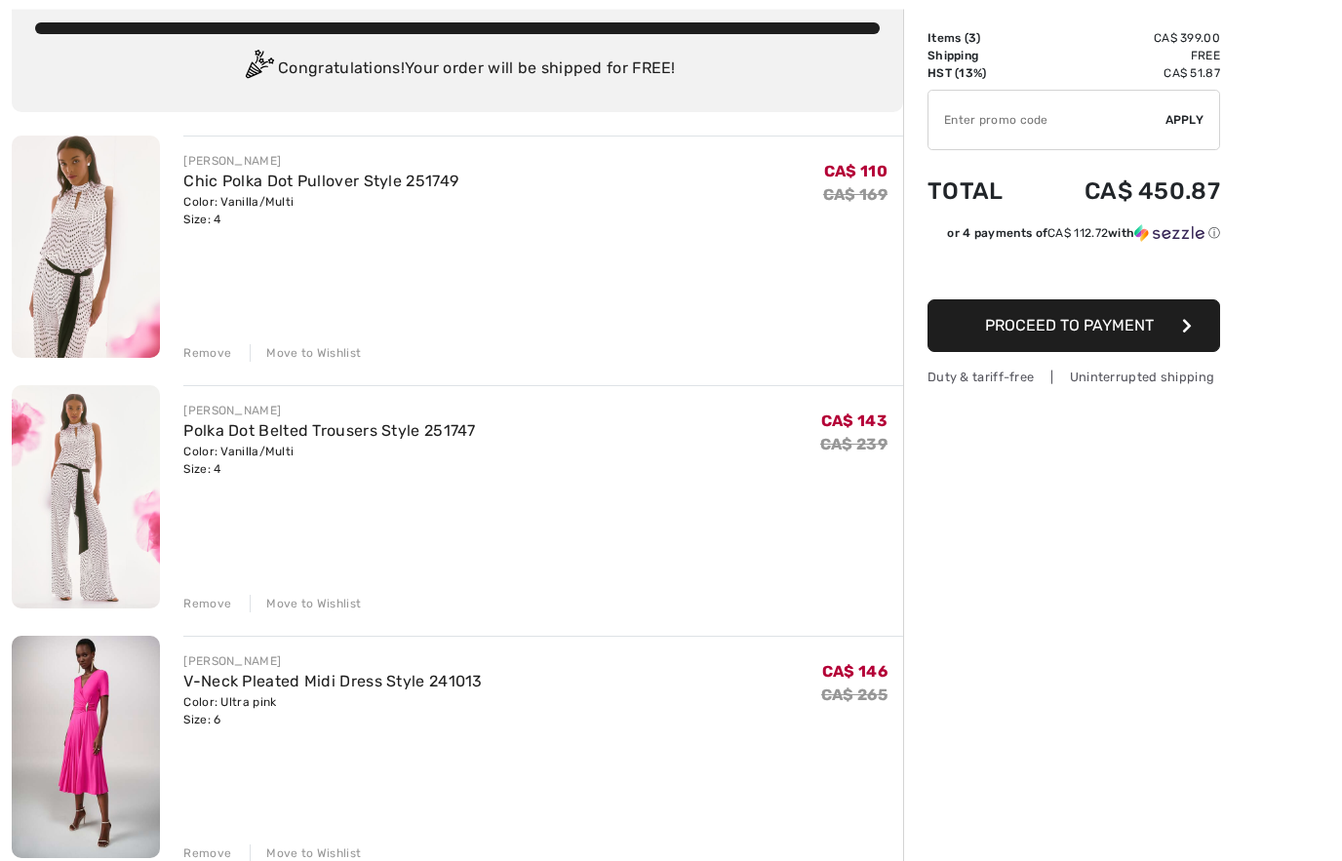
scroll to position [125, 0]
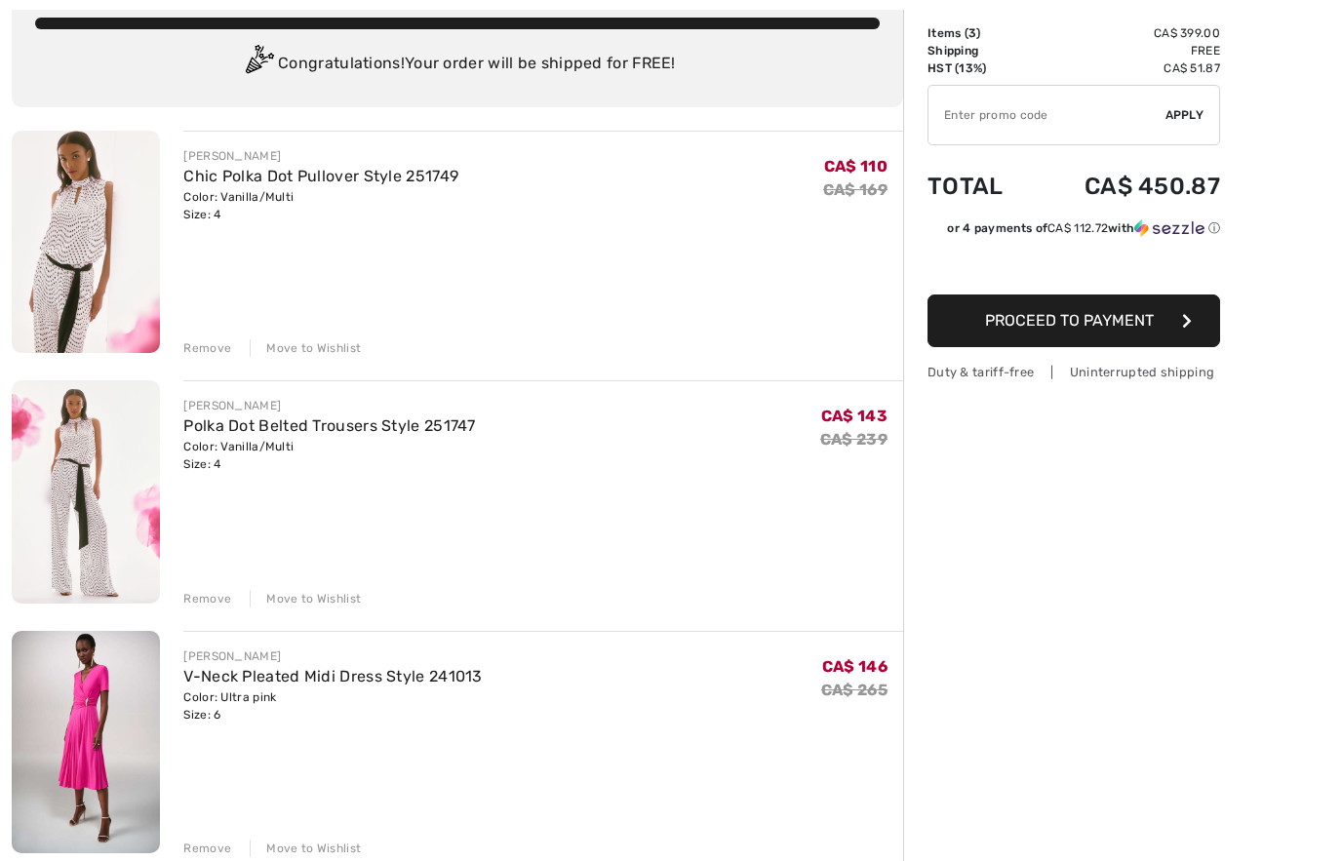
click at [86, 761] on img at bounding box center [86, 742] width 148 height 222
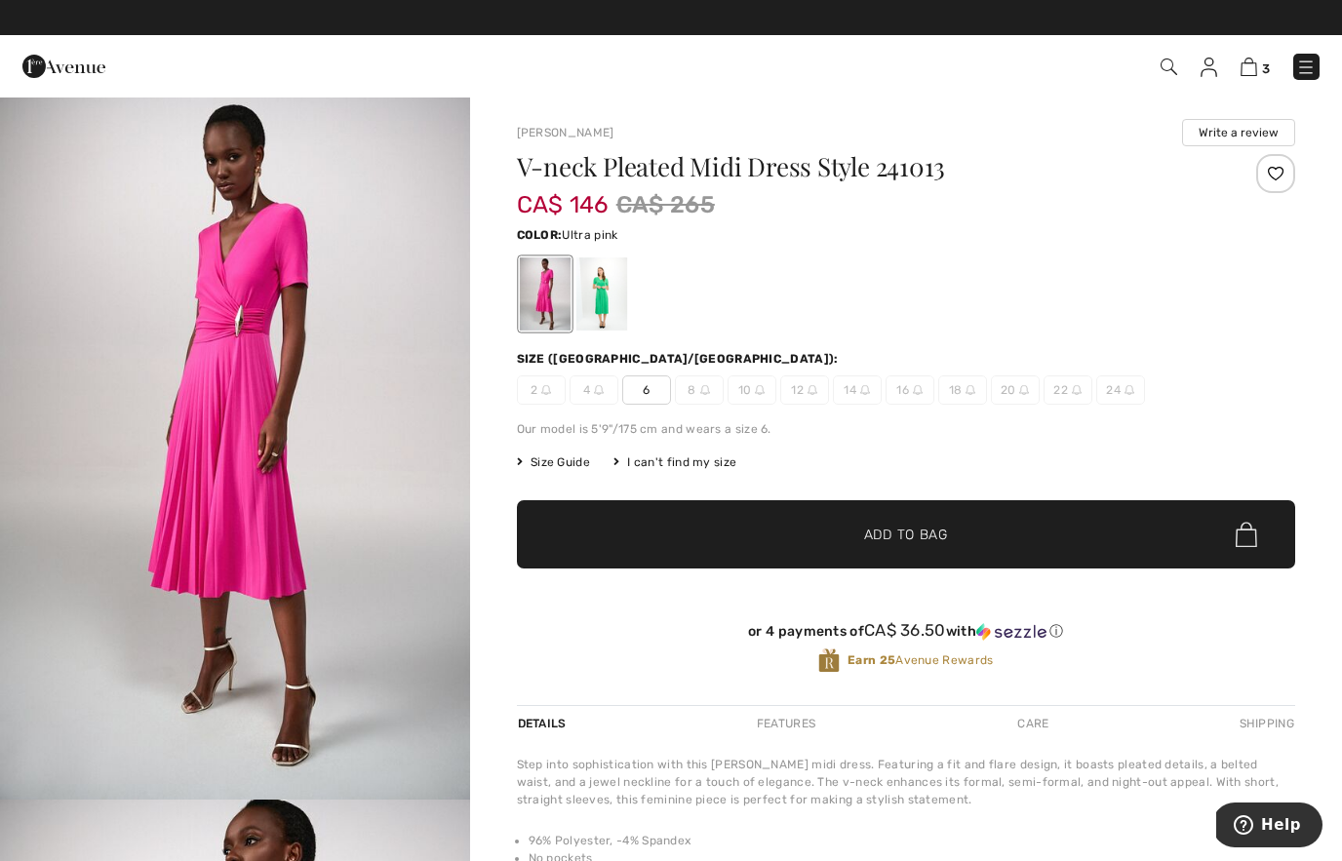
click at [420, 417] on img "1 / 11" at bounding box center [235, 448] width 470 height 704
click at [1269, 77] on link "3" at bounding box center [1255, 66] width 29 height 23
click at [1265, 66] on span "3" at bounding box center [1266, 68] width 8 height 15
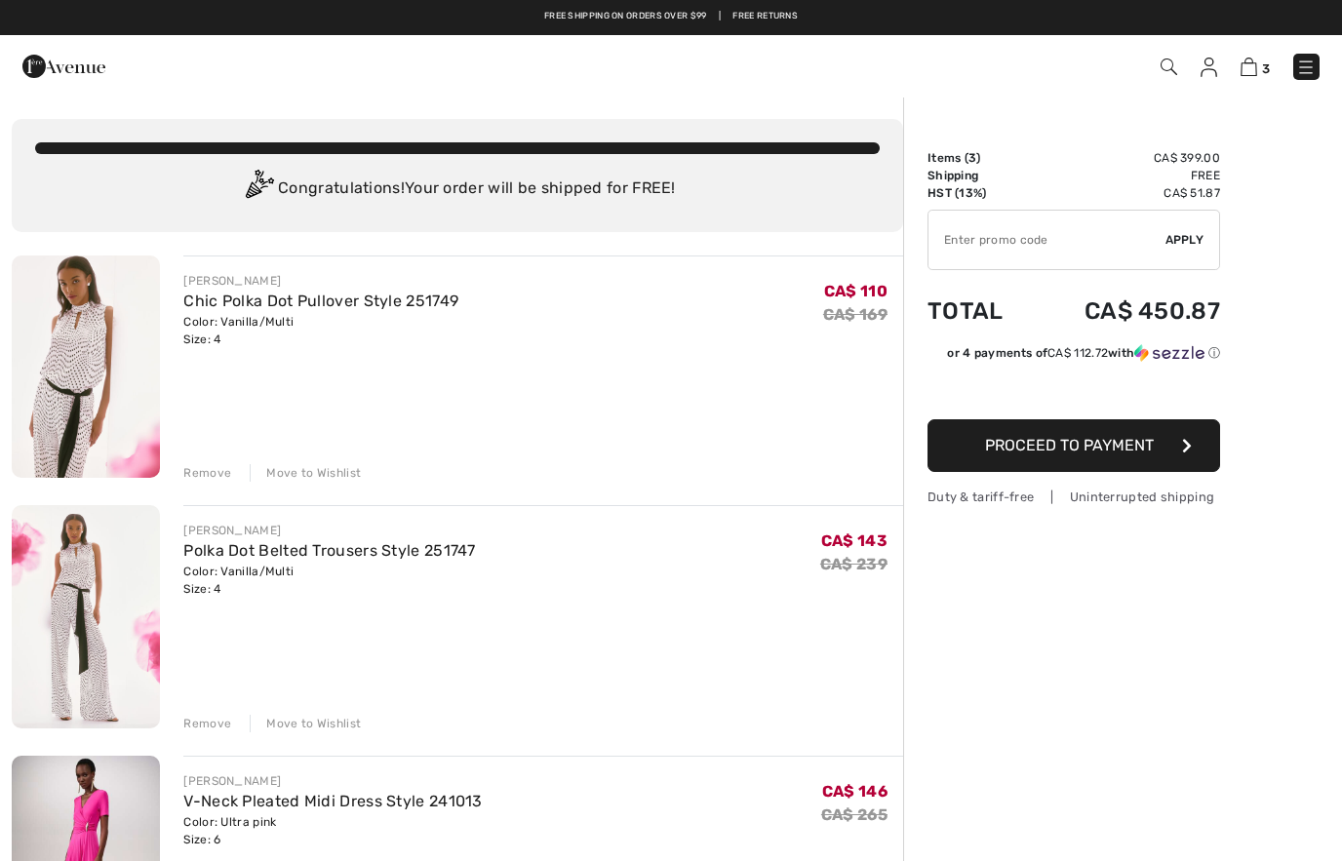
click at [316, 475] on div "Move to Wishlist" at bounding box center [305, 473] width 111 height 18
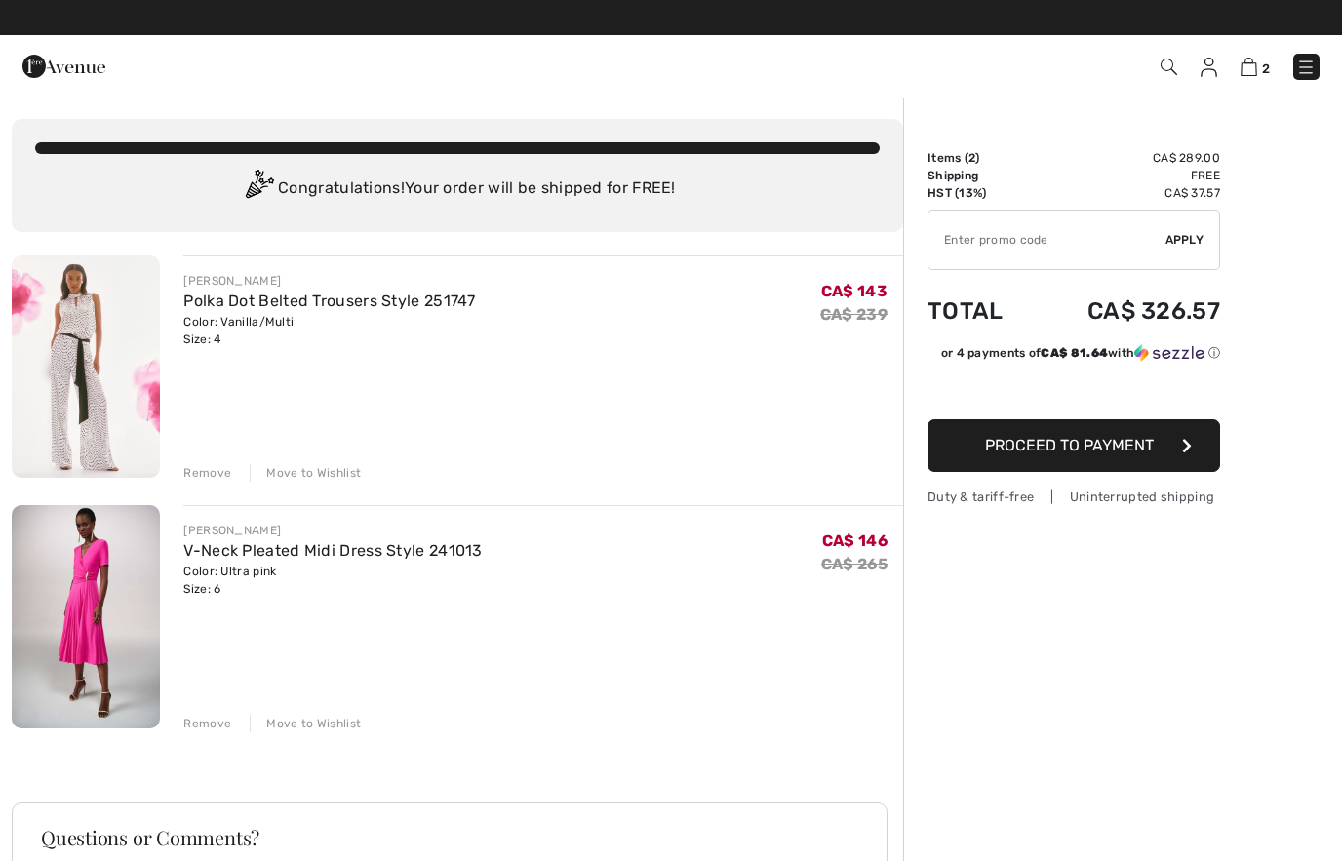
click at [317, 474] on div "Move to Wishlist" at bounding box center [305, 473] width 111 height 18
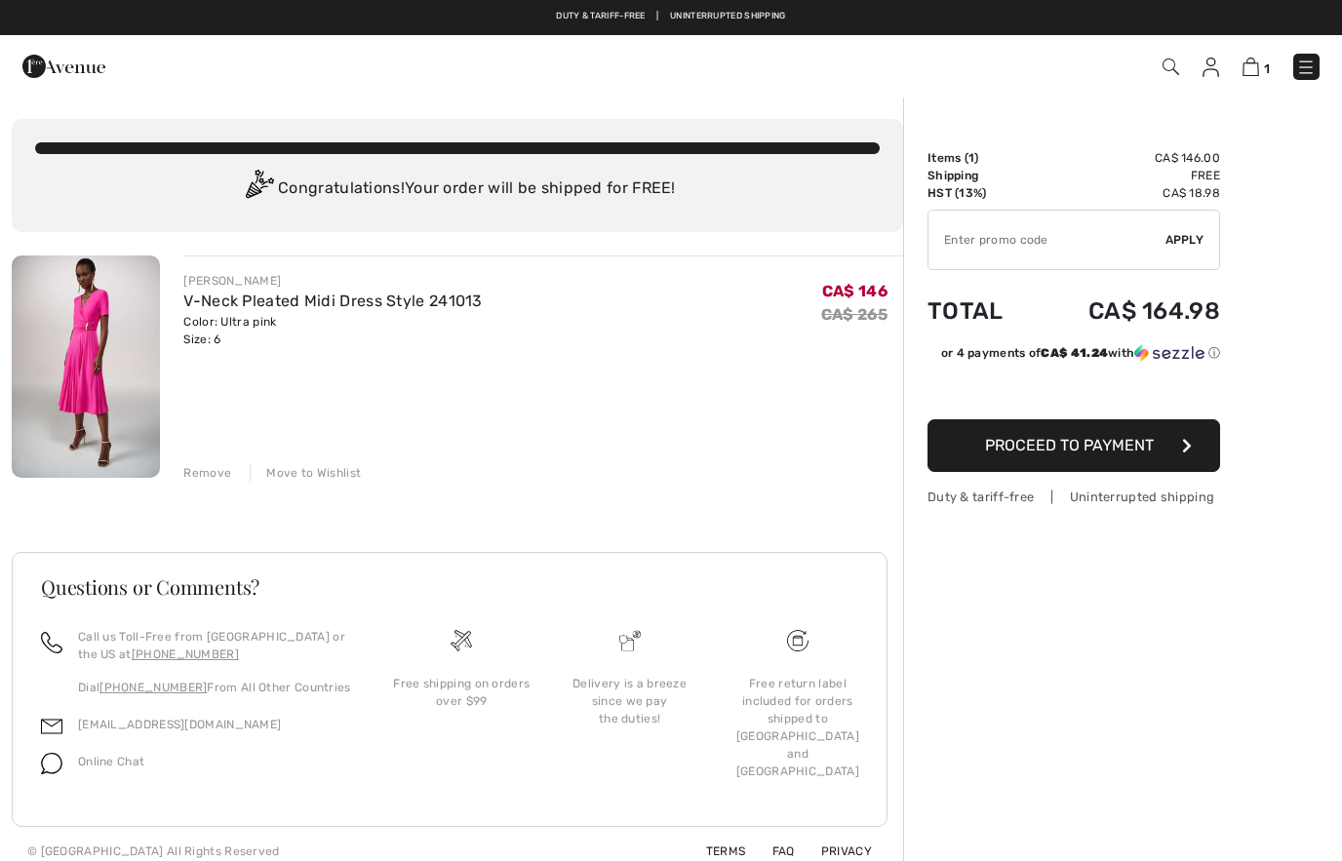
click at [1140, 454] on span "Proceed to Payment" at bounding box center [1069, 445] width 169 height 19
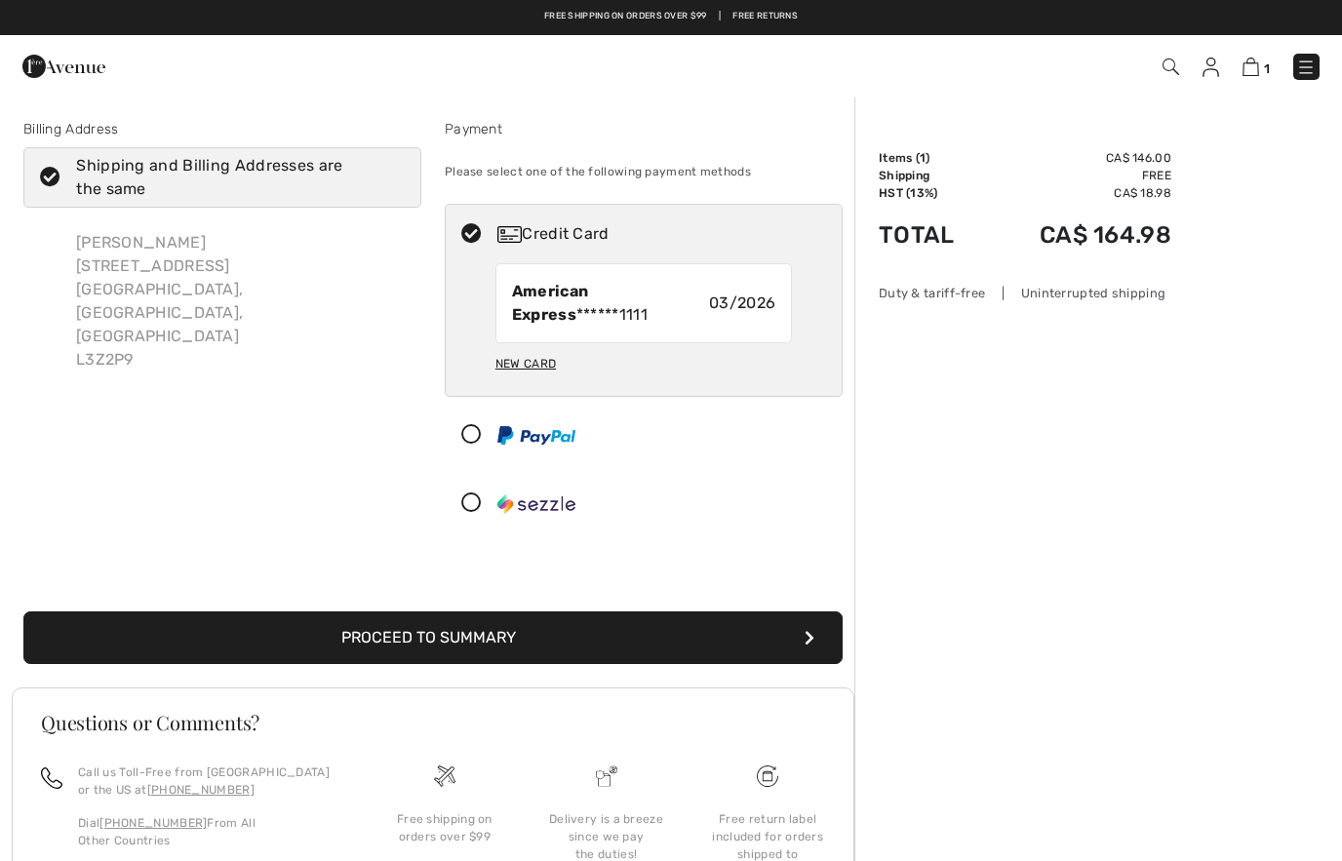
click at [745, 640] on button "Proceed to Summary" at bounding box center [432, 638] width 819 height 53
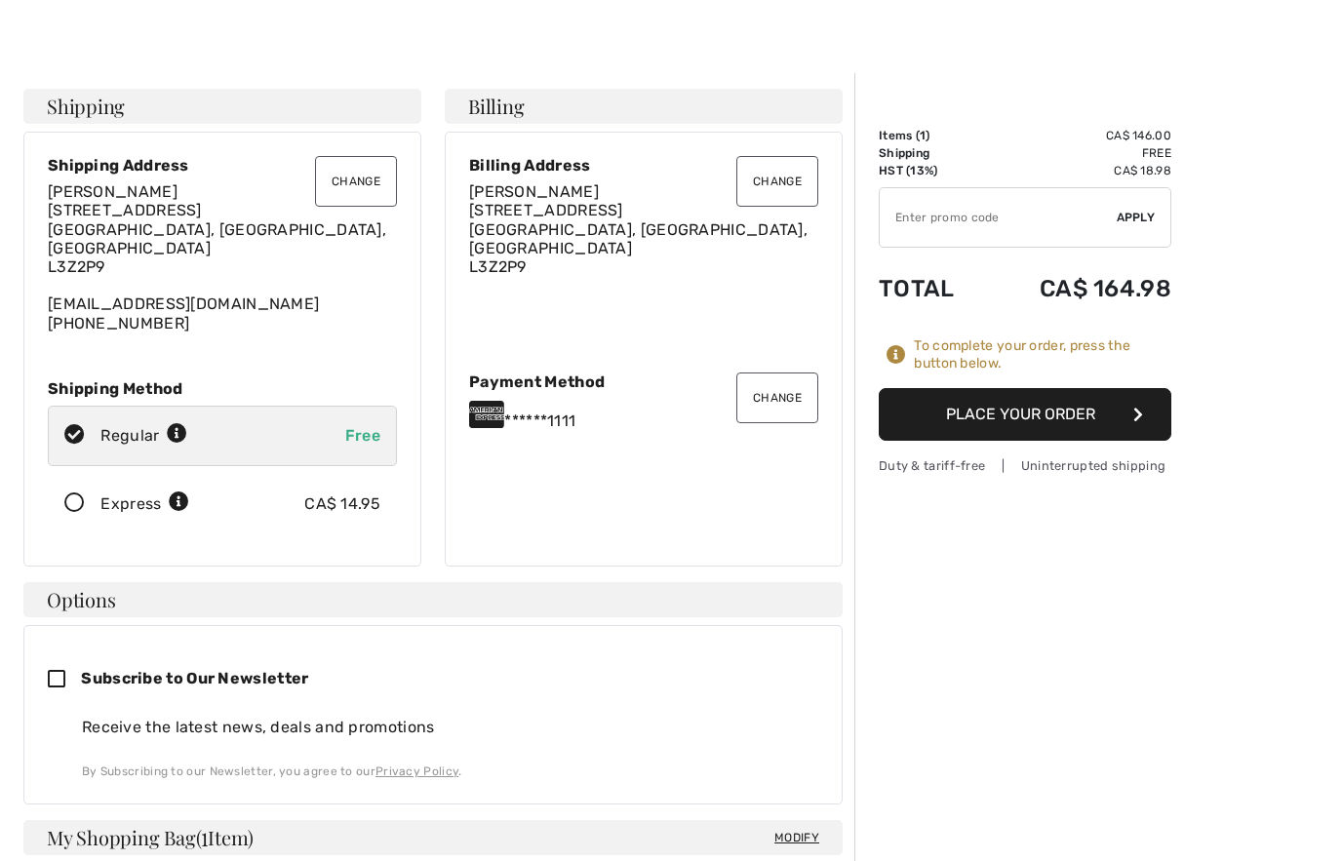
scroll to position [12, 0]
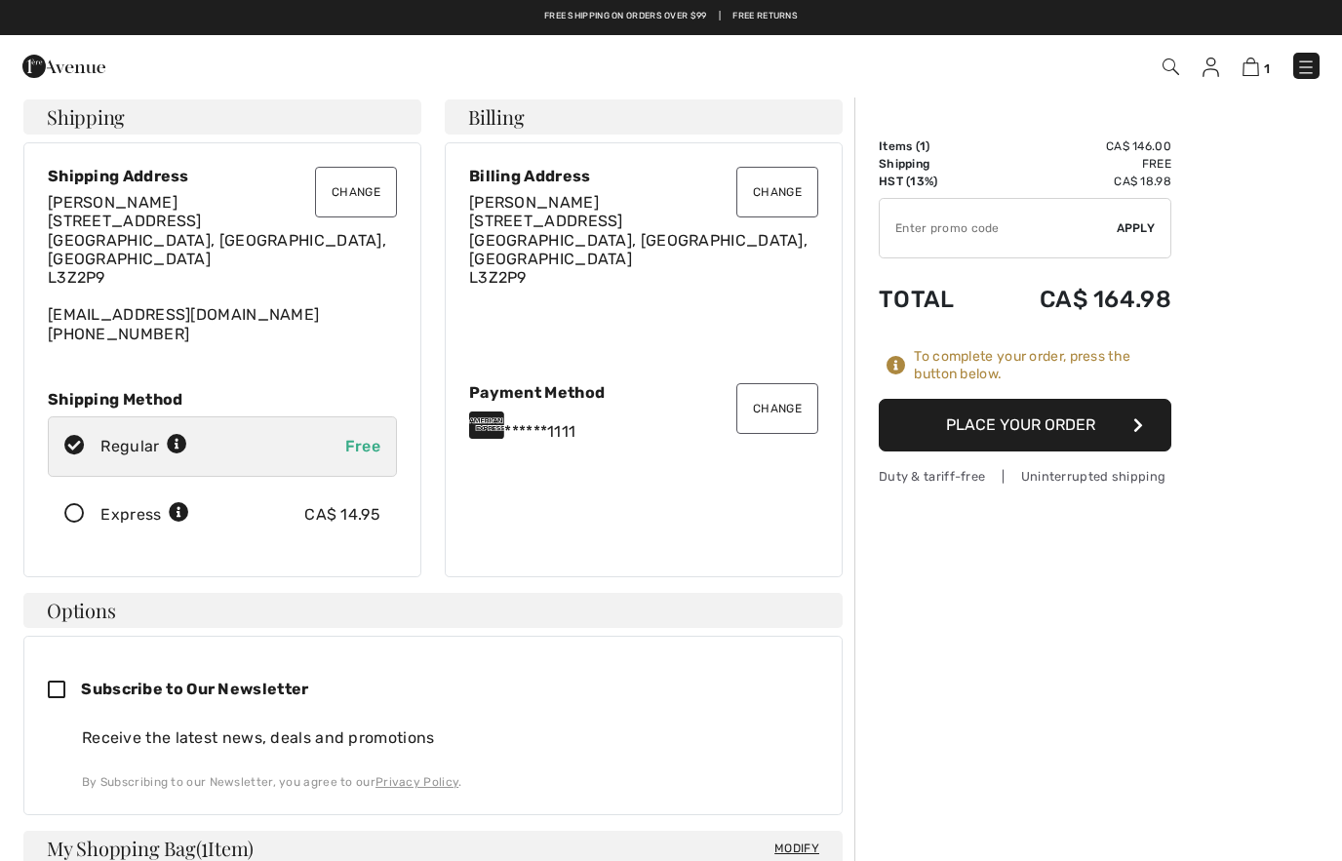
click at [1147, 431] on button "Place Your Order" at bounding box center [1025, 425] width 293 height 53
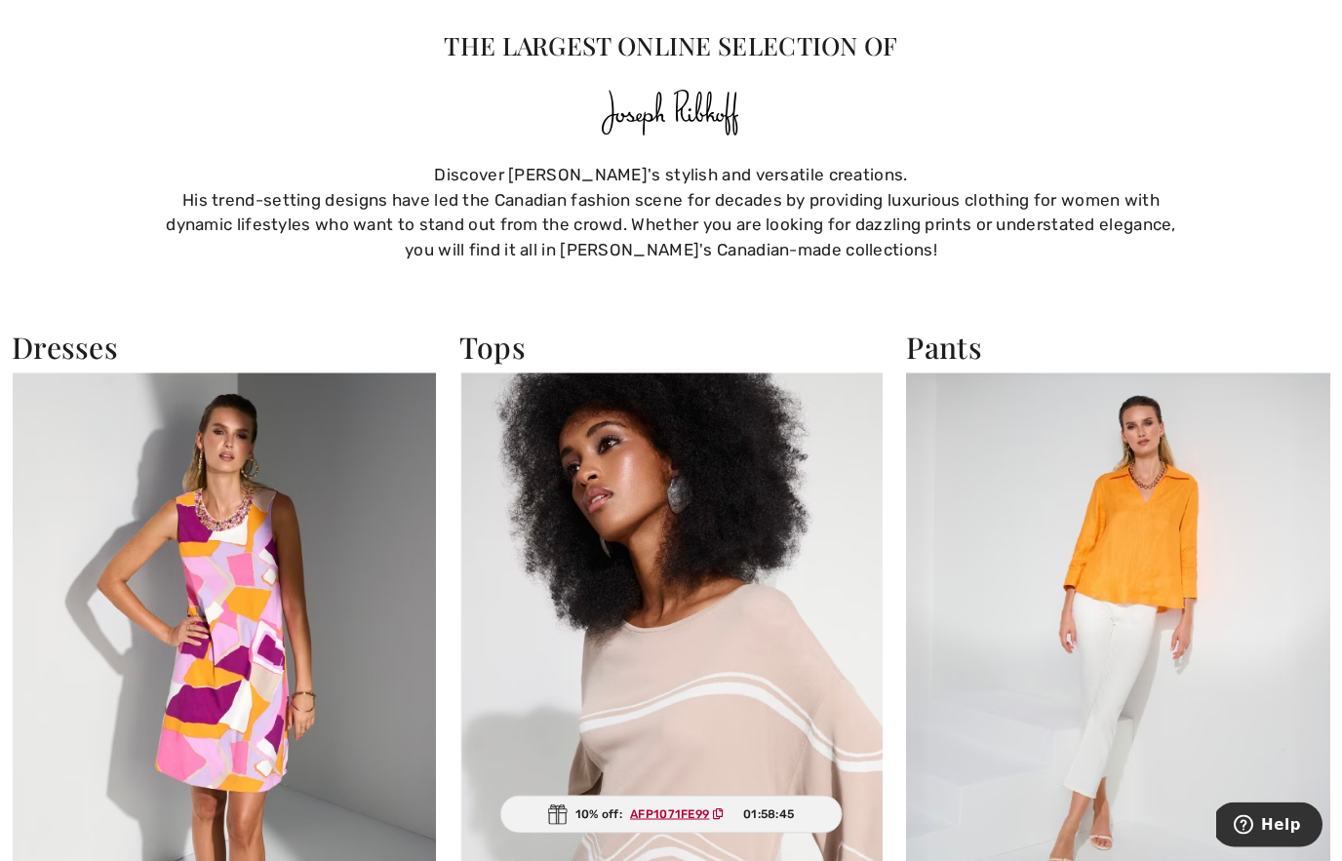
scroll to position [1381, 0]
click at [87, 347] on h2 "Dresses" at bounding box center [224, 346] width 424 height 35
click at [63, 347] on h2 "Dresses" at bounding box center [224, 346] width 424 height 35
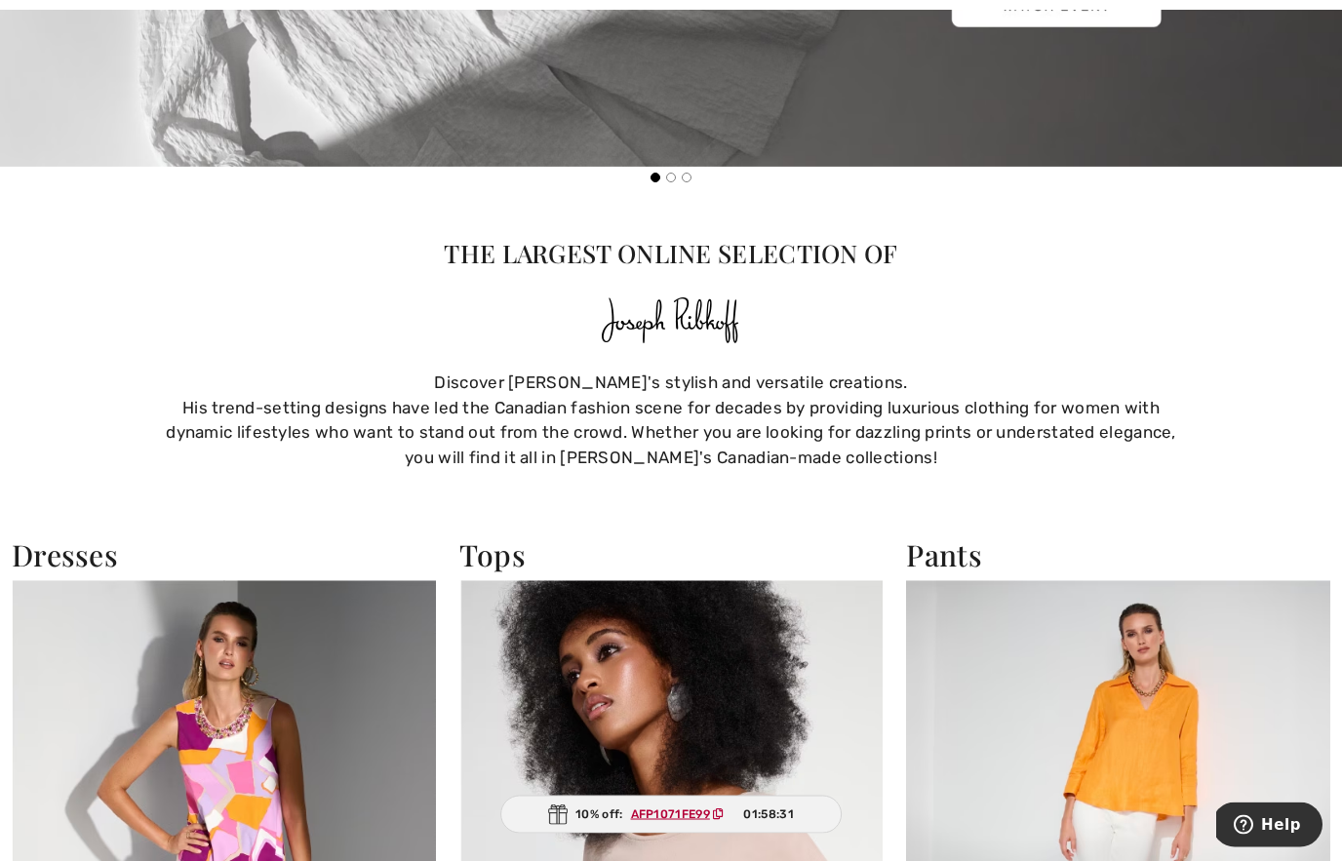
scroll to position [1173, 0]
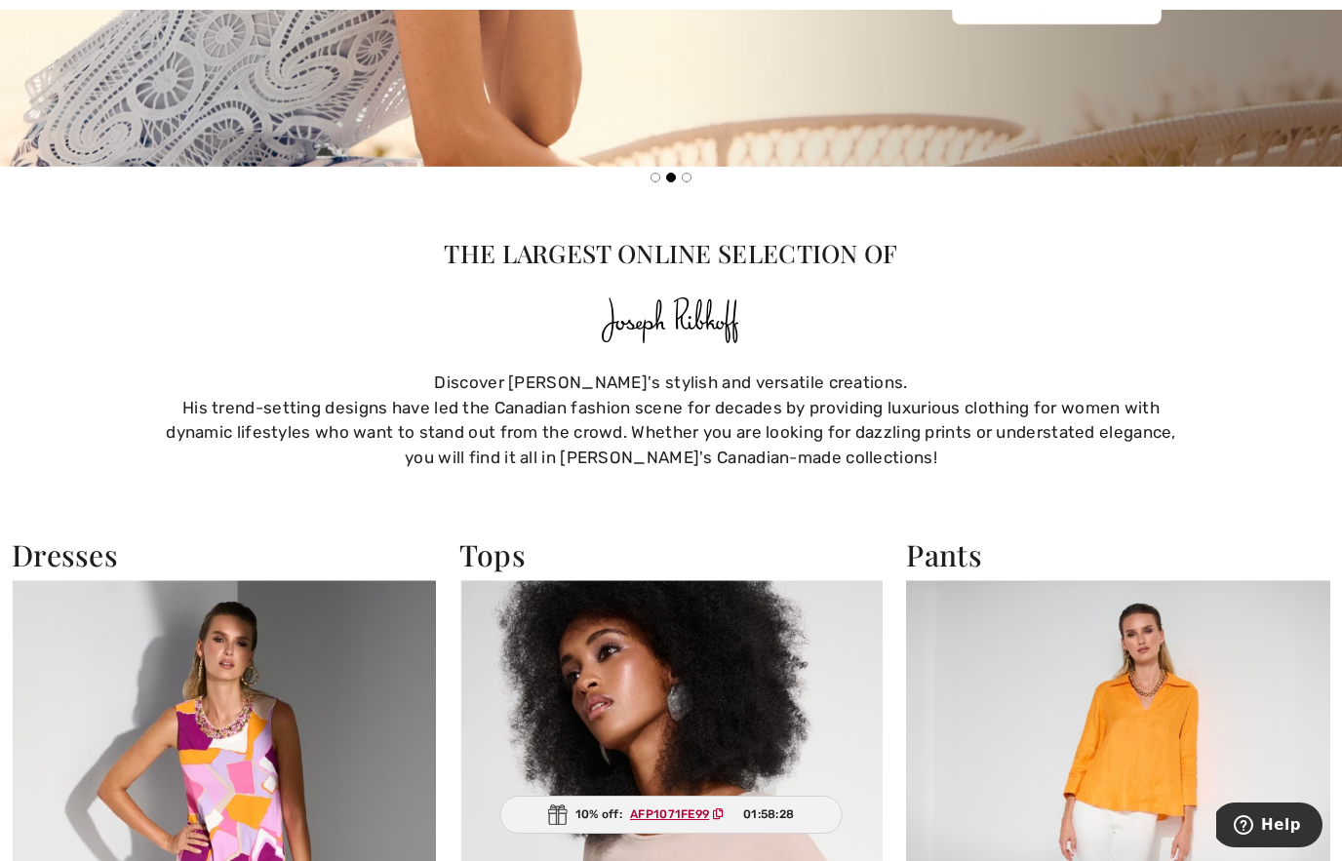
click at [677, 821] on ins "AFP1071FE99" at bounding box center [669, 815] width 79 height 14
click at [689, 823] on span "AFP1071FE99" at bounding box center [681, 815] width 118 height 18
click at [691, 821] on ins "AFP1071FE99" at bounding box center [669, 815] width 79 height 14
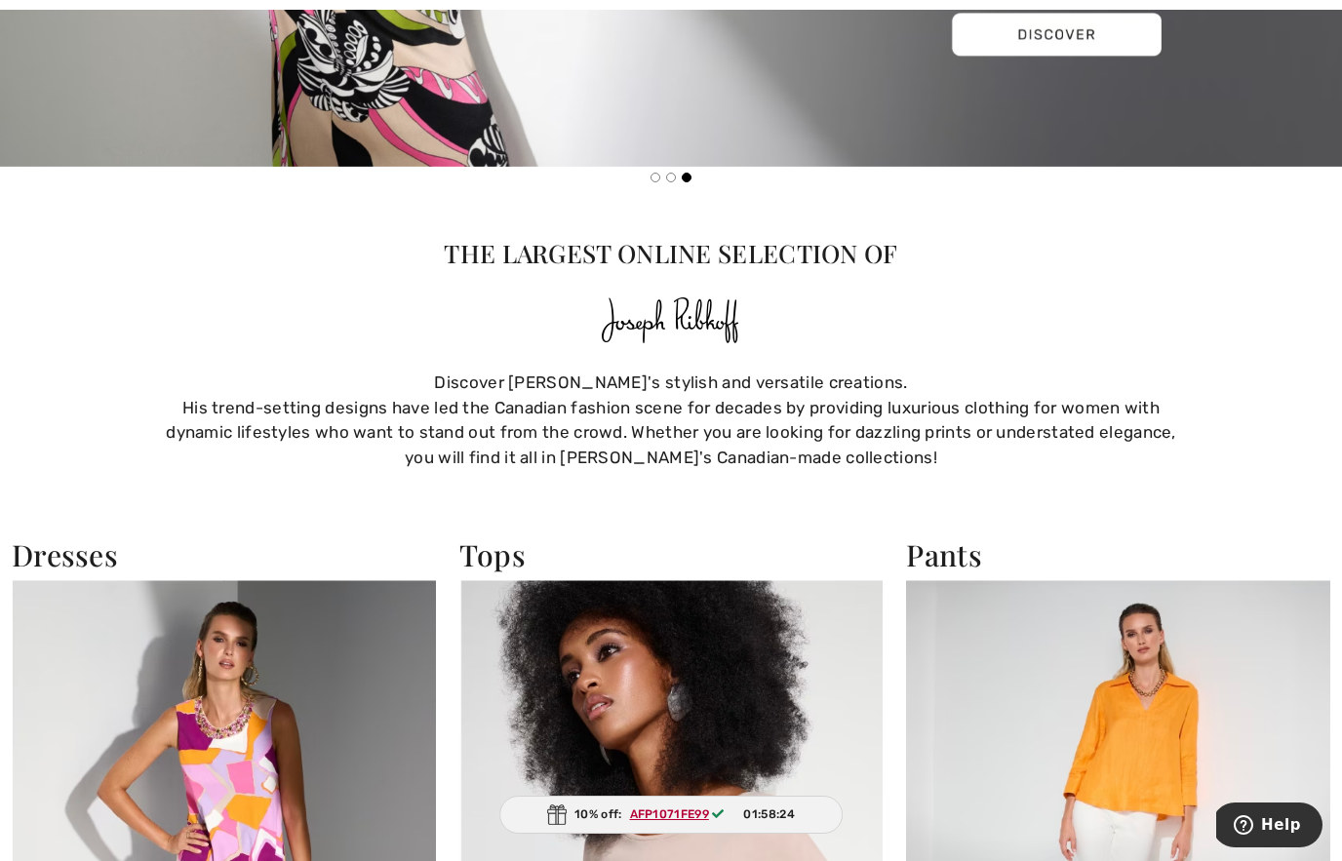
click at [555, 825] on img at bounding box center [557, 815] width 20 height 20
click at [800, 834] on div "10% off: AFP1071FE99 01:58:23" at bounding box center [670, 815] width 343 height 38
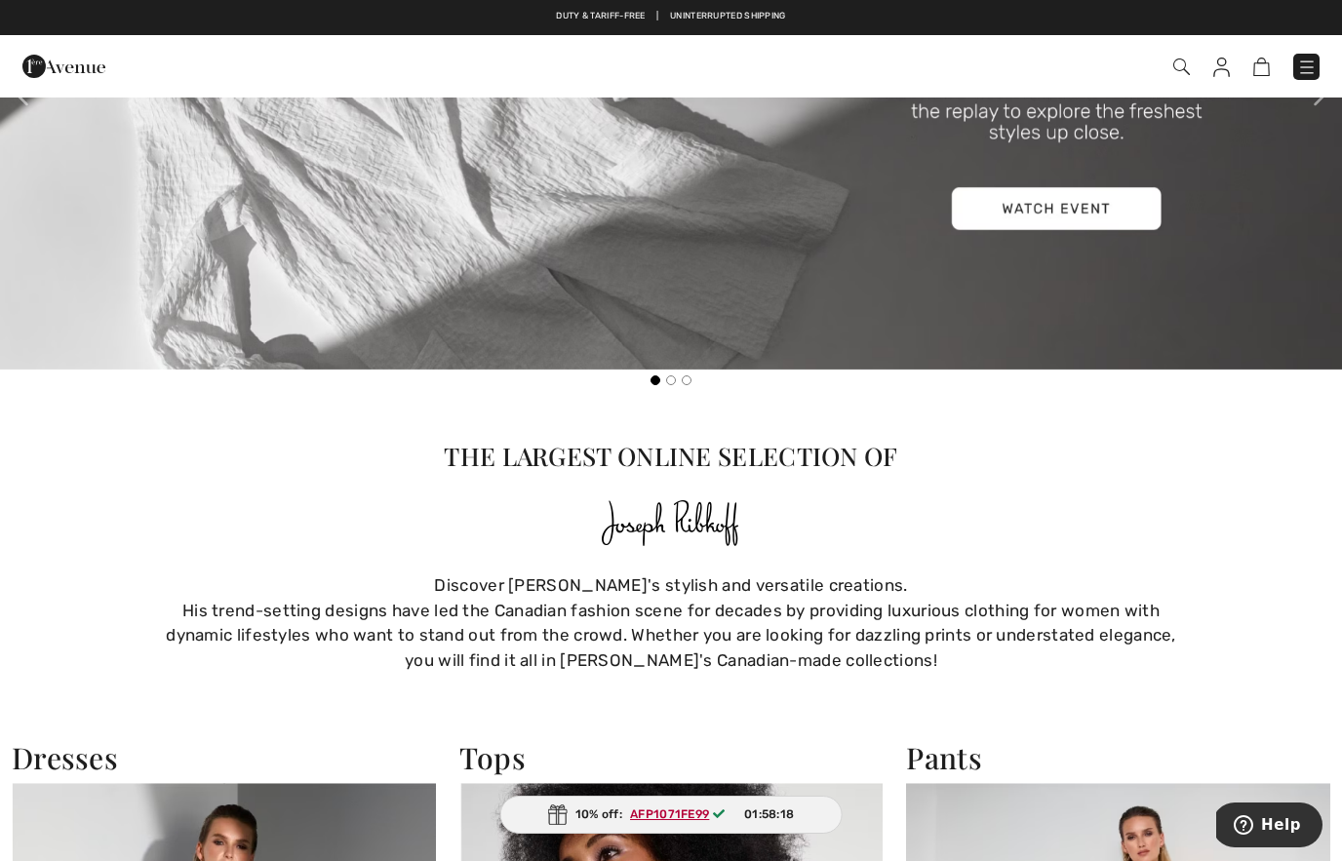
scroll to position [758, 0]
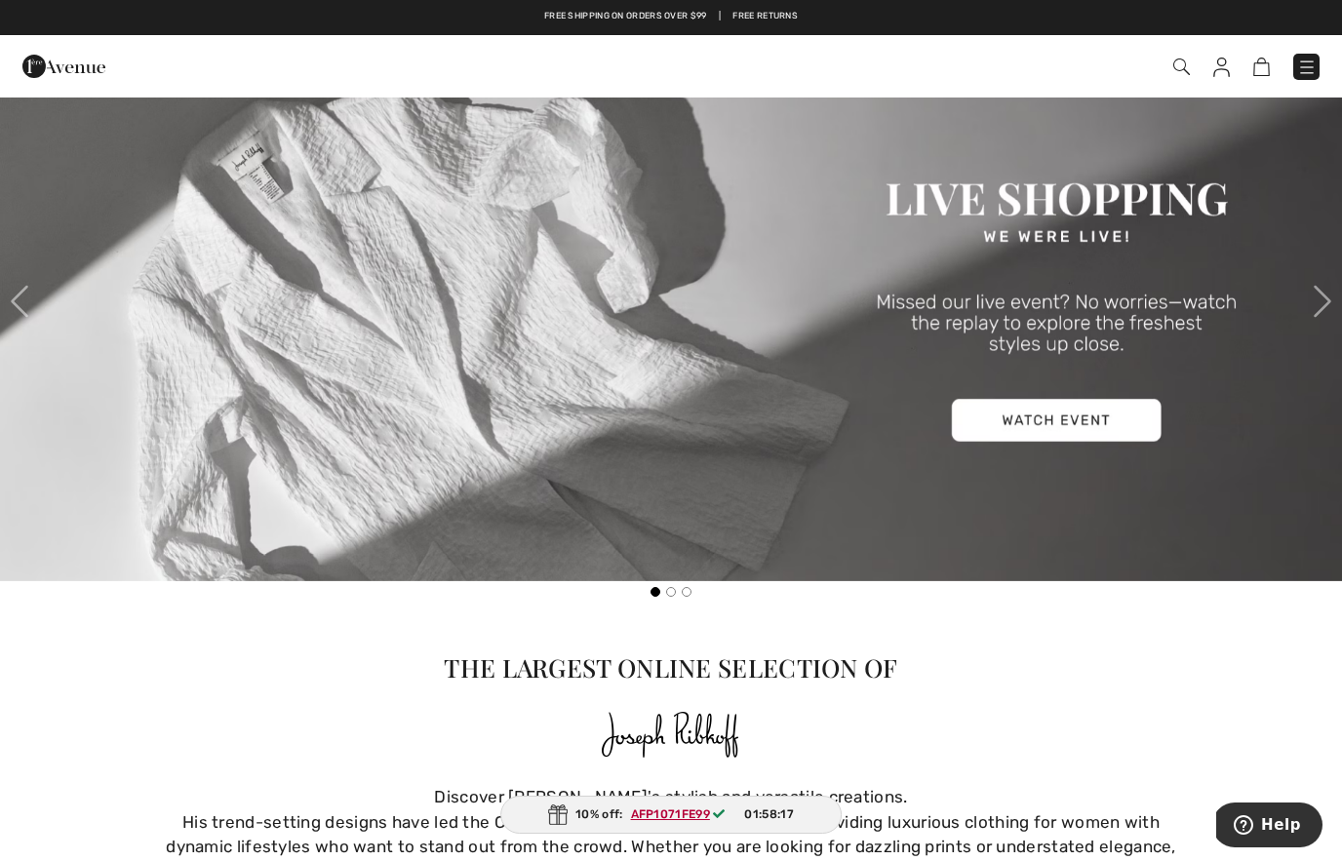
click at [1264, 70] on img at bounding box center [1262, 67] width 17 height 19
click at [1269, 69] on img at bounding box center [1262, 67] width 17 height 19
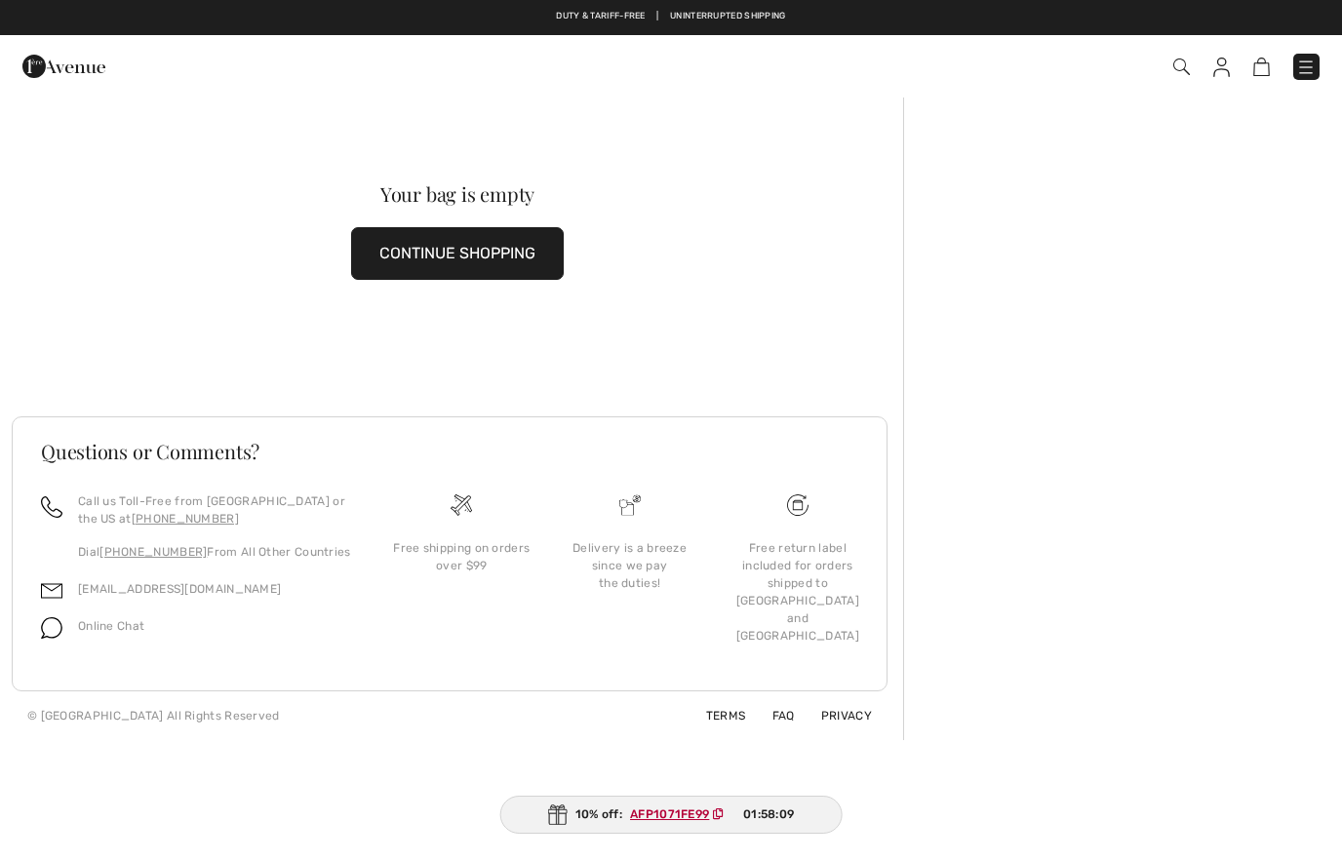
click at [1224, 74] on img at bounding box center [1222, 68] width 17 height 20
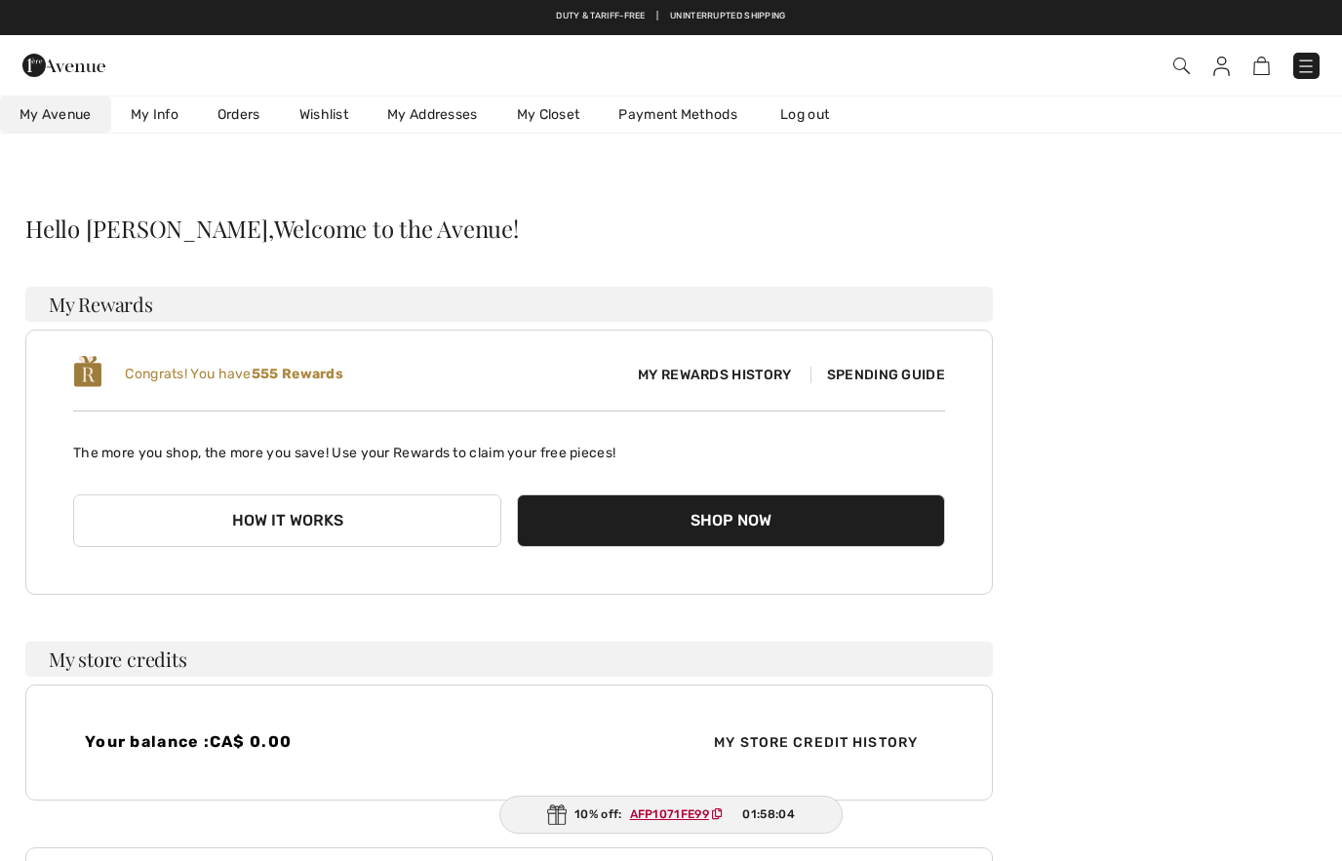
click at [320, 119] on link "Wishlist" at bounding box center [324, 115] width 88 height 36
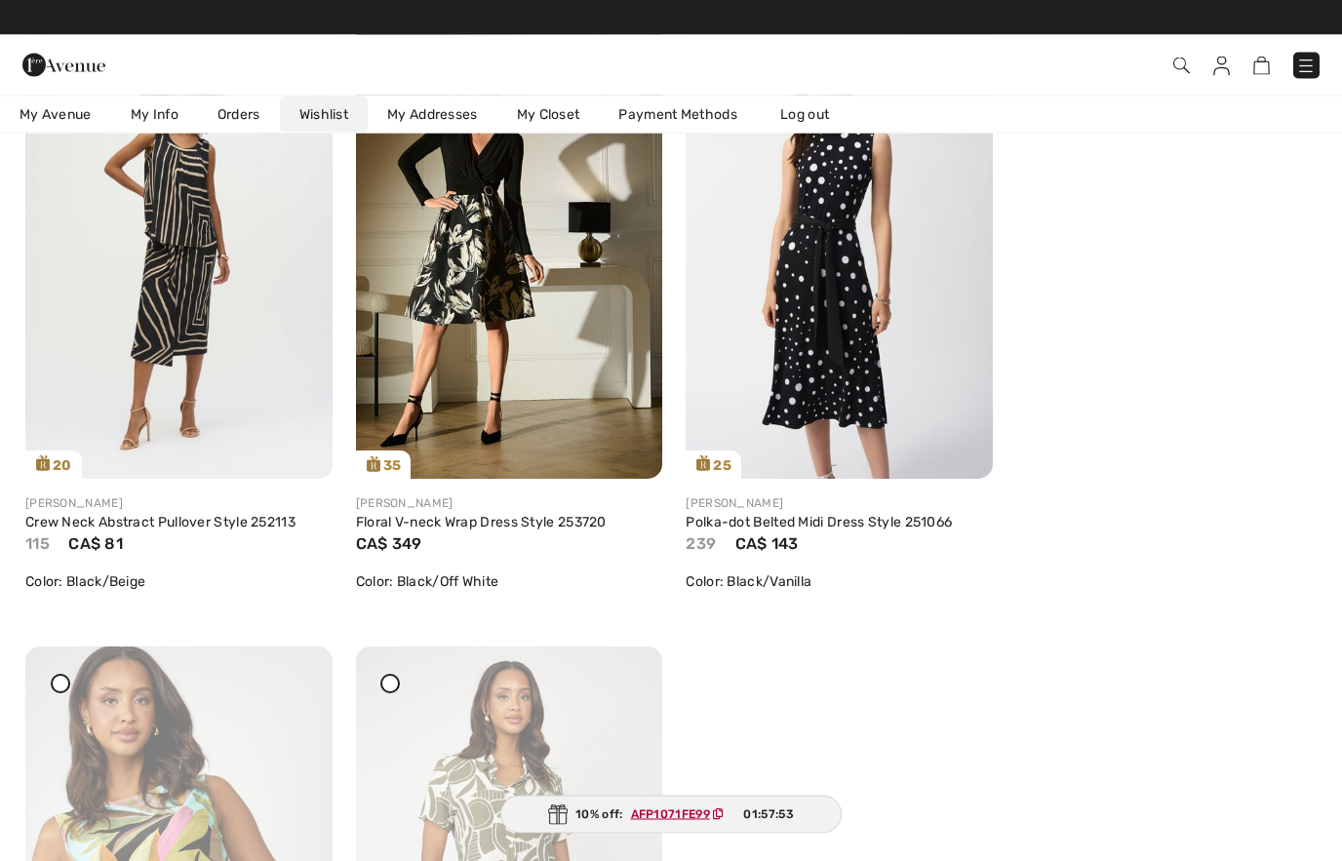
scroll to position [1002, 0]
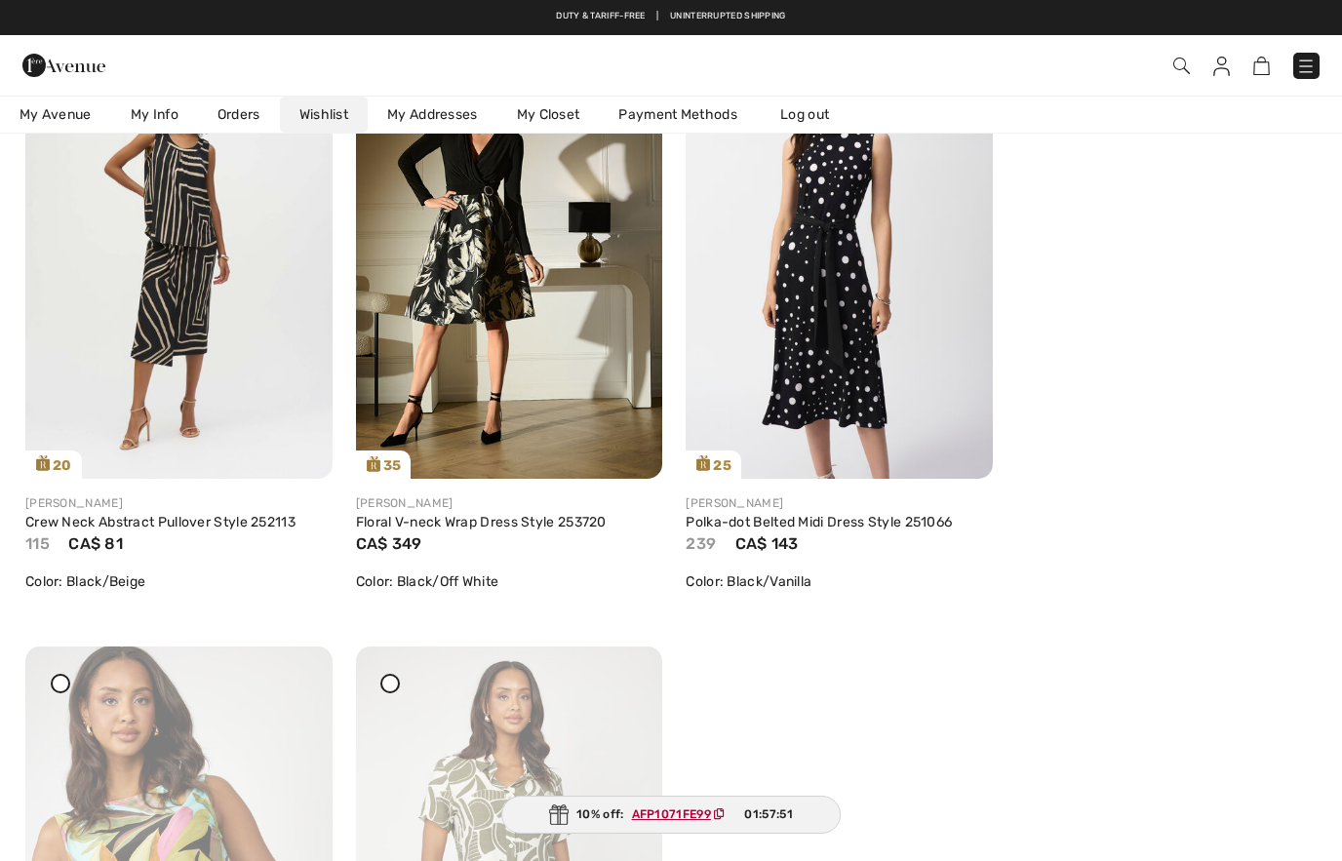
click at [553, 423] on div "Share" at bounding box center [591, 444] width 116 height 69
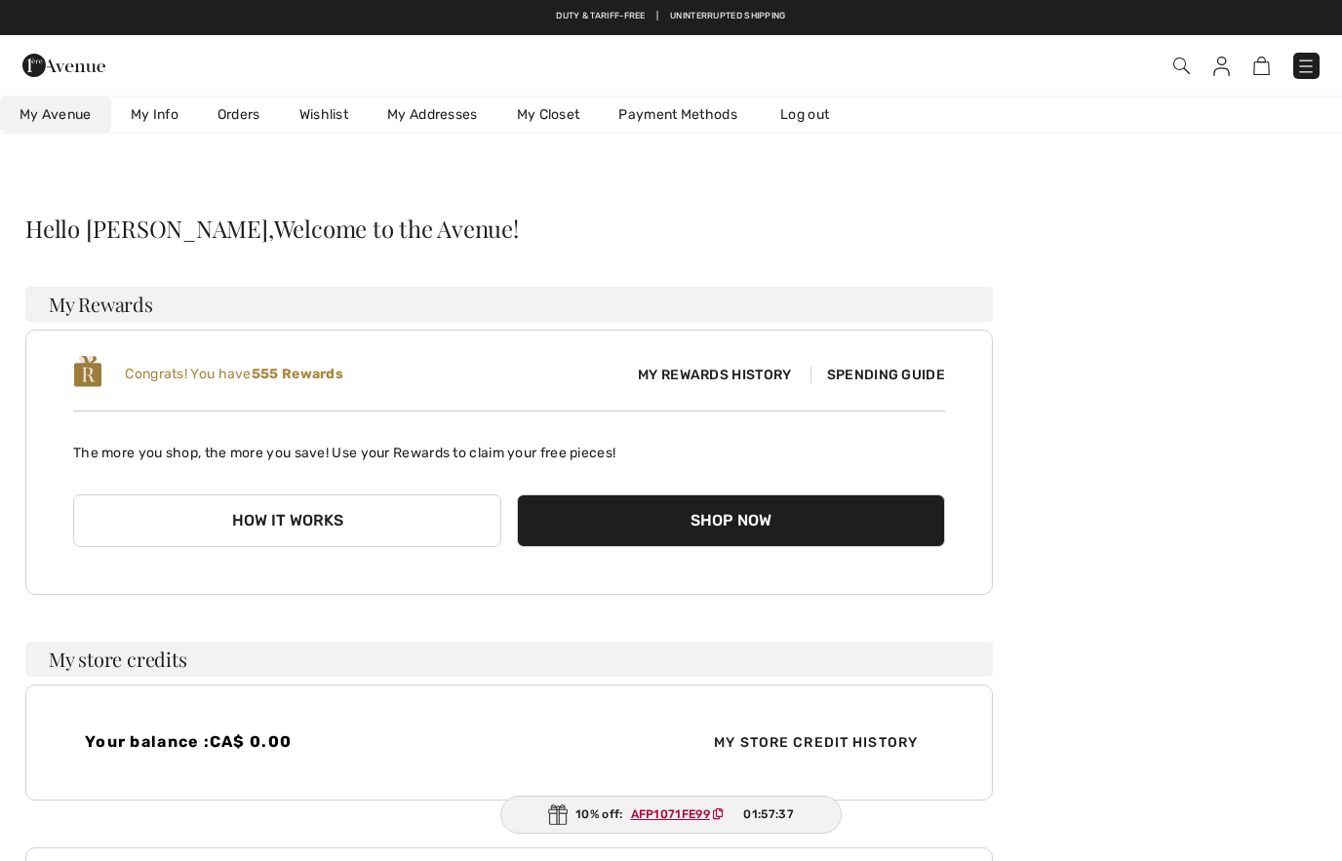
click at [315, 115] on link "Wishlist" at bounding box center [324, 115] width 88 height 36
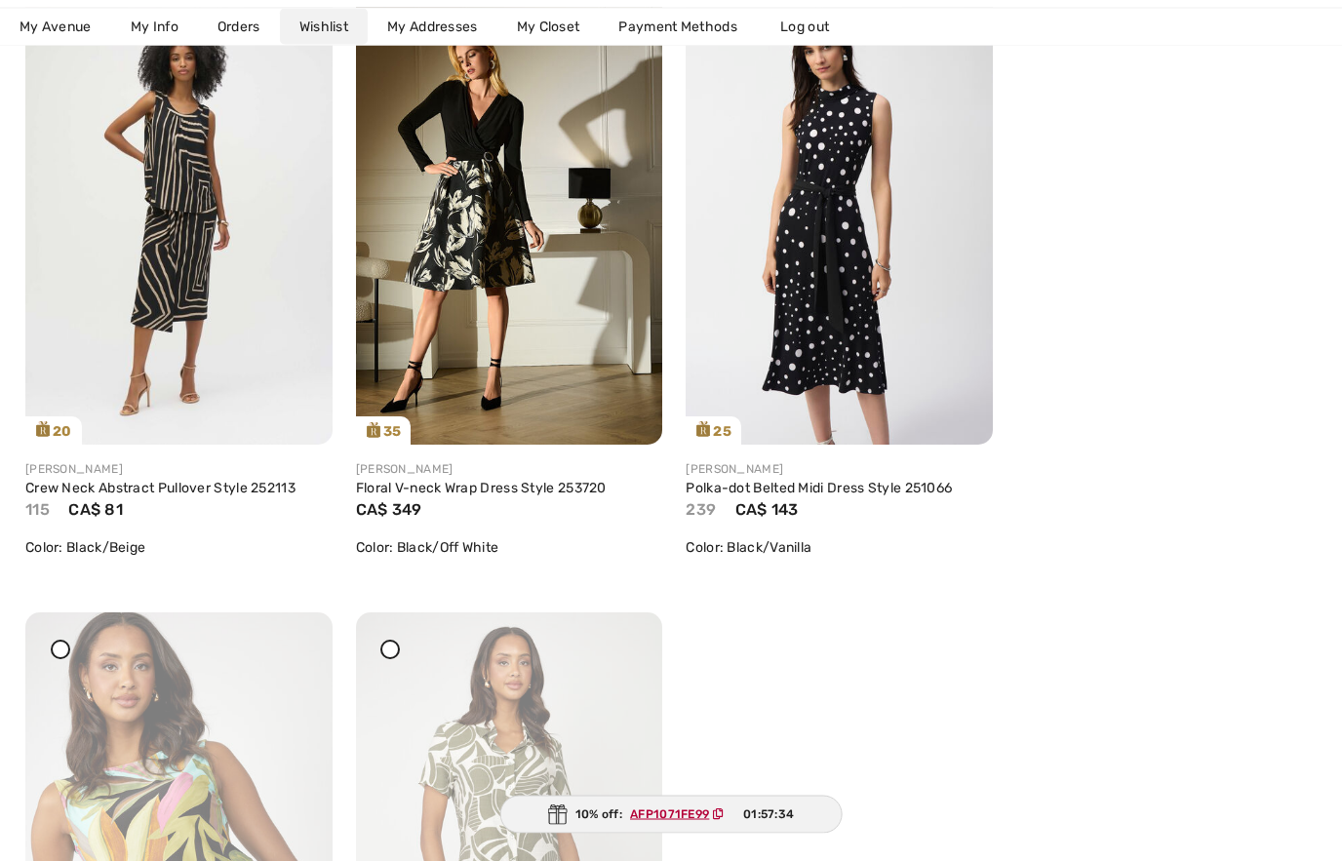
scroll to position [1036, 0]
click at [566, 337] on img at bounding box center [509, 214] width 307 height 460
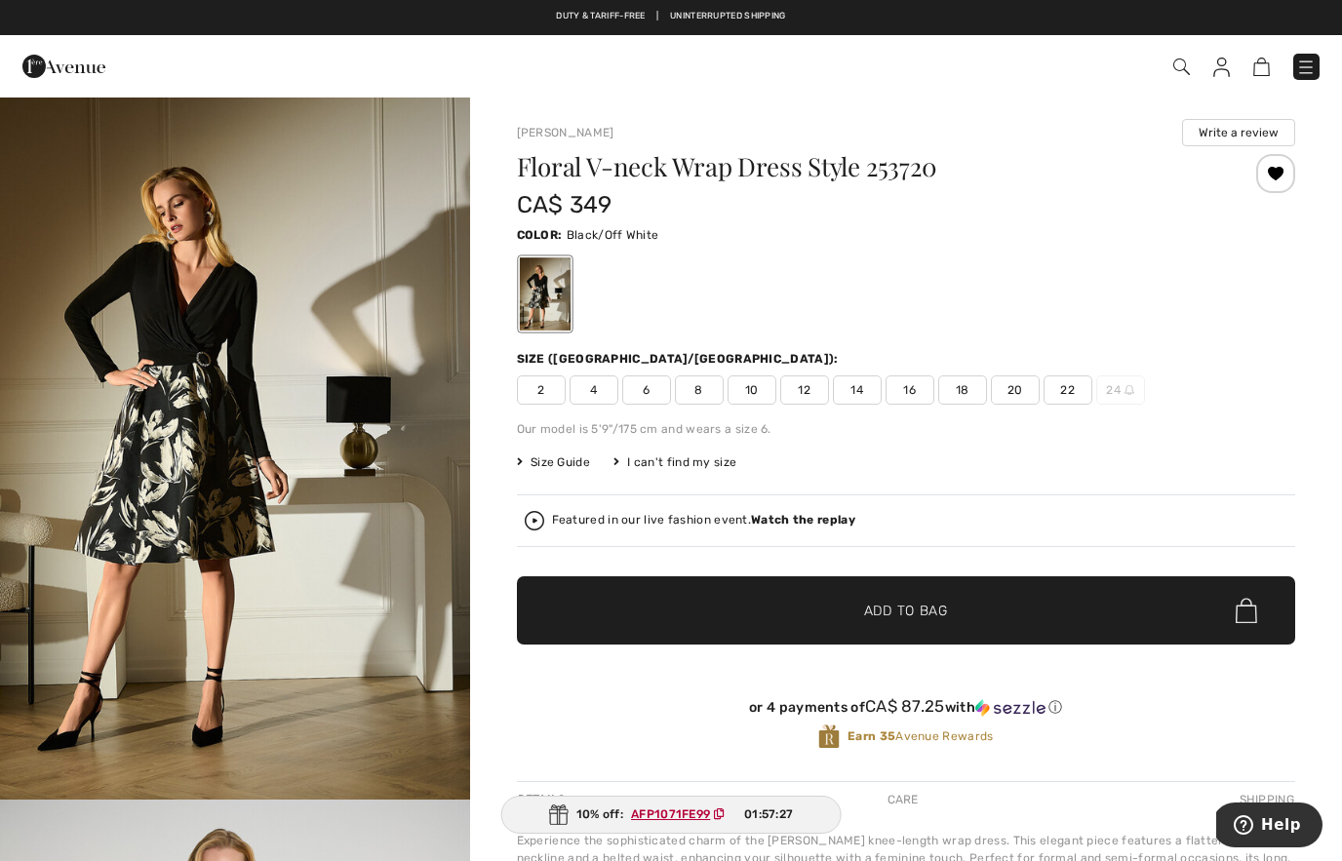
click at [602, 395] on span "4" at bounding box center [594, 390] width 49 height 29
click at [775, 614] on span "✔ Added to Bag Add to Bag" at bounding box center [906, 611] width 778 height 68
click at [673, 817] on ins "AFP1071FE99" at bounding box center [670, 815] width 79 height 14
click at [1280, 62] on span "1" at bounding box center [948, 67] width 744 height 26
click at [1252, 72] on img at bounding box center [1251, 67] width 17 height 19
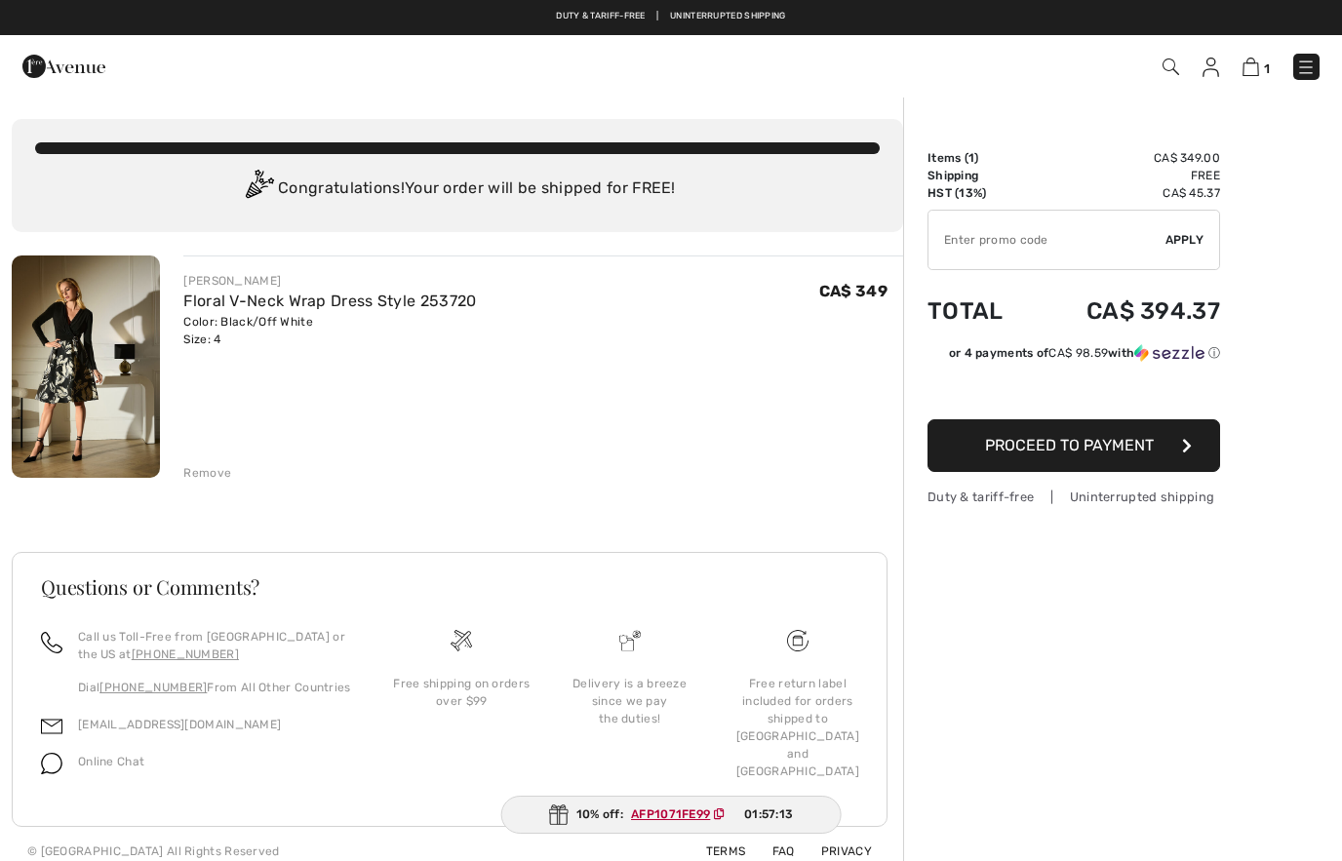
click at [1066, 244] on input "TEXT" at bounding box center [1047, 240] width 237 height 59
click at [1189, 249] on div "✔ Apply Remove" at bounding box center [1074, 240] width 293 height 60
click at [1033, 247] on input "TEXT" at bounding box center [1047, 240] width 237 height 59
click at [1258, 296] on div "Order Summary Details Items ( 1 ) CA$ 349.00 Promo code CA$ 0.00 Shipping Free …" at bounding box center [1122, 486] width 439 height 780
click at [1014, 247] on input "TEXT" at bounding box center [1047, 240] width 237 height 59
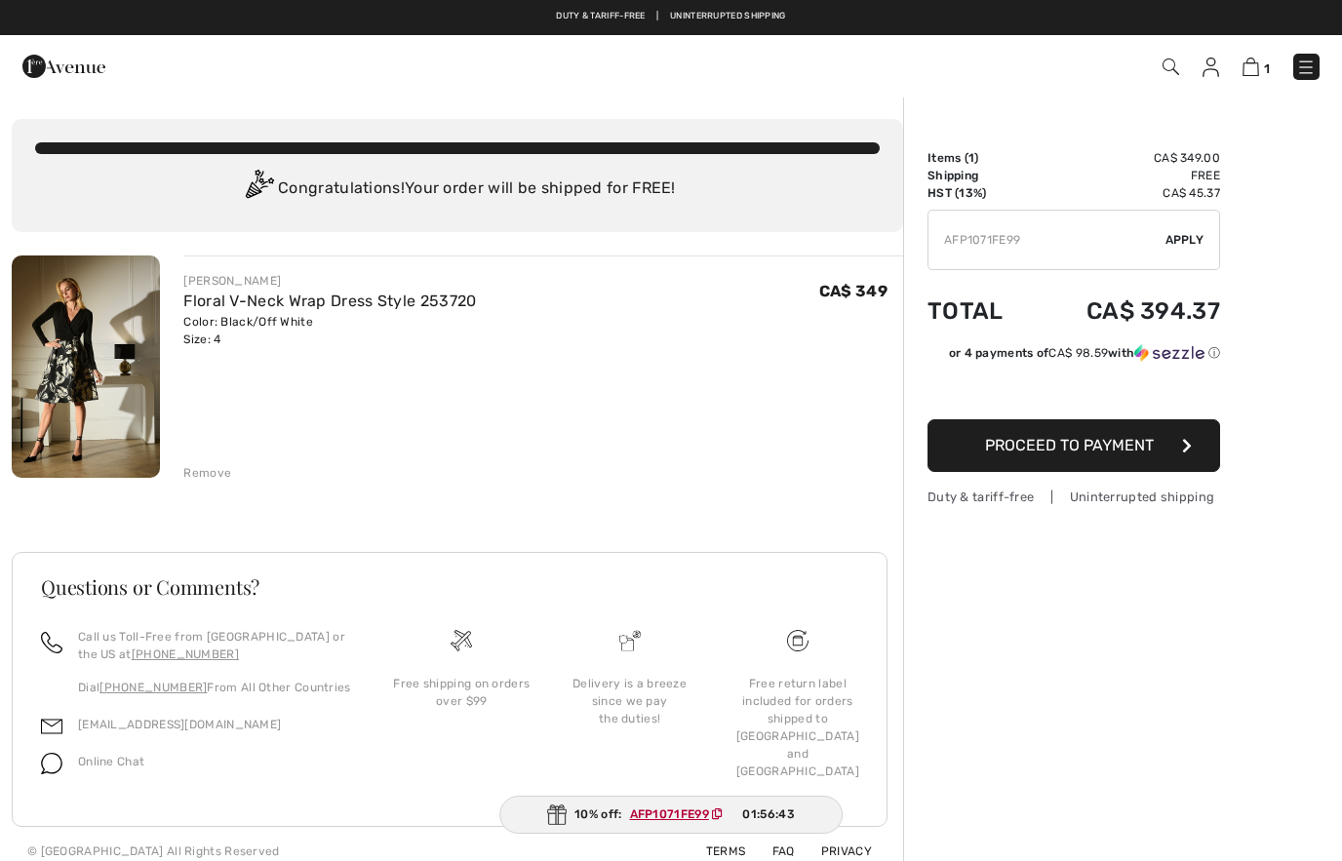
type input "AFP1071FE99"
click at [1183, 240] on span "Apply" at bounding box center [1185, 240] width 39 height 18
click at [1205, 68] on img at bounding box center [1211, 68] width 17 height 20
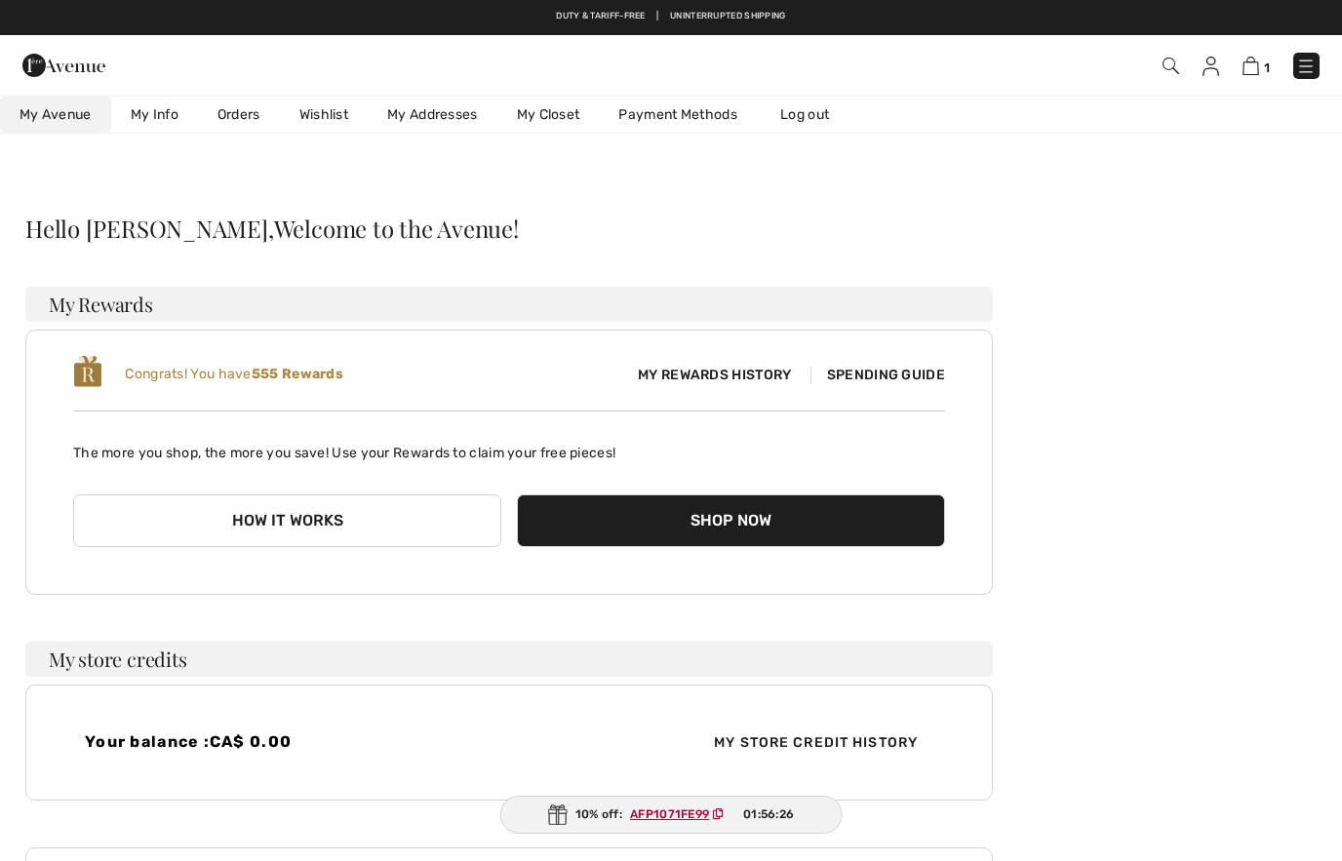
click at [330, 119] on link "Wishlist" at bounding box center [324, 115] width 88 height 36
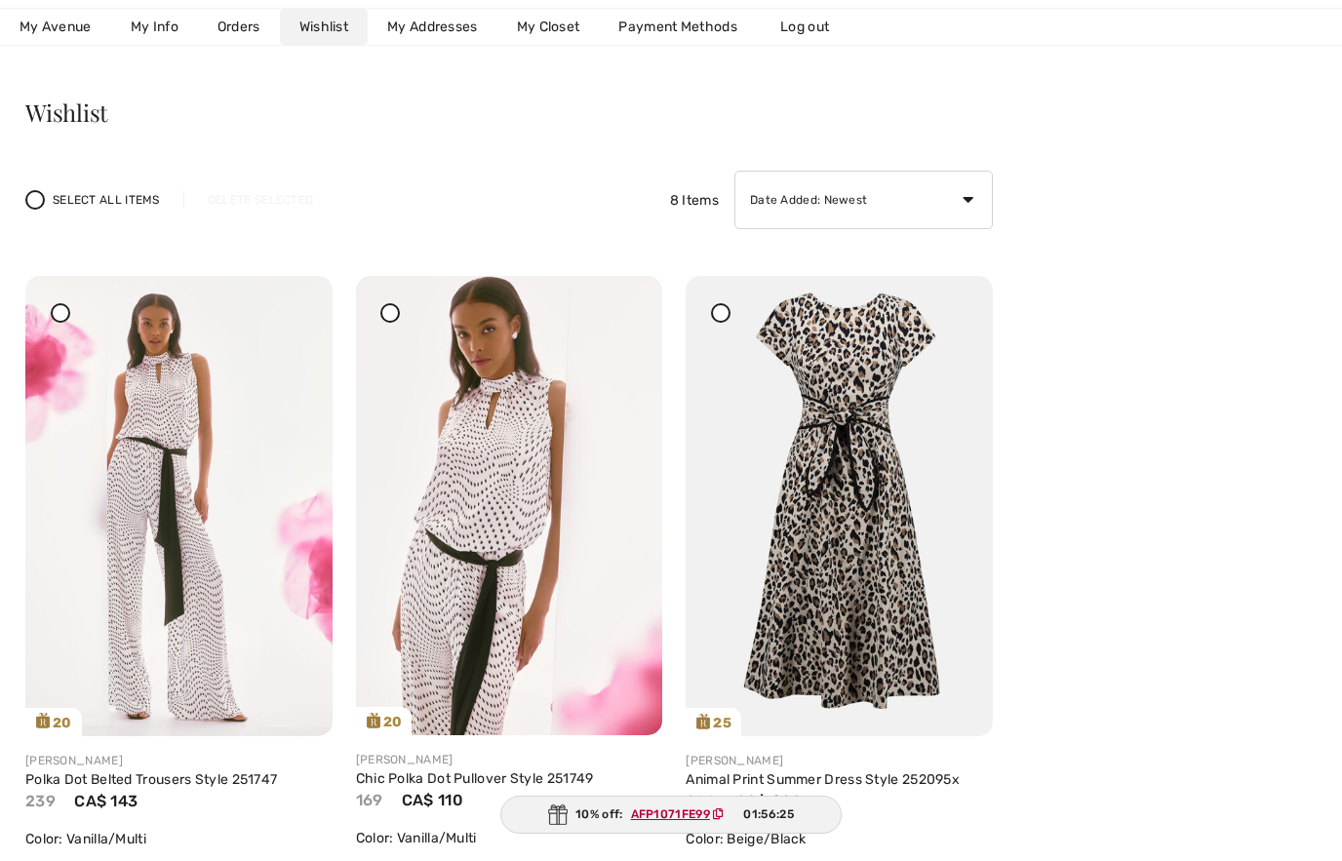
scroll to position [144, 0]
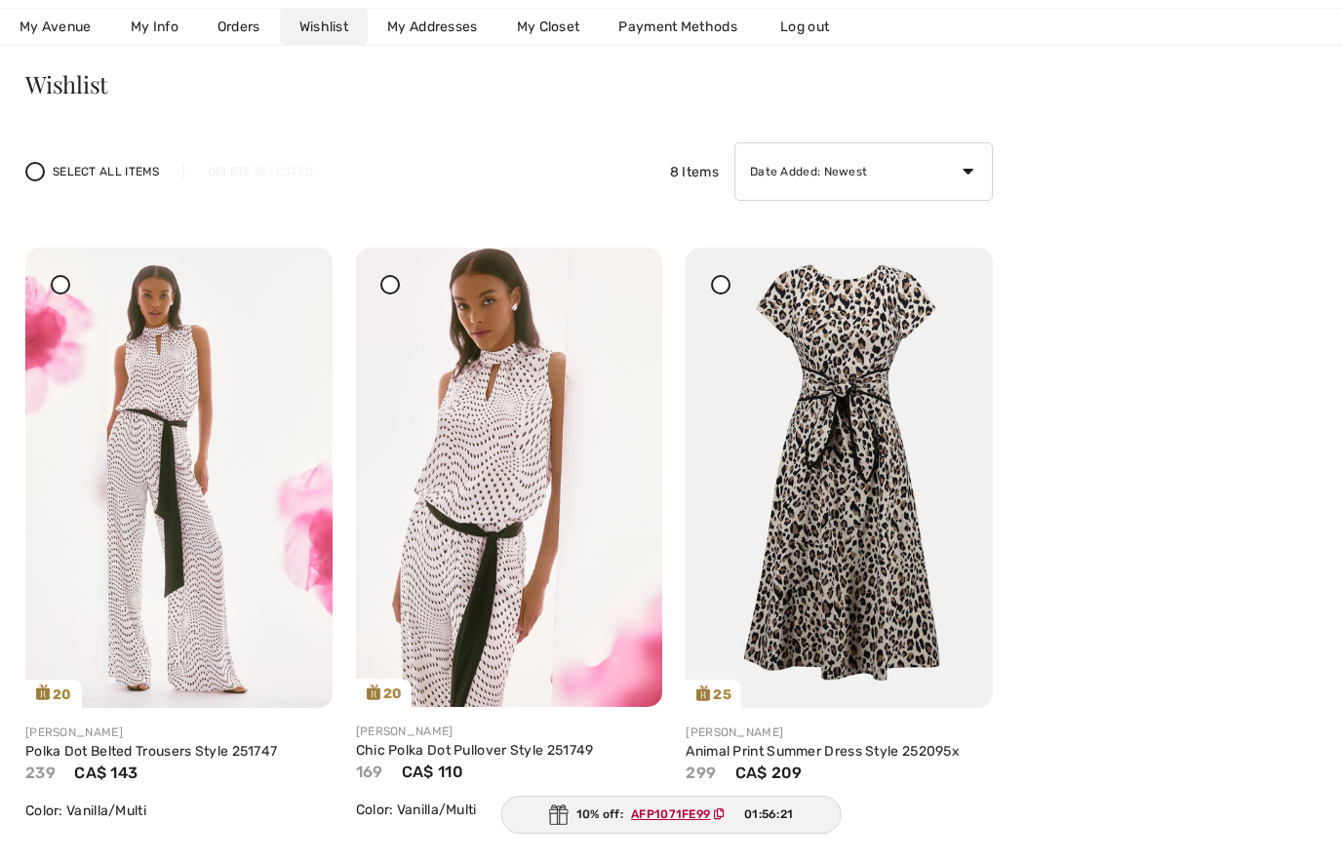
click at [548, 426] on img at bounding box center [509, 477] width 307 height 459
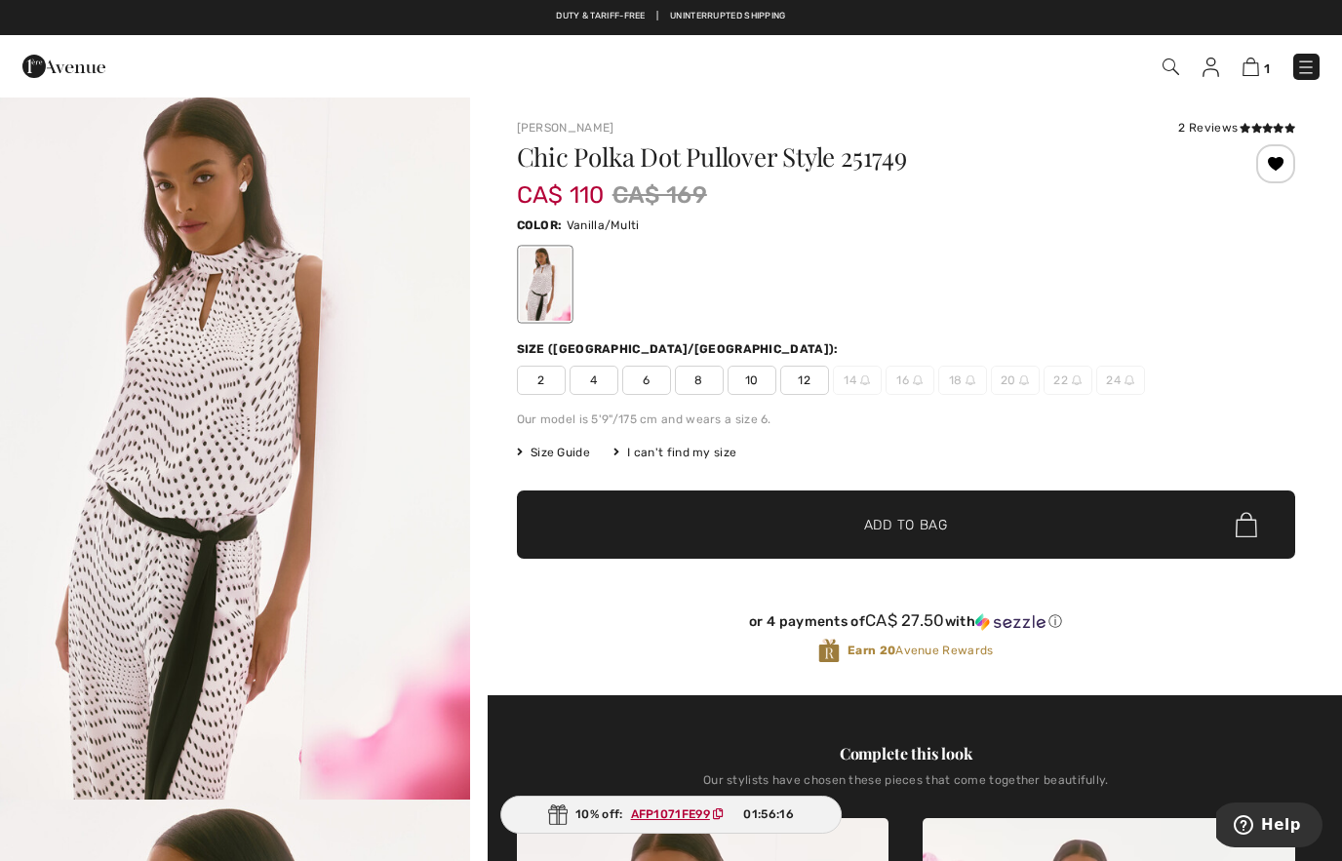
click at [602, 379] on span "4" at bounding box center [594, 380] width 49 height 29
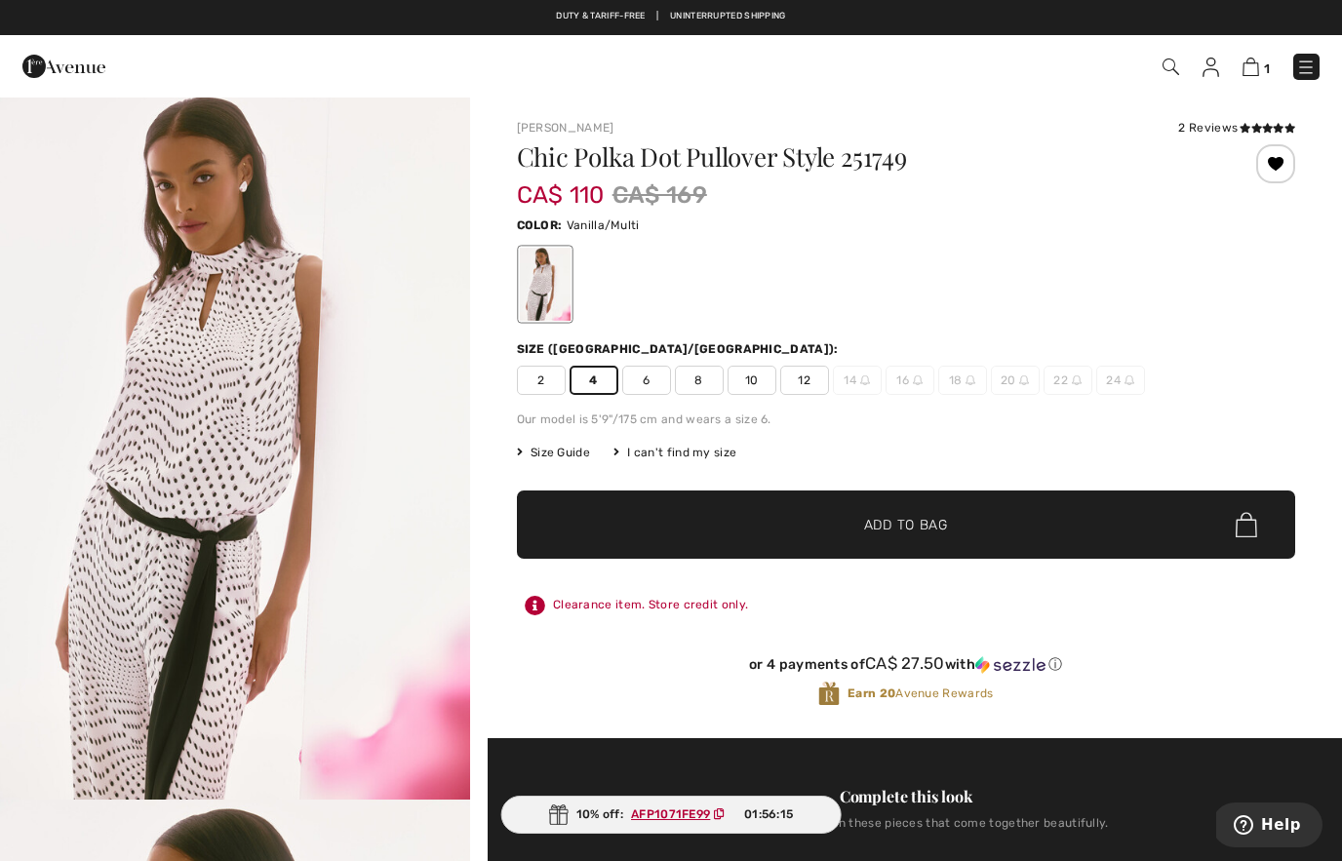
click at [1011, 531] on span "✔ Added to Bag Add to Bag" at bounding box center [906, 525] width 778 height 68
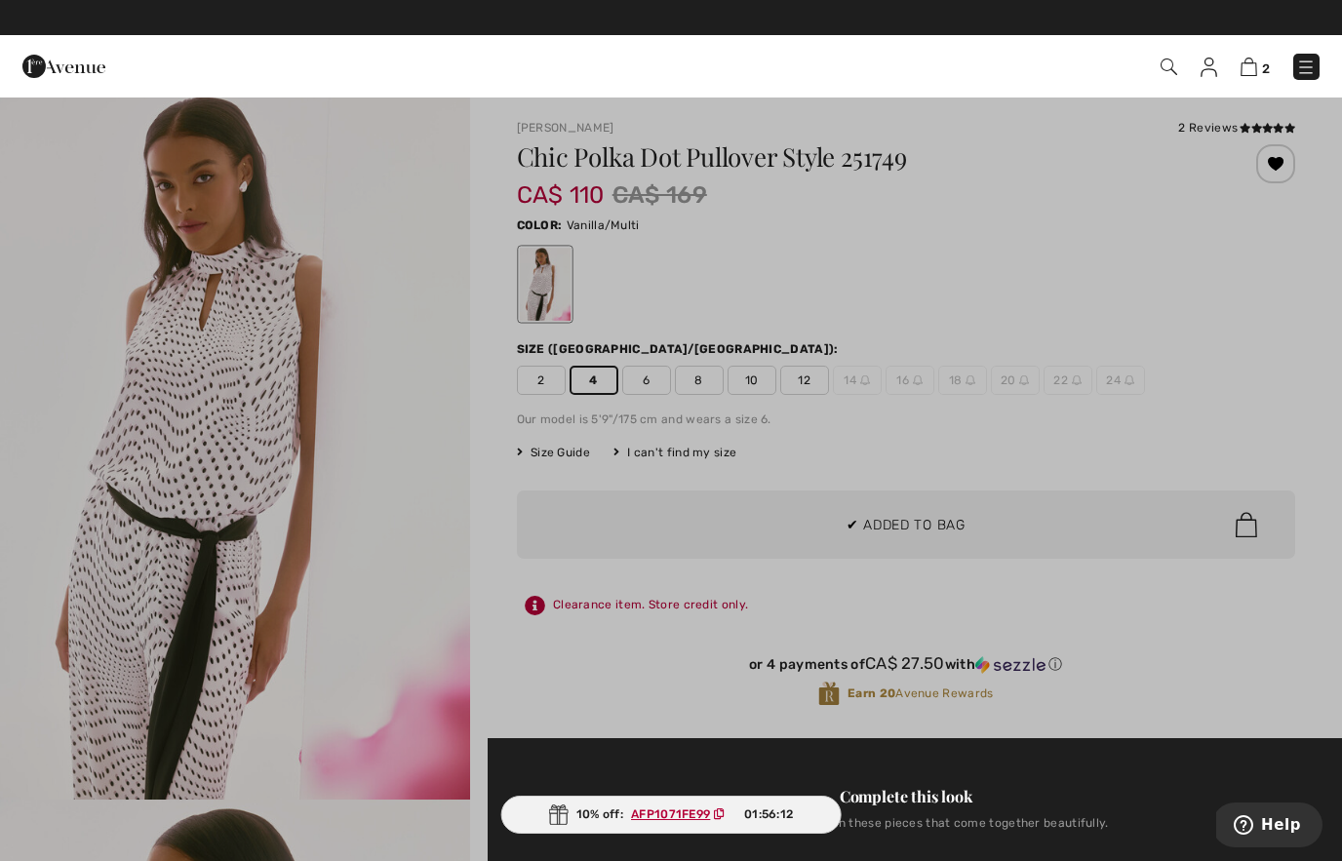
click at [1203, 450] on div at bounding box center [671, 430] width 1342 height 861
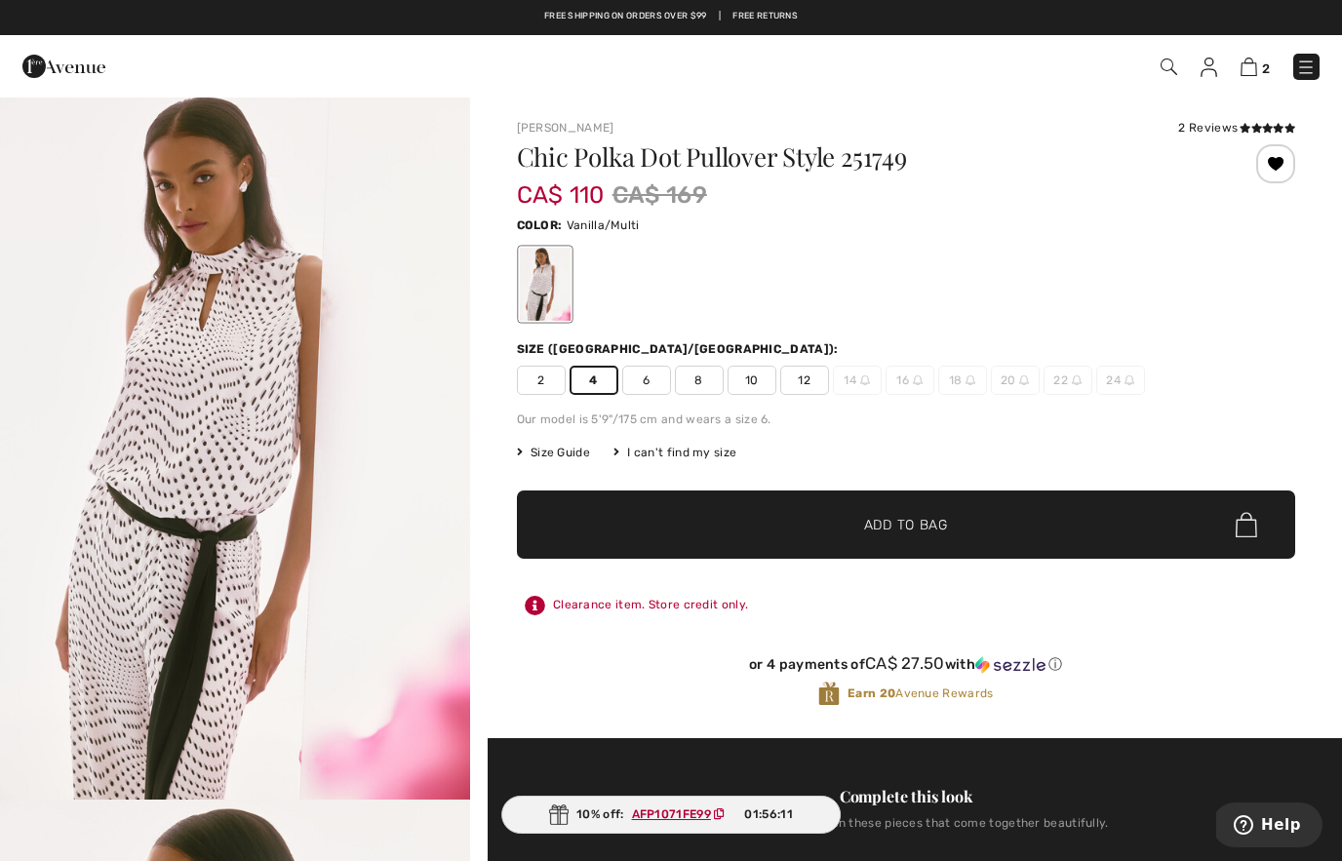
click at [1257, 67] on img at bounding box center [1249, 67] width 17 height 19
click at [1255, 71] on img at bounding box center [1249, 67] width 17 height 19
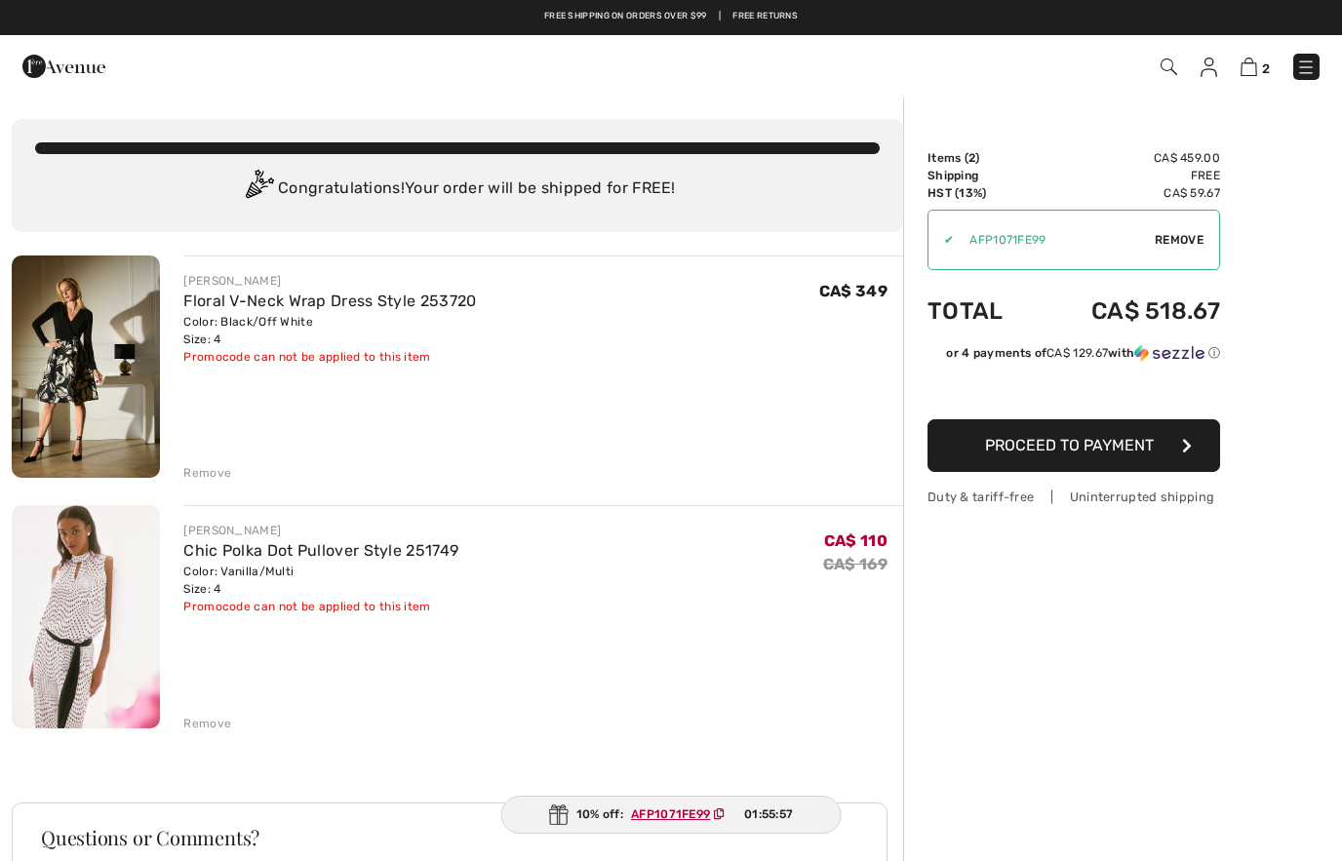
click at [210, 484] on div "JOSEPH RIBKOFF Floral V-Neck Wrap Dress Style 253720 Color: Black/Off White Siz…" at bounding box center [458, 691] width 892 height 871
click at [201, 489] on div "JOSEPH RIBKOFF Floral V-Neck Wrap Dress Style 253720 Color: Black/Off White Siz…" at bounding box center [458, 691] width 892 height 871
click at [209, 467] on div "Remove" at bounding box center [207, 473] width 48 height 18
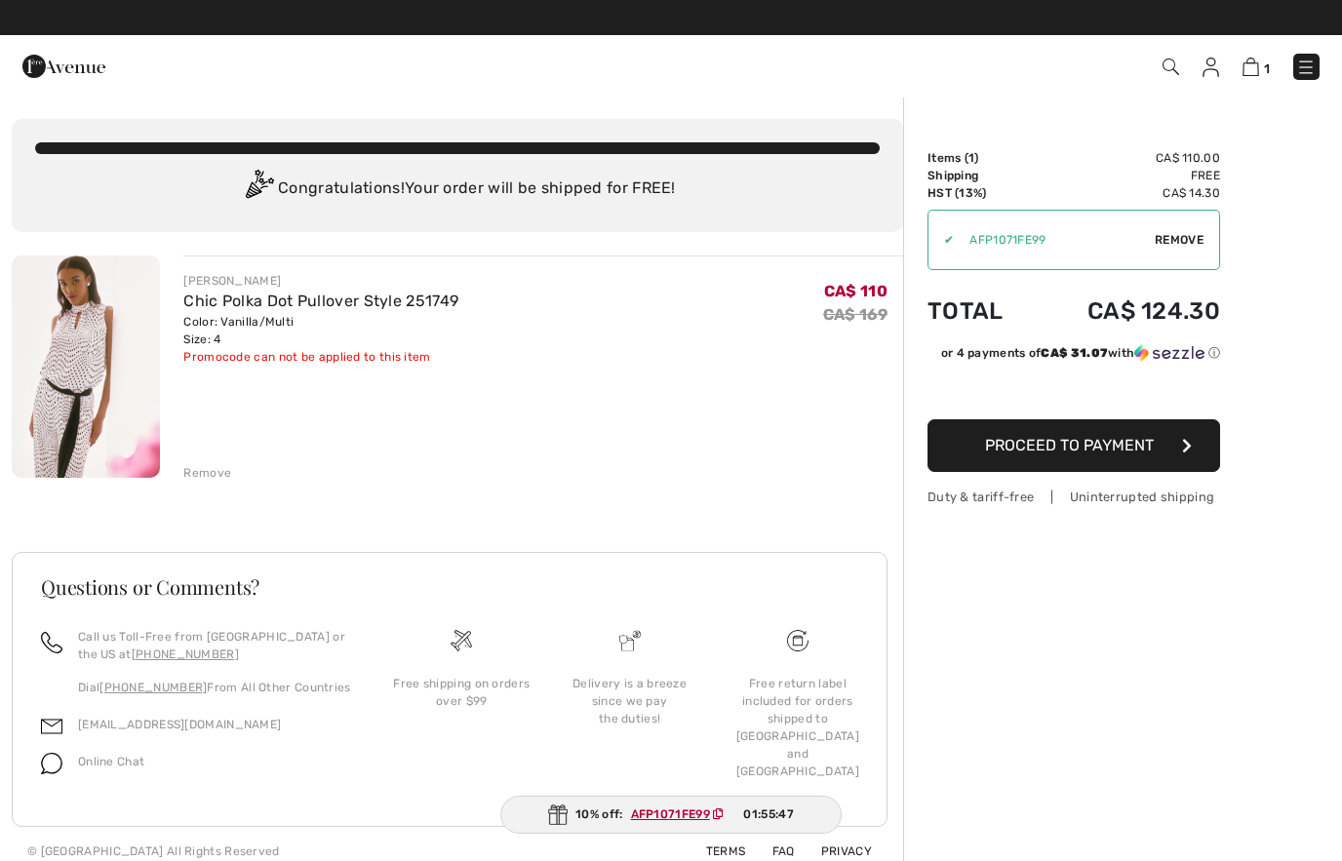
click at [208, 473] on div "Remove" at bounding box center [207, 473] width 48 height 18
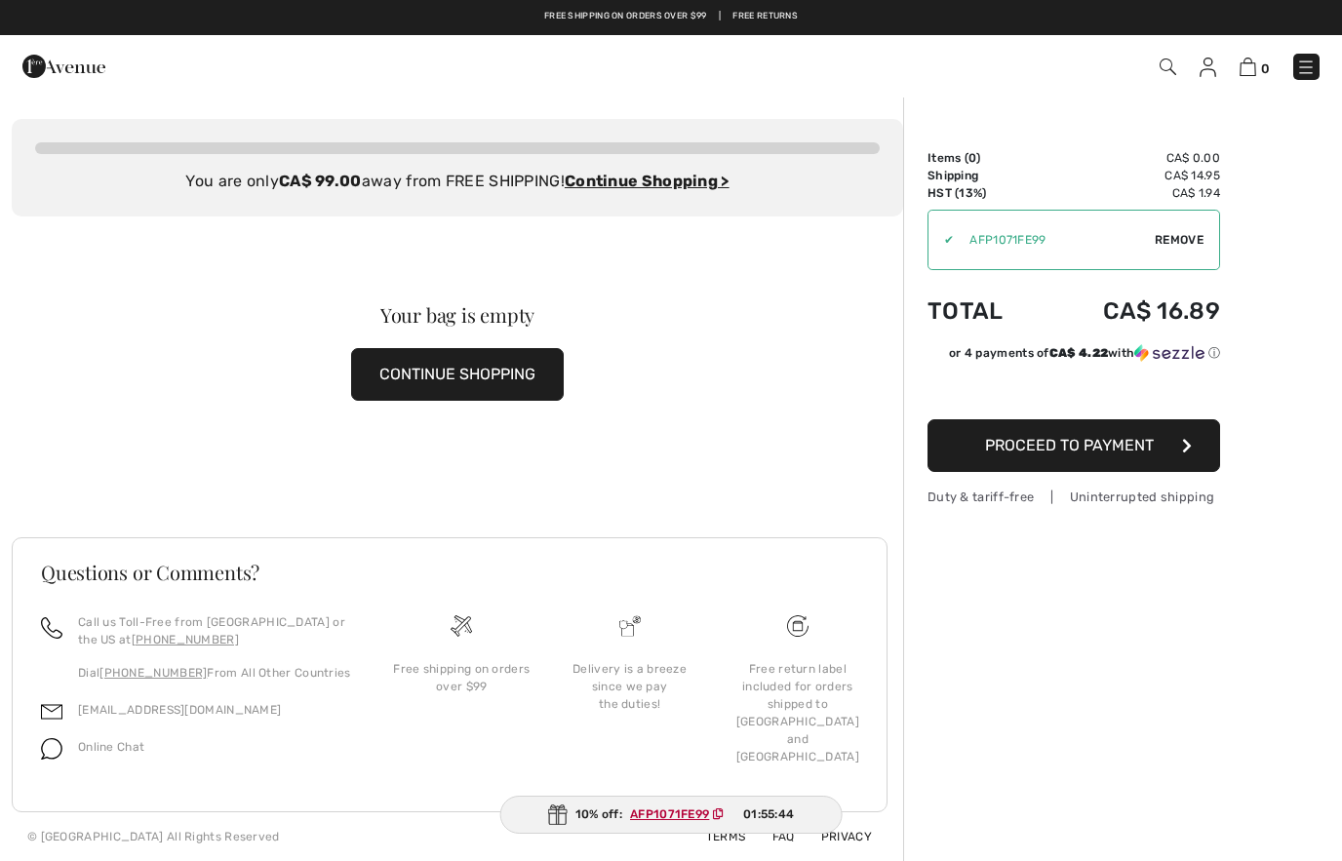
click at [648, 228] on div "Your bag is empty CONTINUE SHOPPING" at bounding box center [458, 354] width 892 height 274
click at [1202, 68] on img at bounding box center [1208, 68] width 17 height 20
click at [1163, 60] on img at bounding box center [1168, 67] width 17 height 17
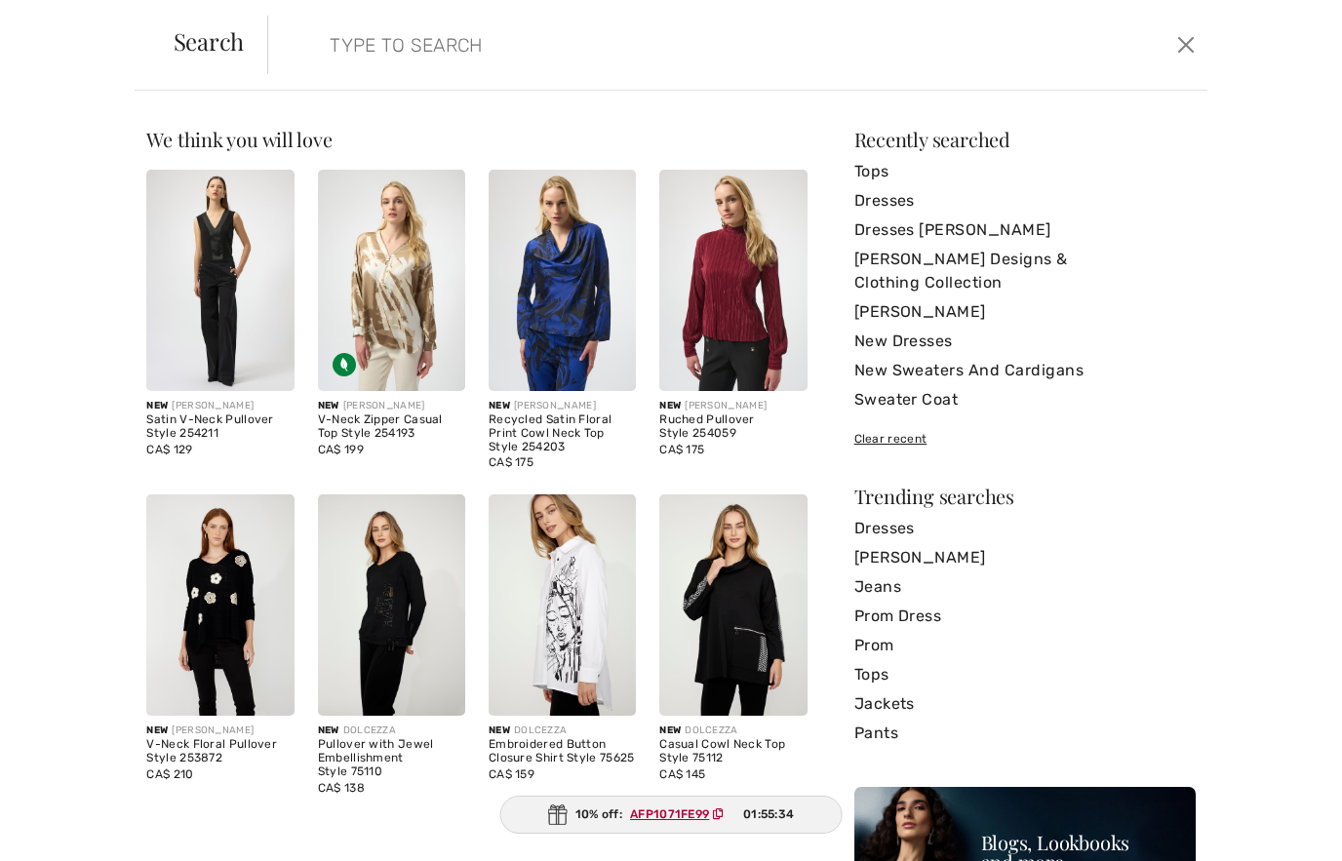
click at [1161, 91] on div "We think you will love New JOSEPH RIBKOFF Satin V-Neck Pullover Style 254211 CA…" at bounding box center [671, 476] width 1342 height 771
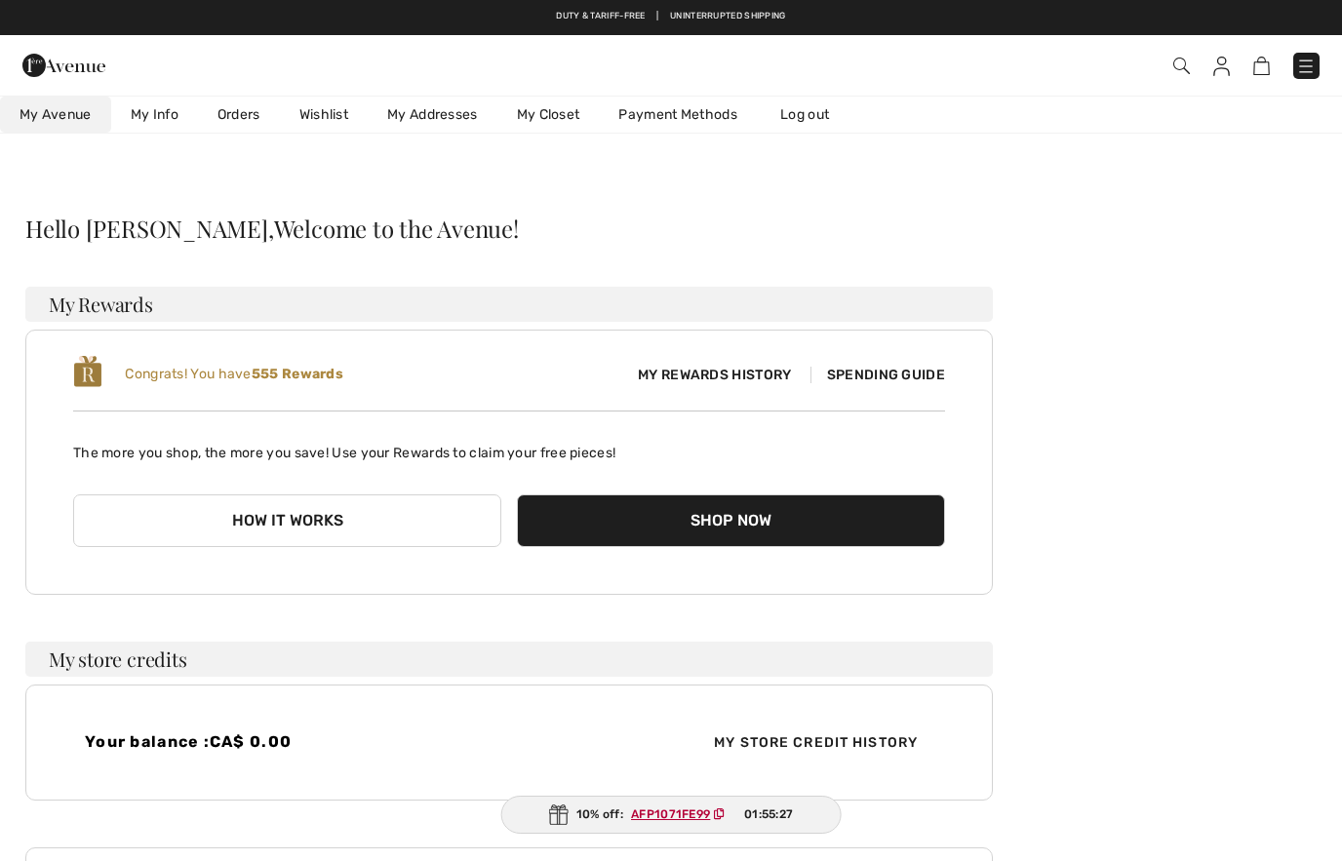
click at [334, 113] on link "Wishlist" at bounding box center [324, 115] width 88 height 36
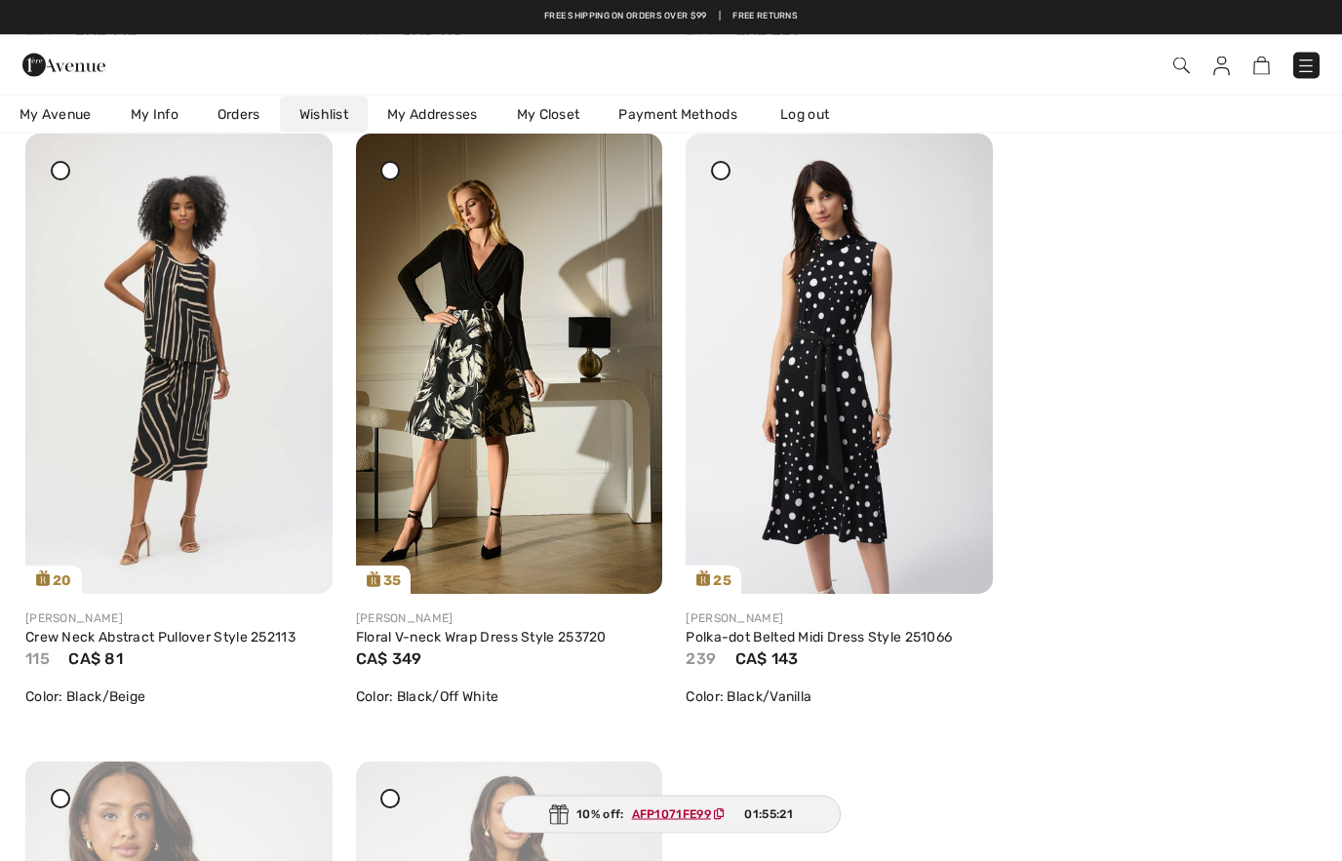
scroll to position [887, 0]
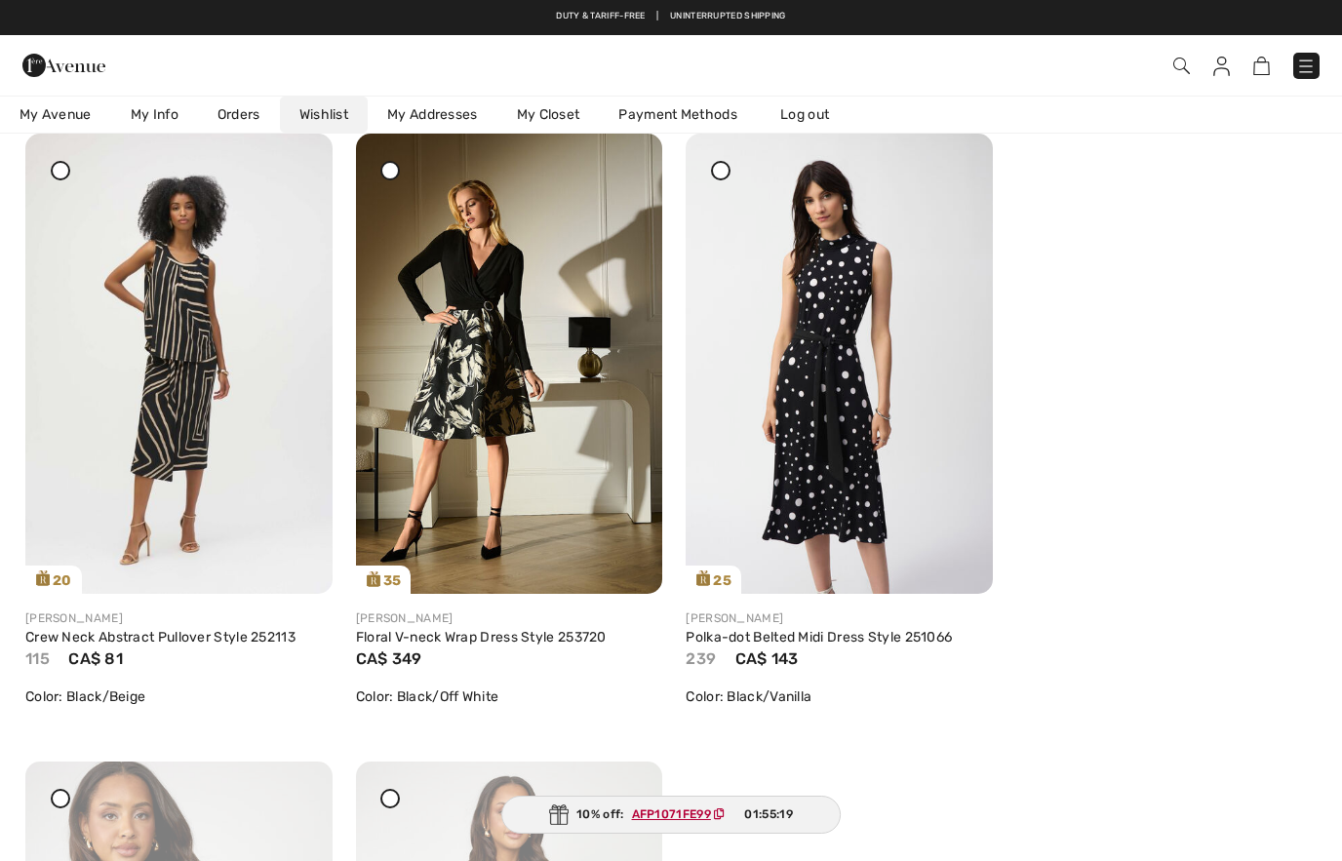
click at [296, 161] on div at bounding box center [294, 147] width 27 height 27
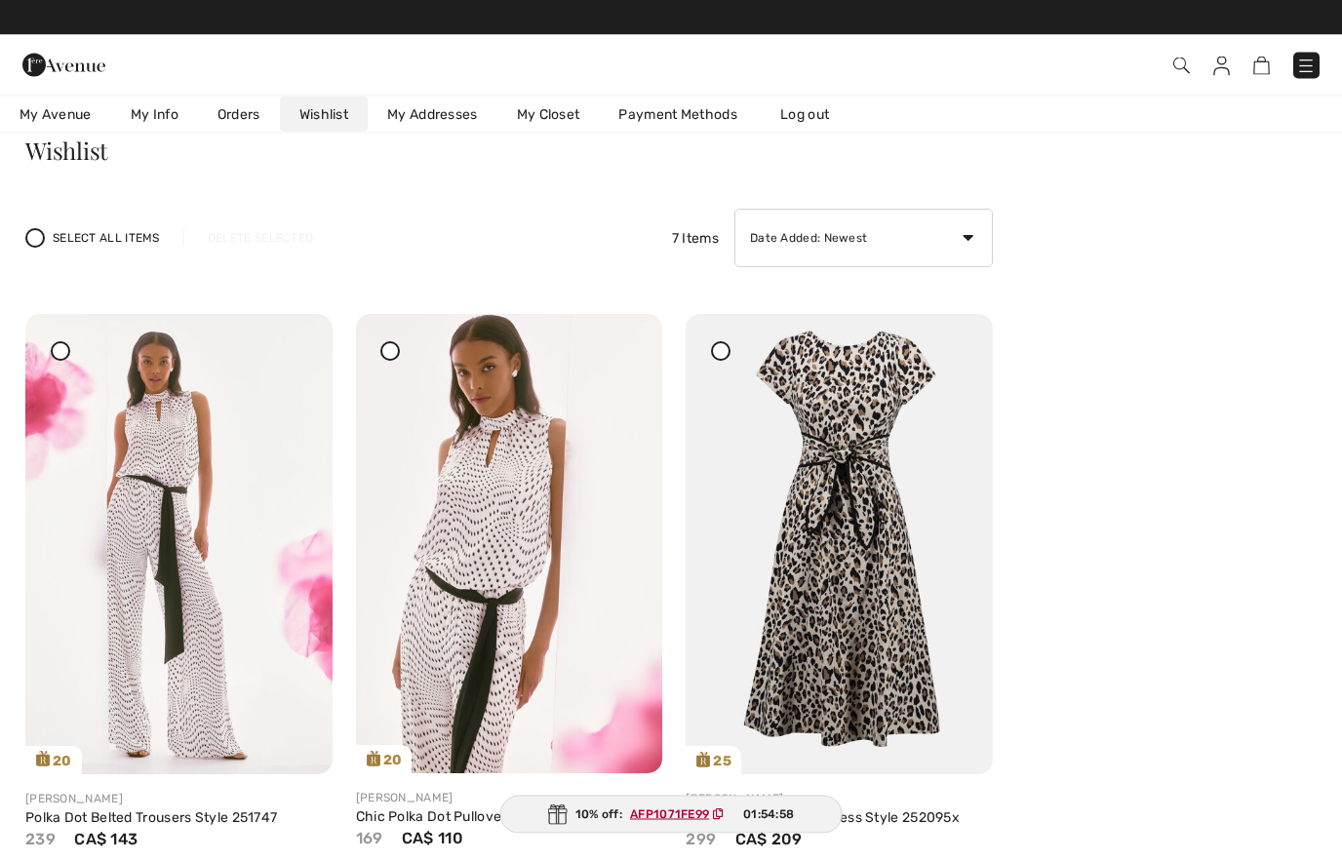
scroll to position [0, 0]
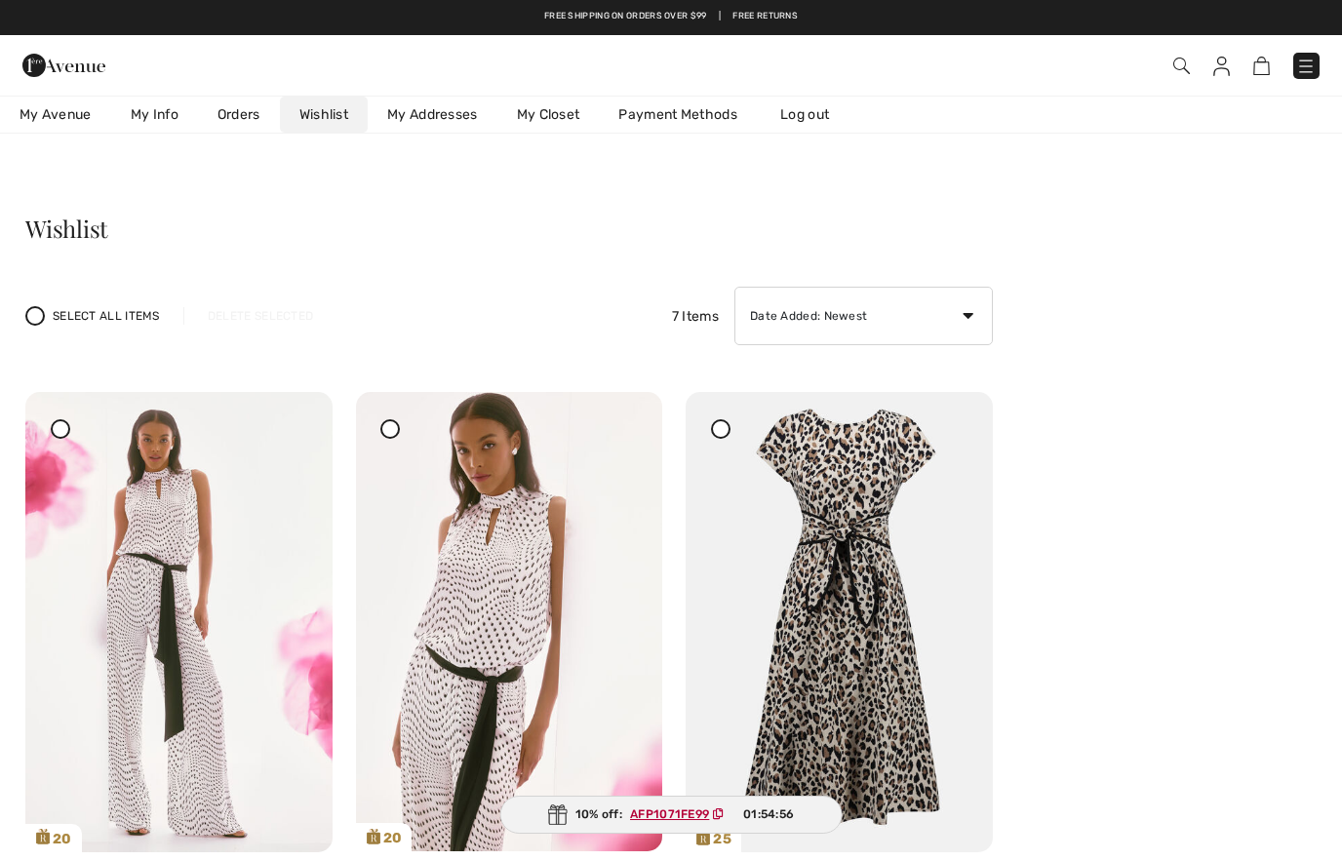
click at [958, 419] on div at bounding box center [954, 405] width 27 height 27
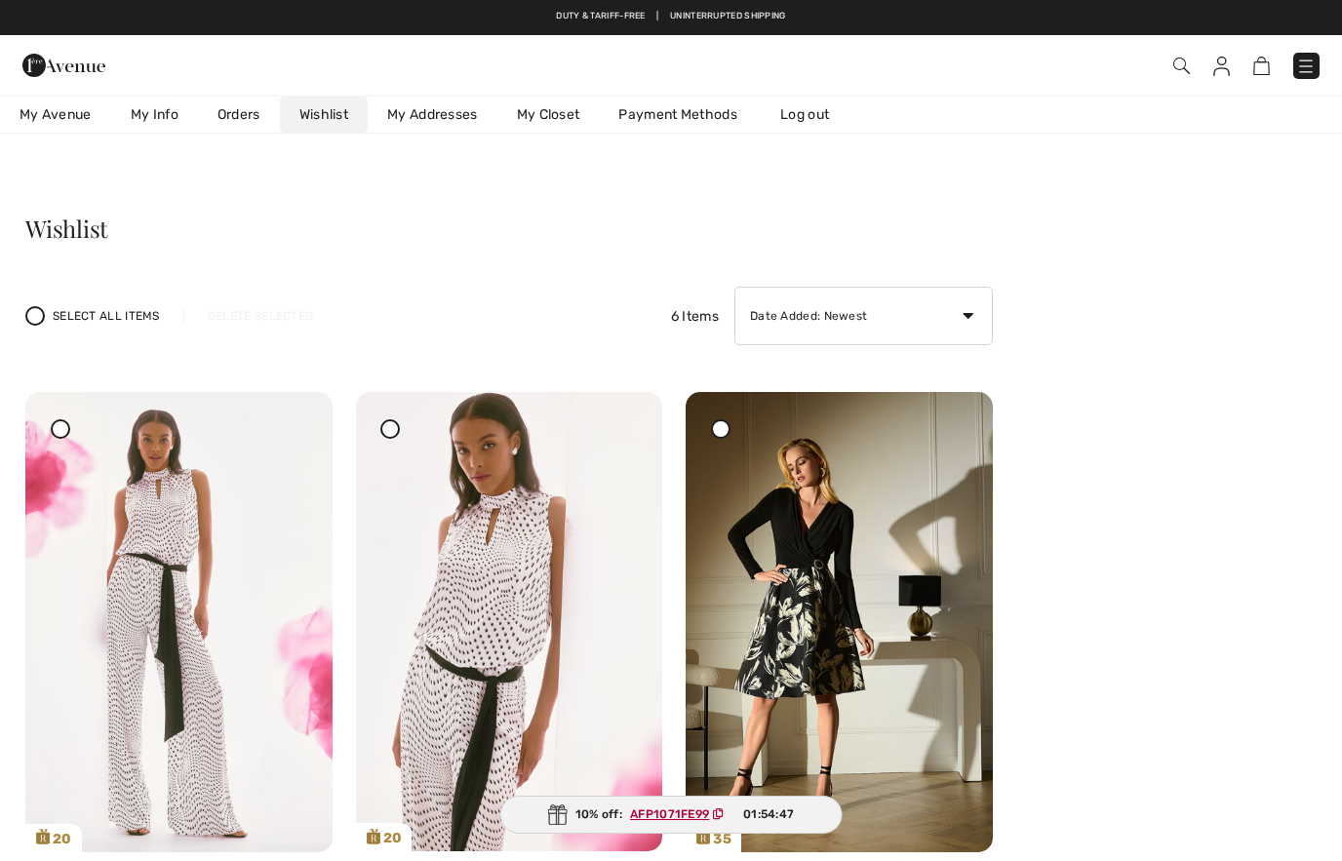
click at [1180, 70] on img at bounding box center [1182, 66] width 17 height 17
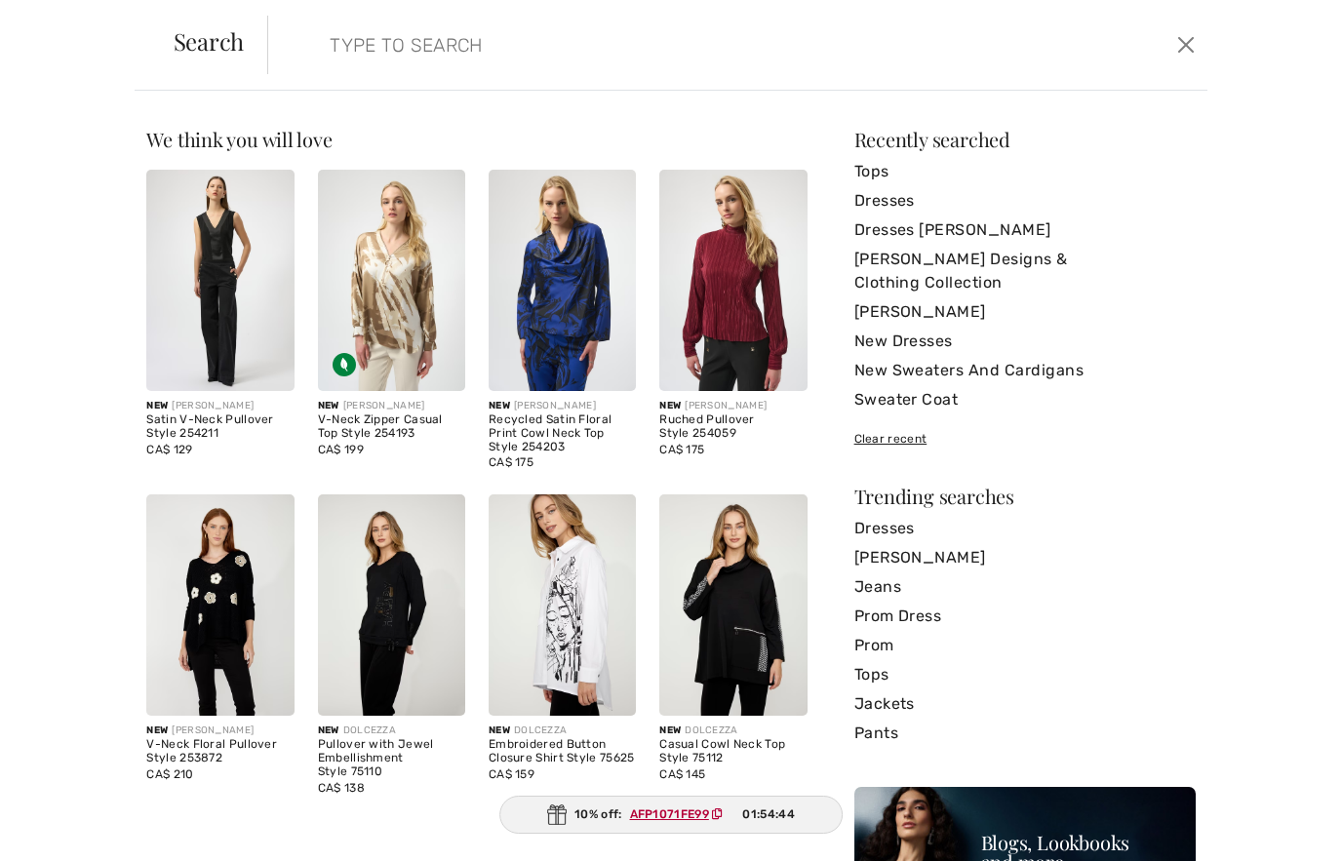
click at [884, 514] on link "Dresses" at bounding box center [1025, 528] width 341 height 29
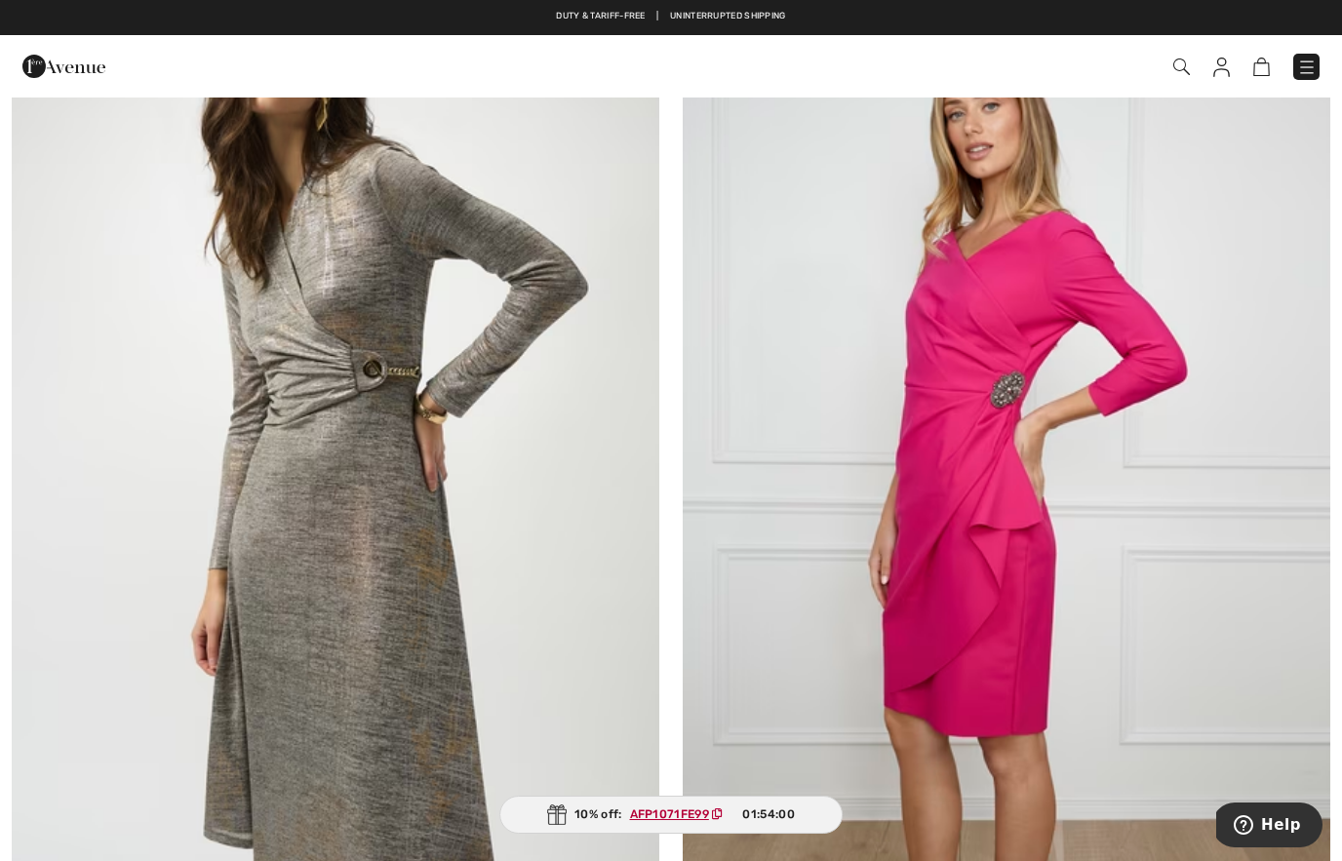
scroll to position [14368, 0]
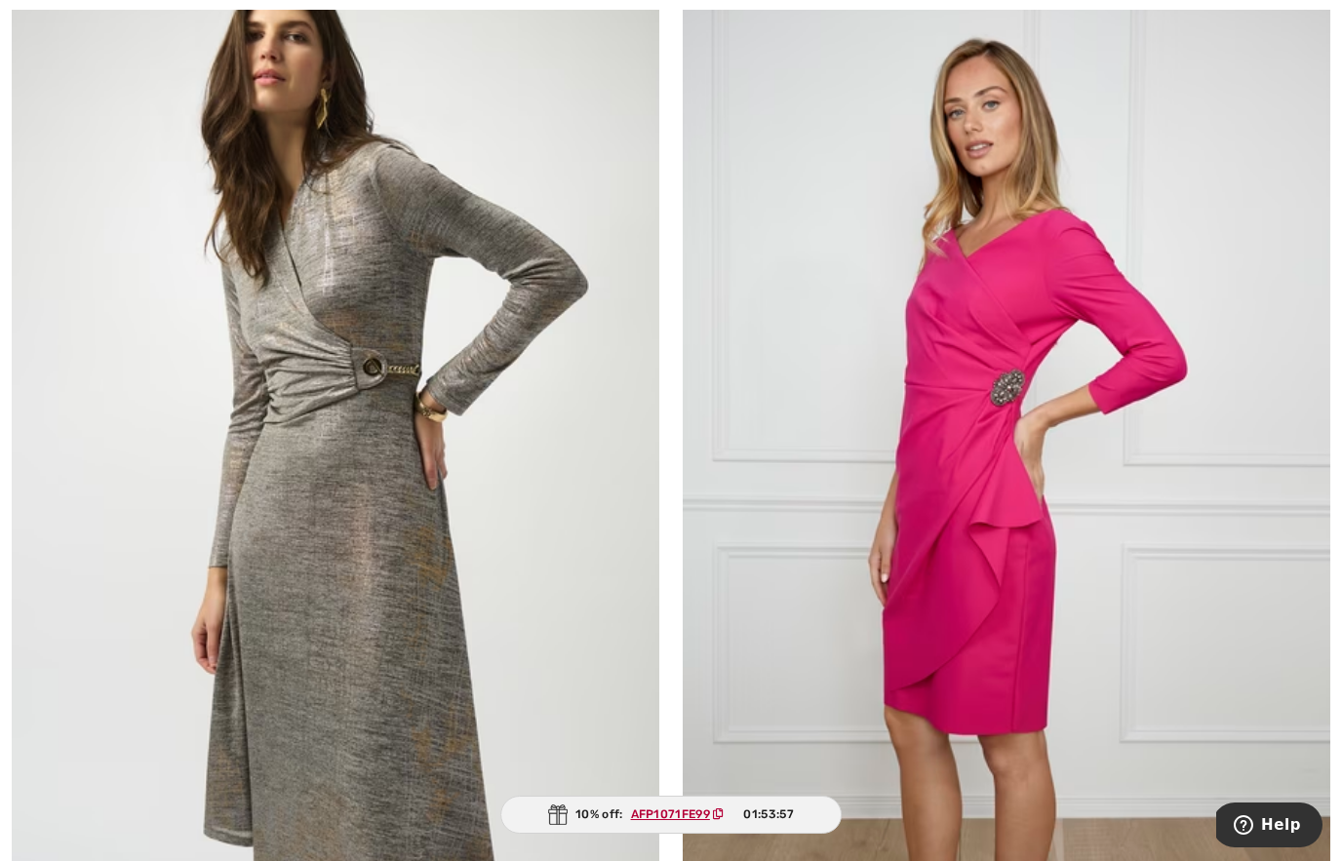
click at [519, 597] on img at bounding box center [336, 463] width 648 height 972
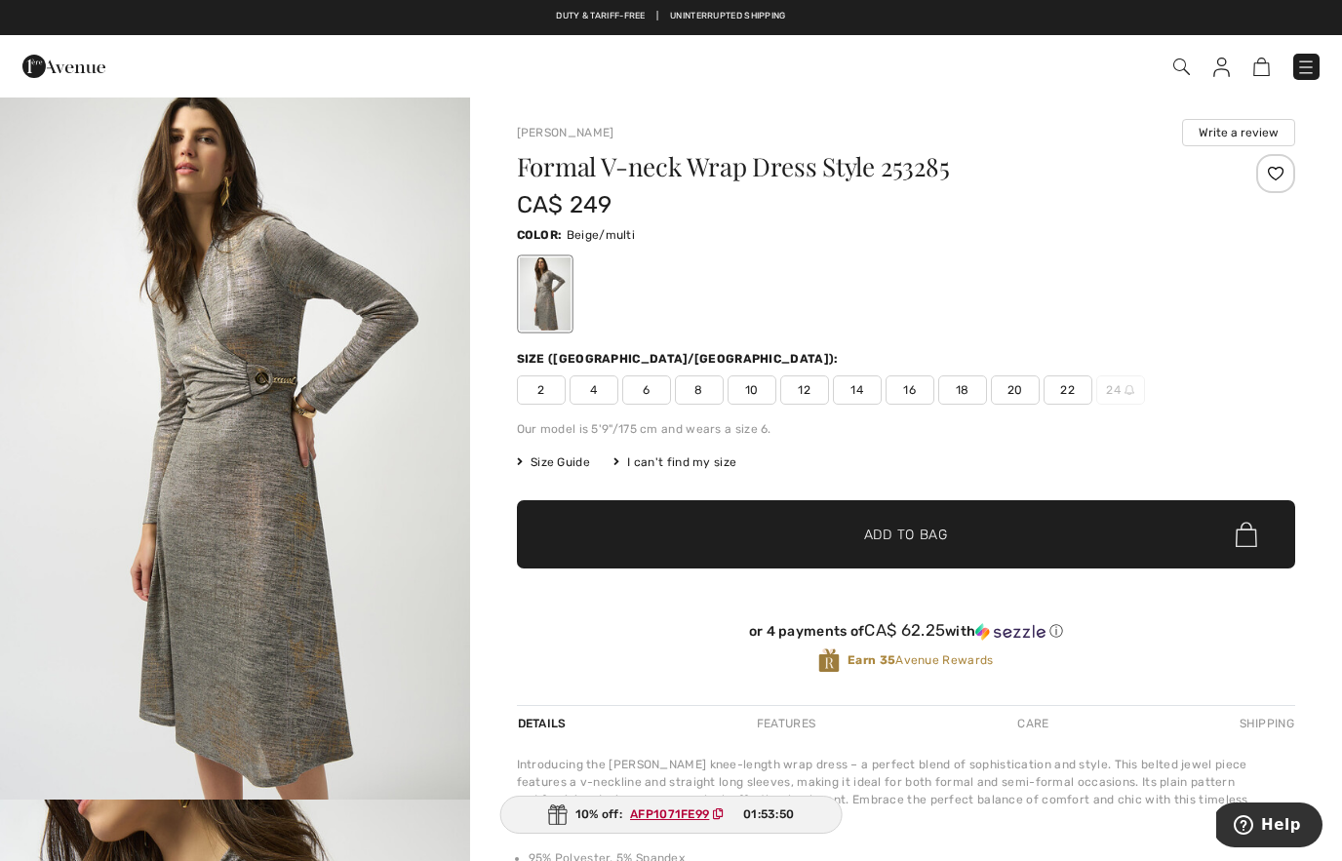
click at [1270, 519] on span "✔ Added to Bag Add to Bag" at bounding box center [906, 534] width 778 height 68
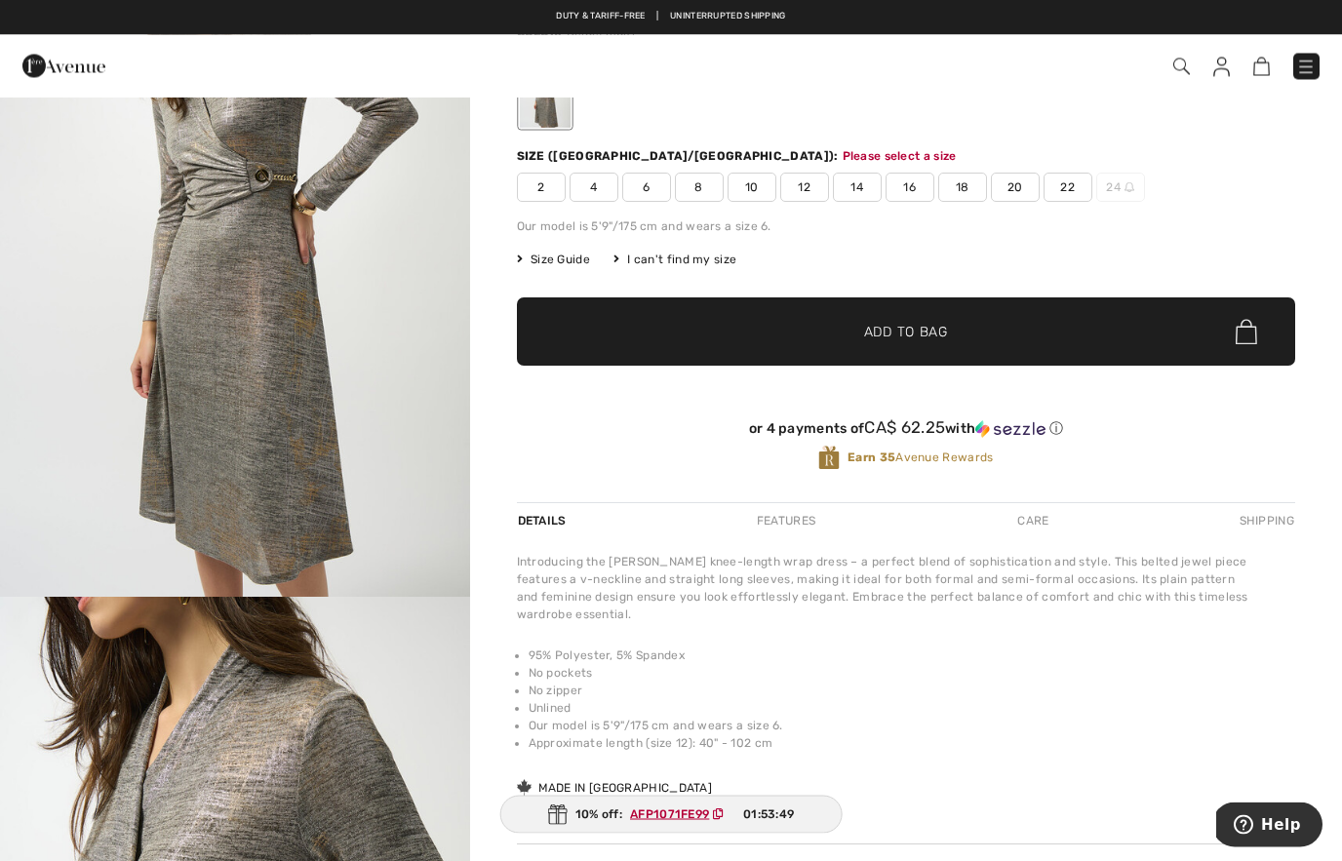
click at [428, 439] on img "1 / 5" at bounding box center [235, 246] width 470 height 704
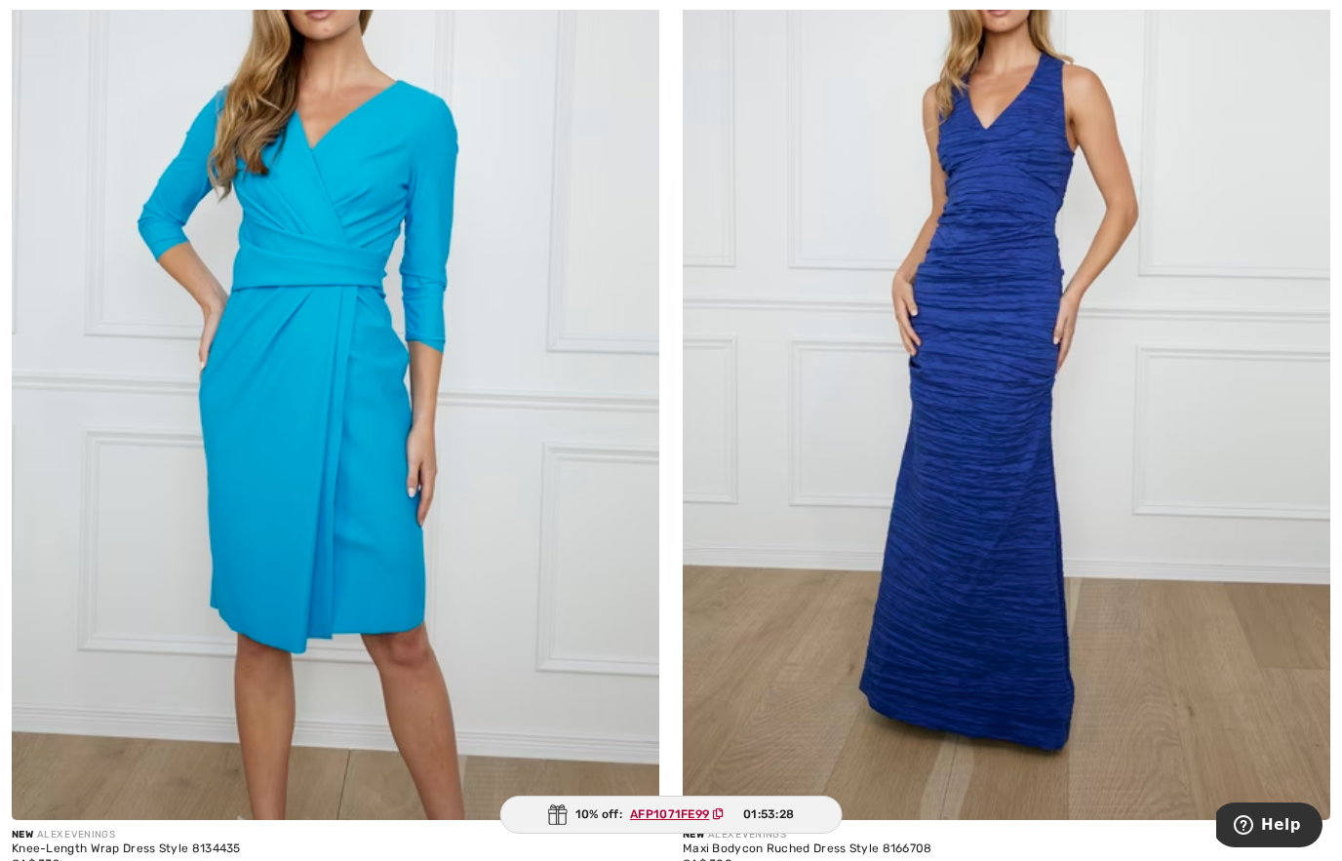
scroll to position [15560, 0]
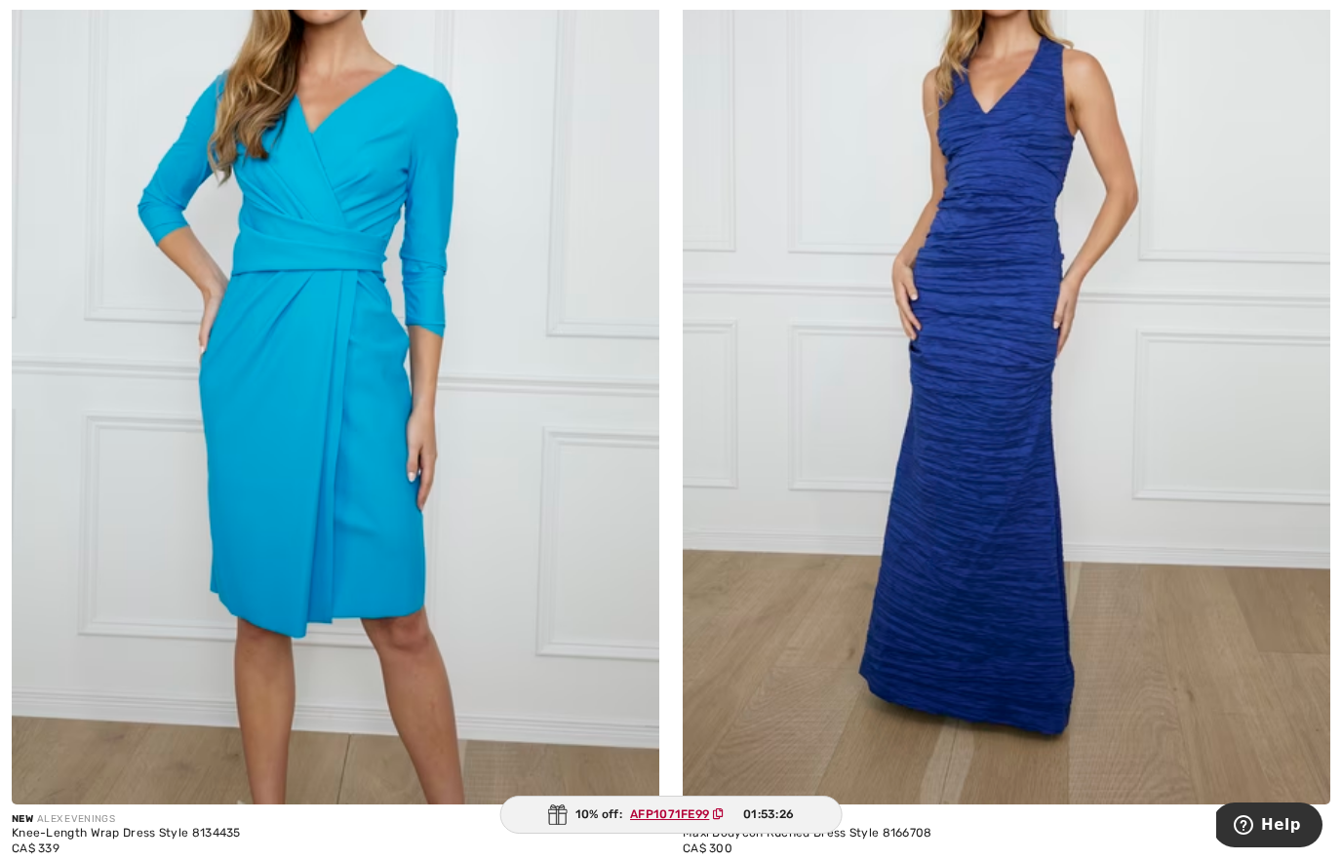
click at [553, 668] on img at bounding box center [336, 319] width 648 height 972
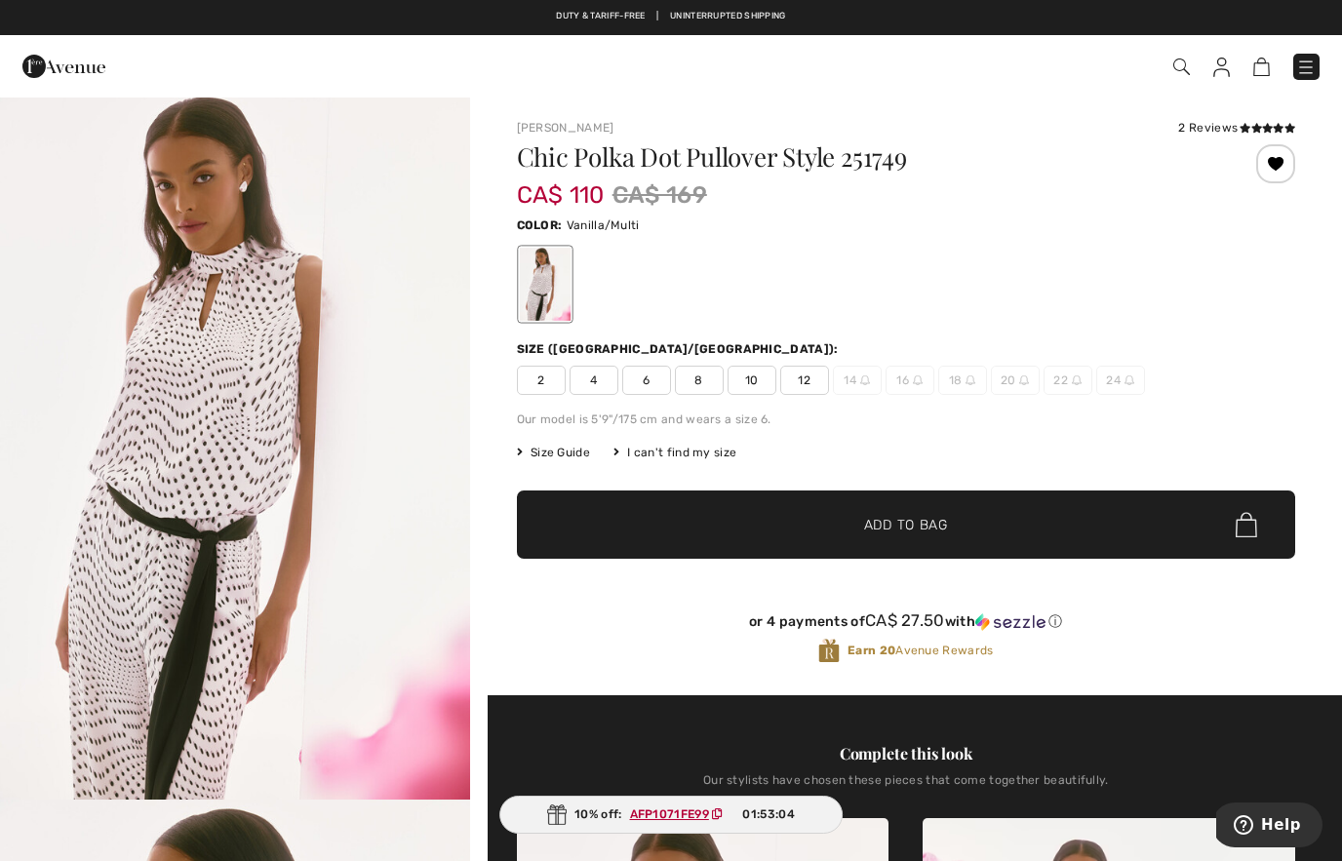
click at [1177, 67] on img at bounding box center [1182, 67] width 17 height 17
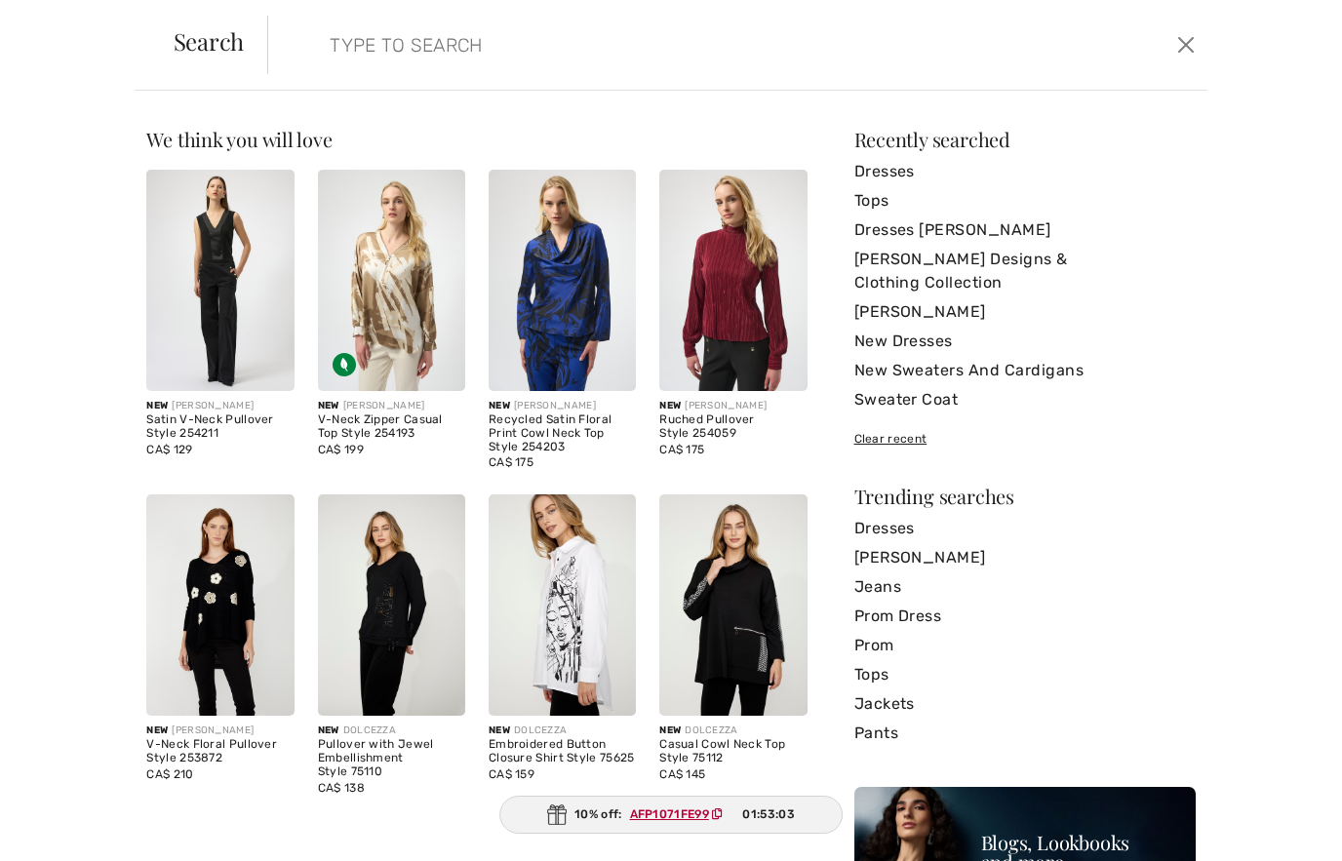
click at [901, 514] on link "Dresses" at bounding box center [1025, 528] width 341 height 29
click at [887, 514] on link "Dresses" at bounding box center [1025, 528] width 341 height 29
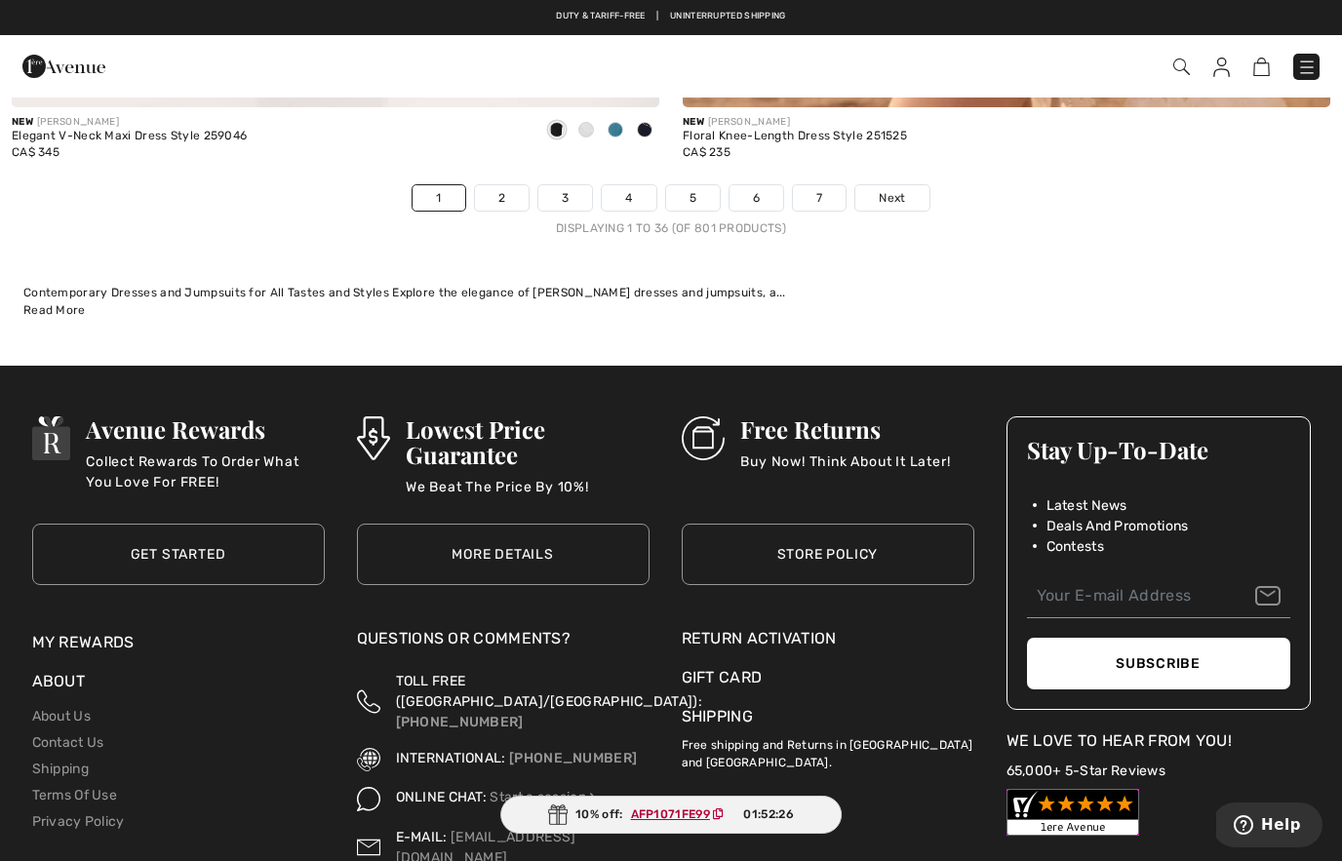
scroll to position [19401, 0]
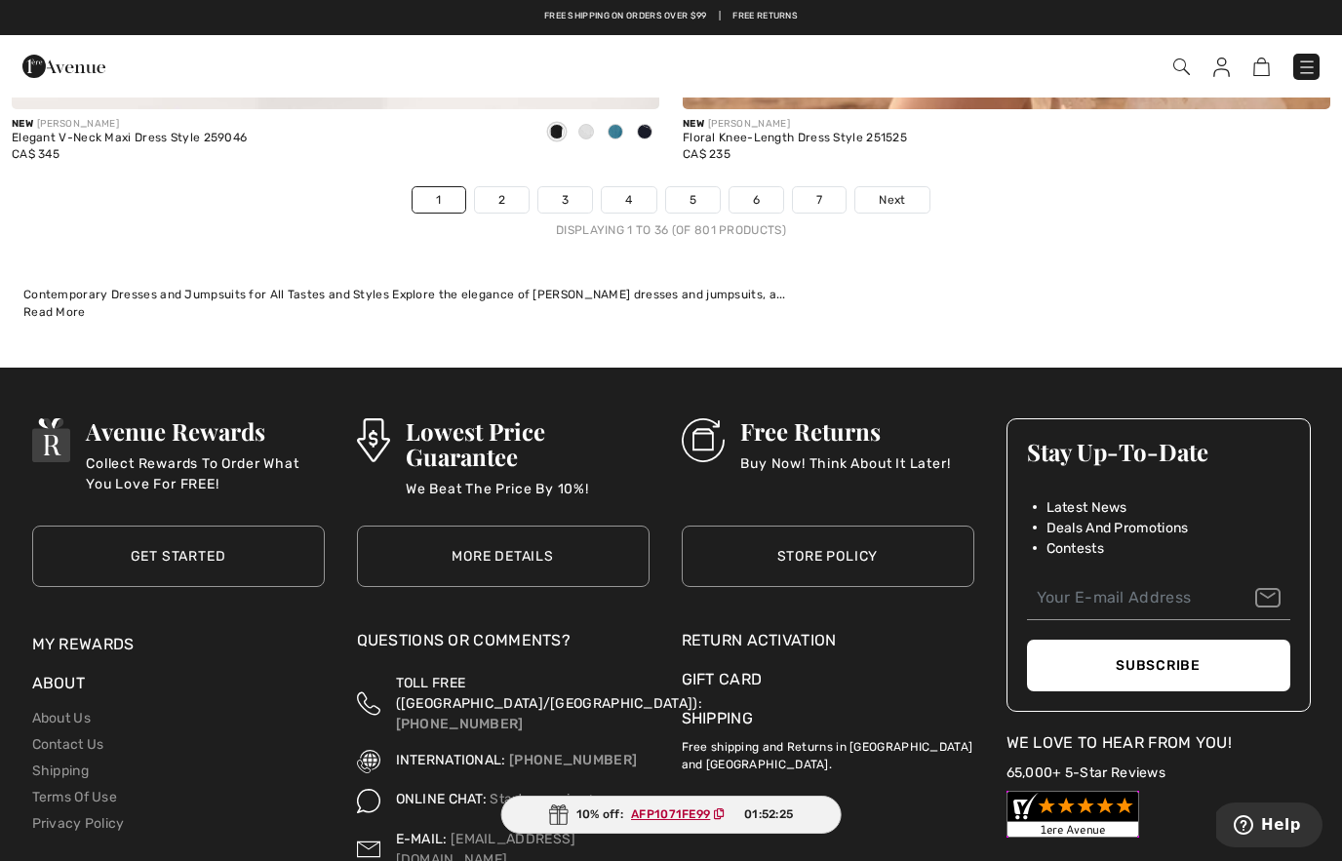
click at [890, 191] on span "Next" at bounding box center [892, 200] width 26 height 18
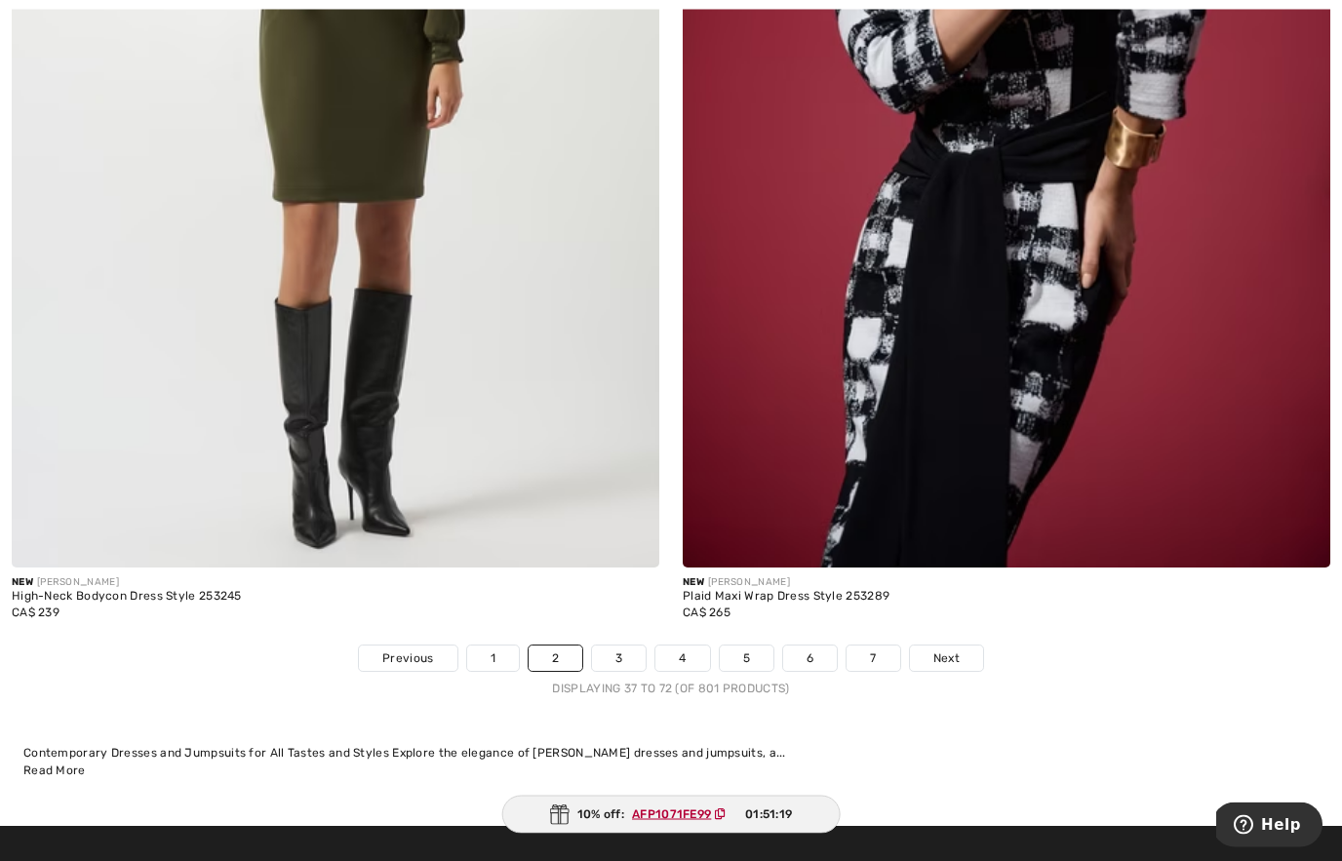
scroll to position [18943, 0]
click at [927, 680] on div "Displaying 37 to 72 (of 801 products)" at bounding box center [671, 689] width 1342 height 18
click at [951, 650] on span "Next" at bounding box center [947, 659] width 26 height 18
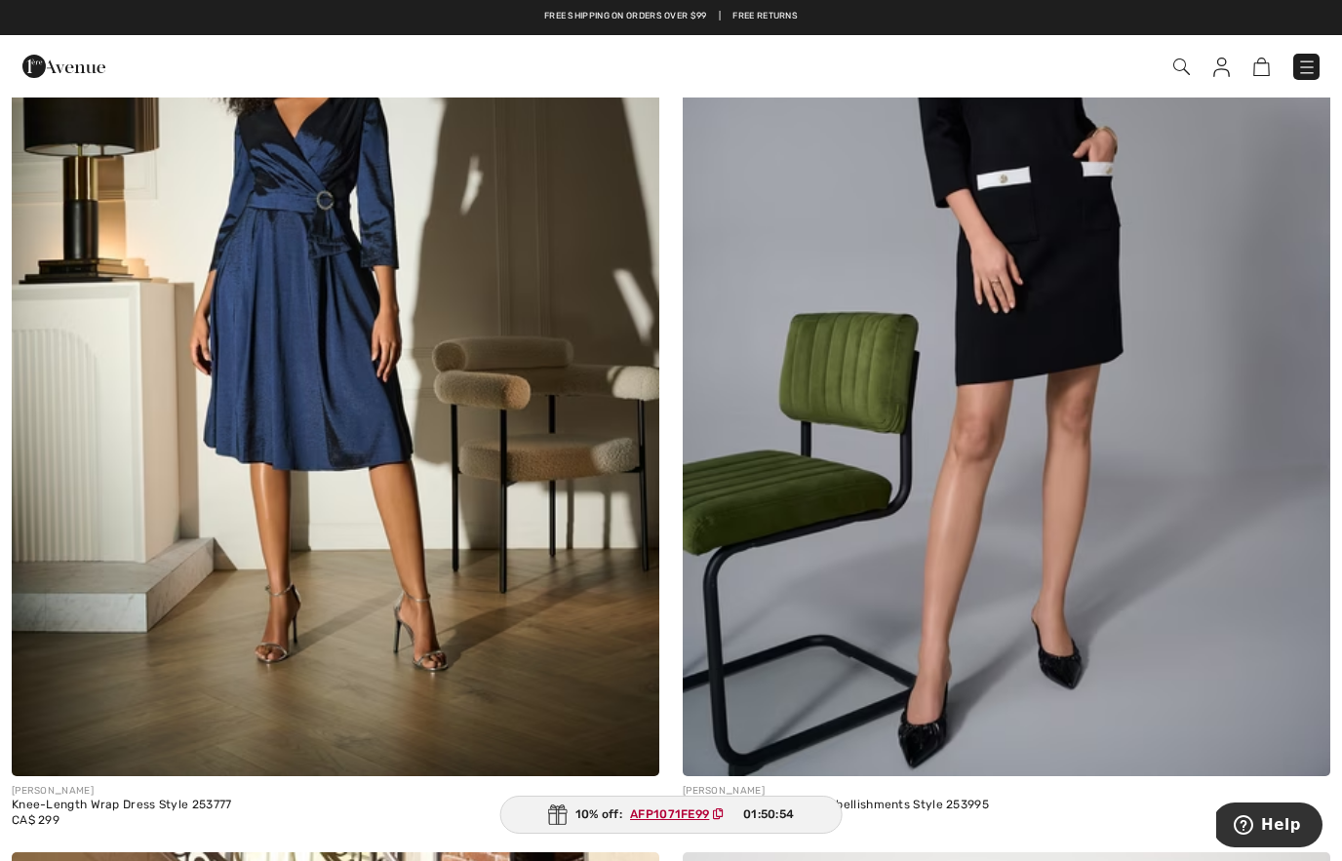
scroll to position [2543, 0]
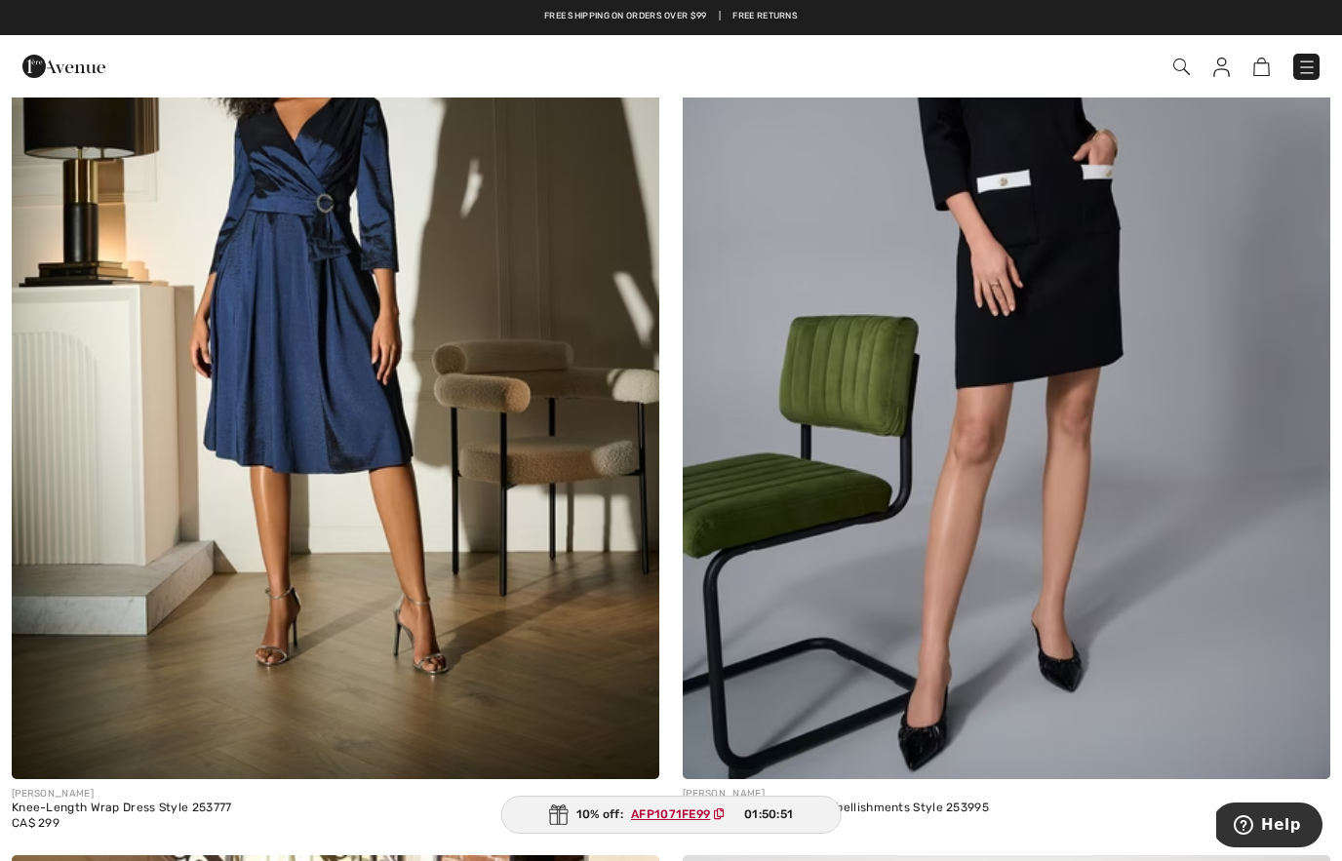
click at [421, 642] on img at bounding box center [336, 294] width 648 height 972
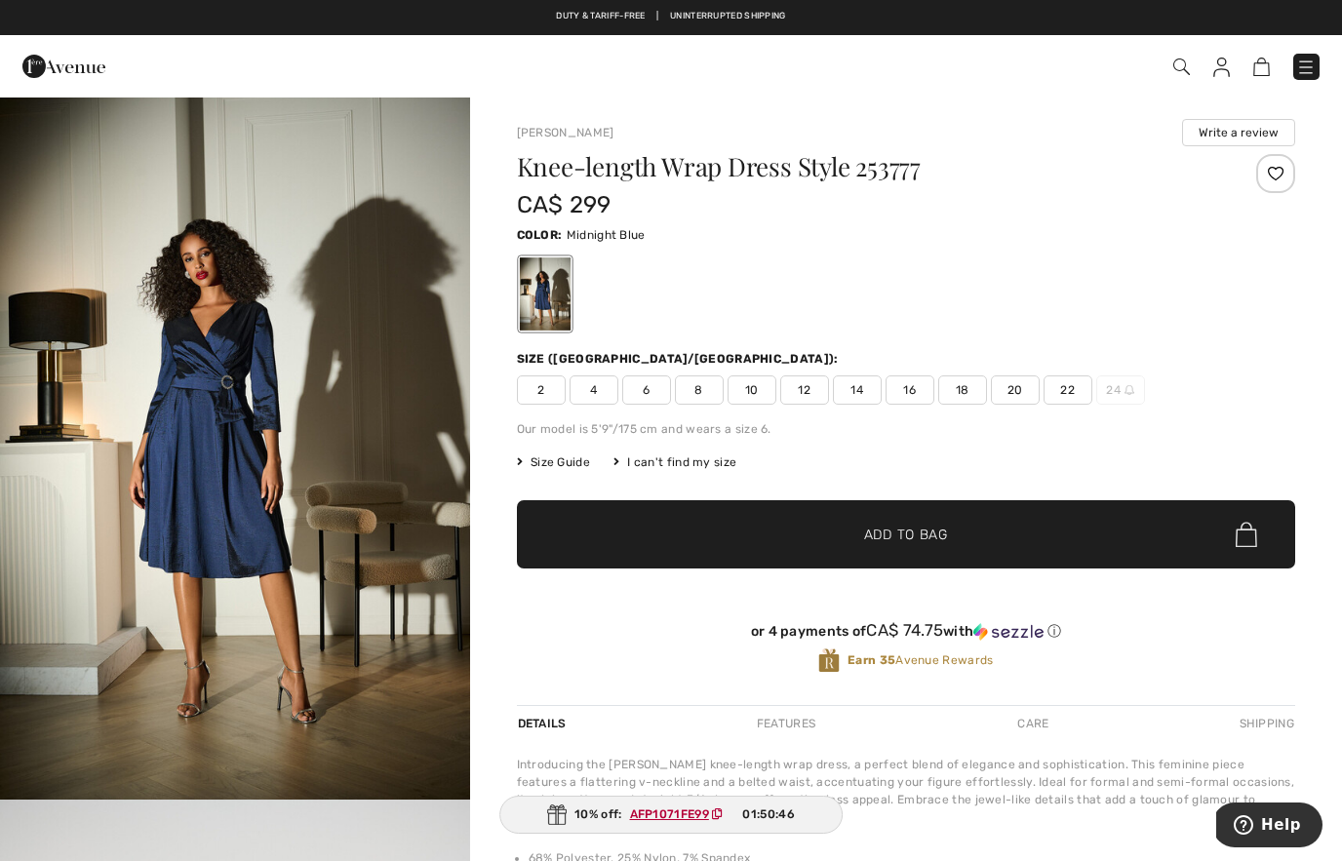
click at [373, 453] on img "1 / 5" at bounding box center [235, 448] width 470 height 704
click at [604, 400] on span "4" at bounding box center [594, 390] width 49 height 29
click at [784, 549] on span "✔ Added to Bag Add to Bag" at bounding box center [906, 534] width 778 height 68
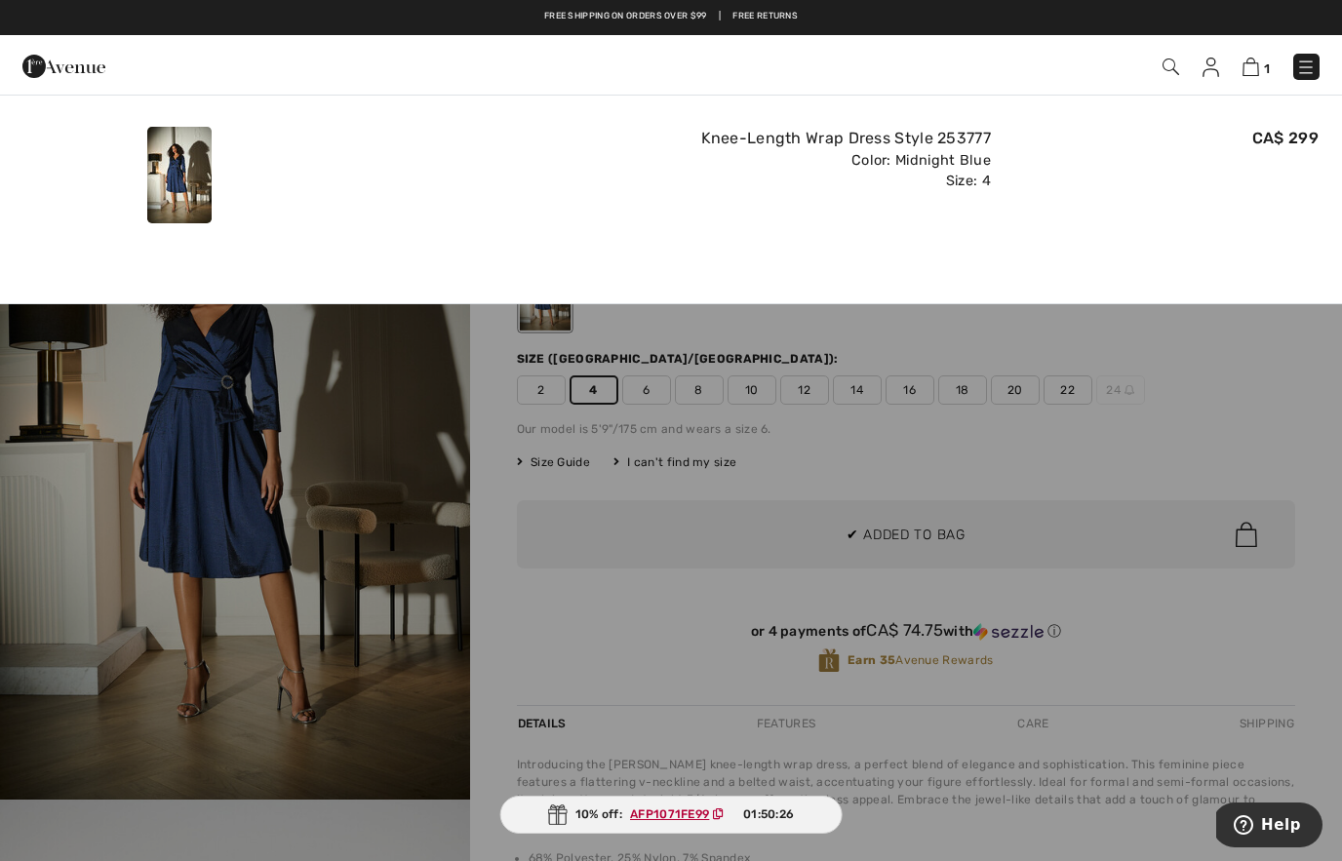
click at [1185, 203] on div "CA$ 299" at bounding box center [1163, 175] width 328 height 112
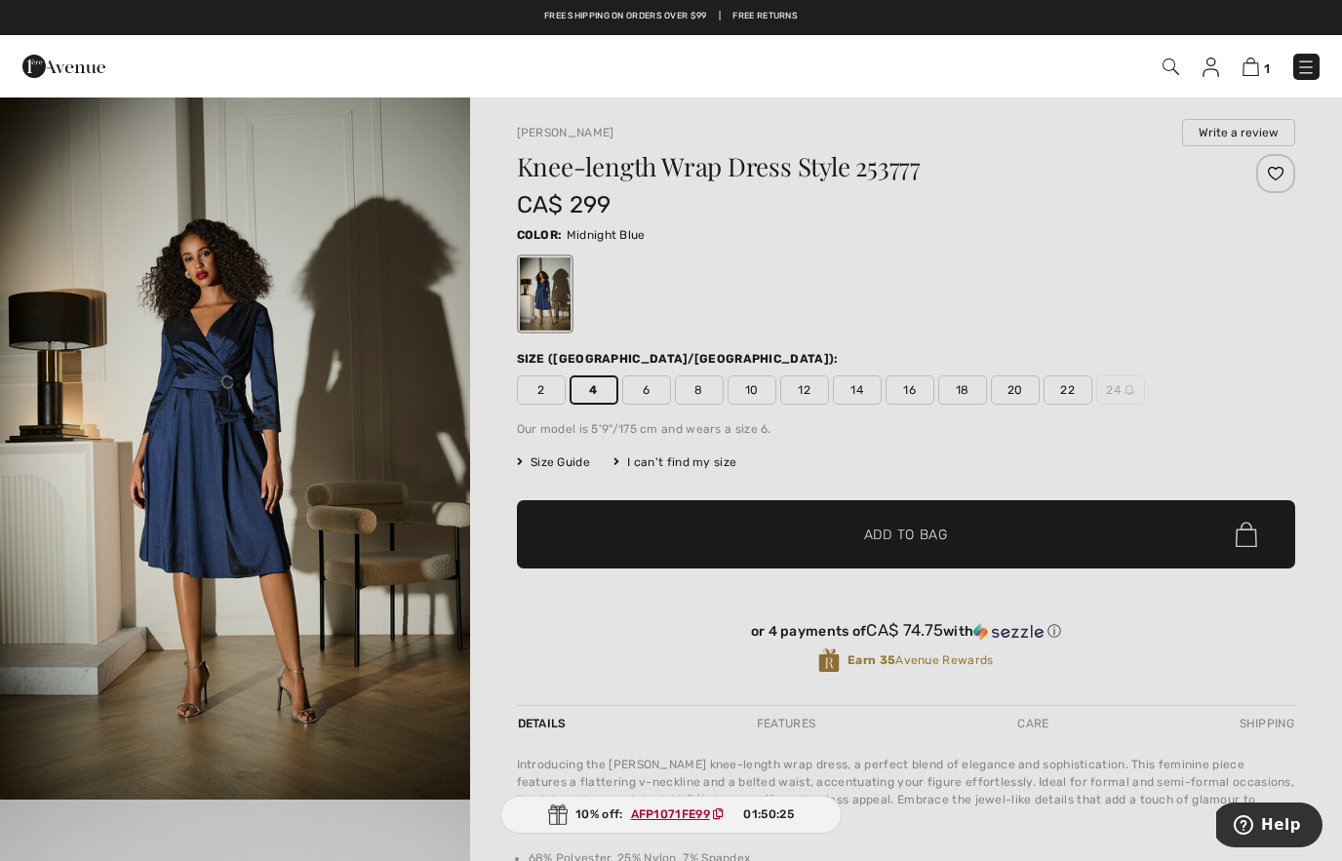
click at [1073, 458] on div at bounding box center [671, 430] width 1342 height 861
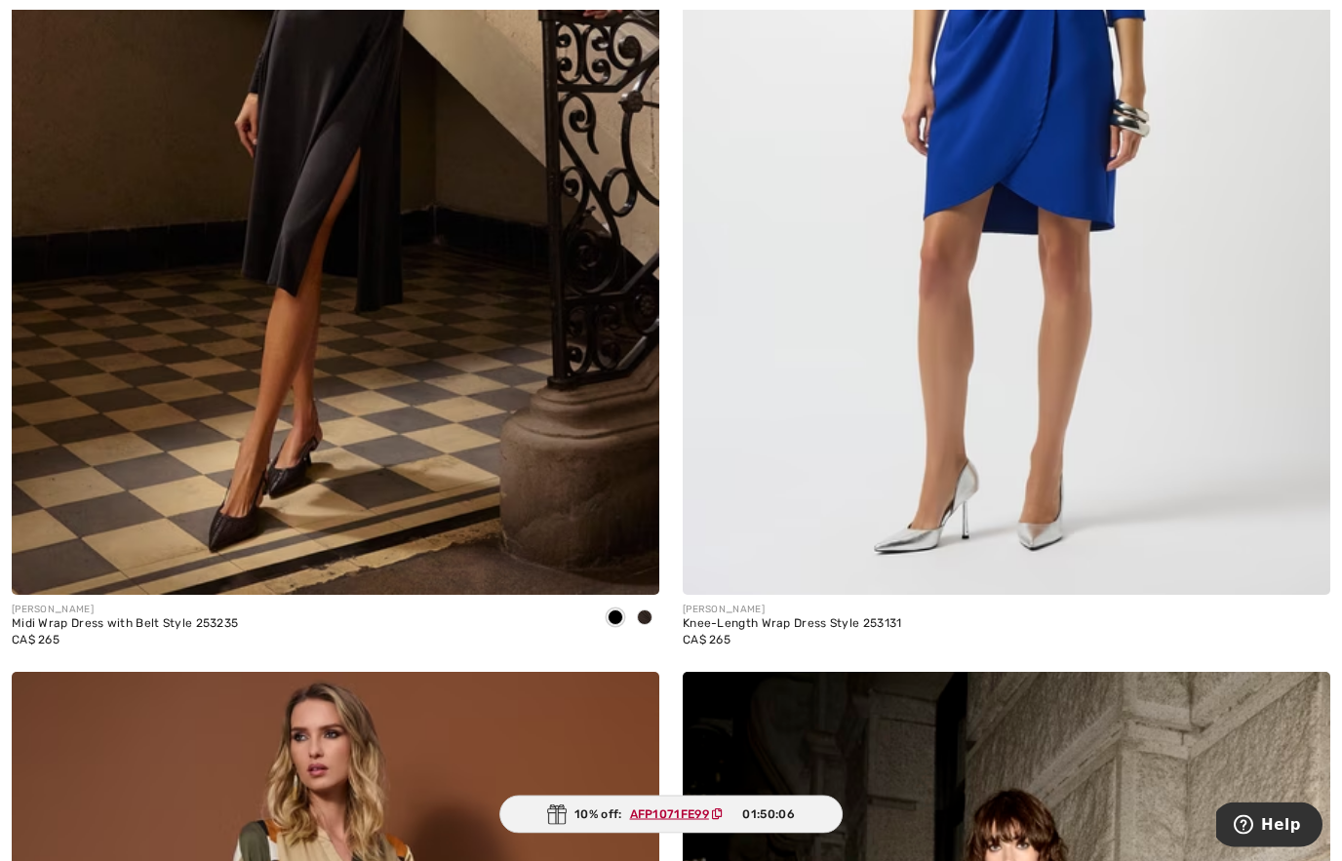
scroll to position [3775, 0]
click at [360, 345] on img at bounding box center [336, 109] width 648 height 972
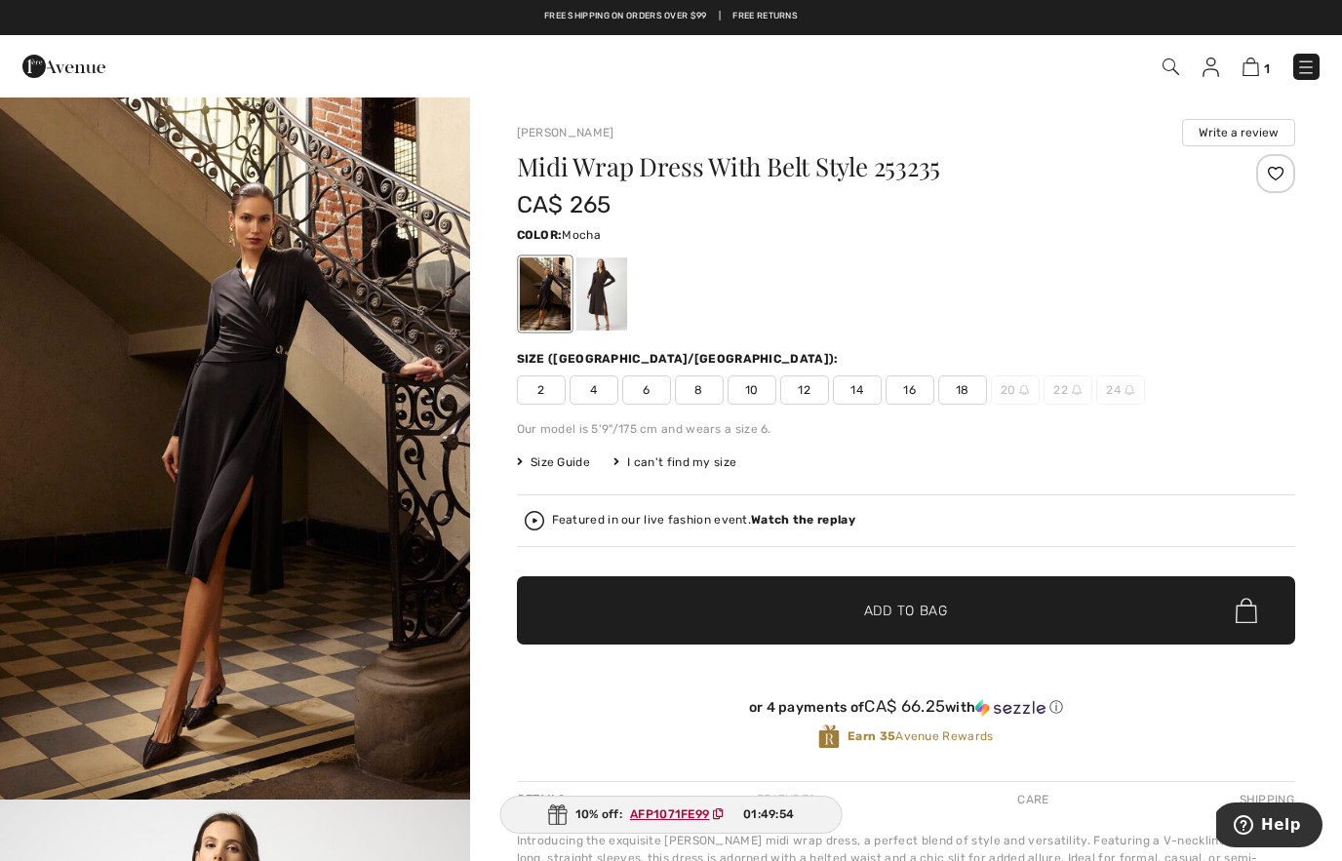
click at [604, 288] on div at bounding box center [601, 294] width 51 height 73
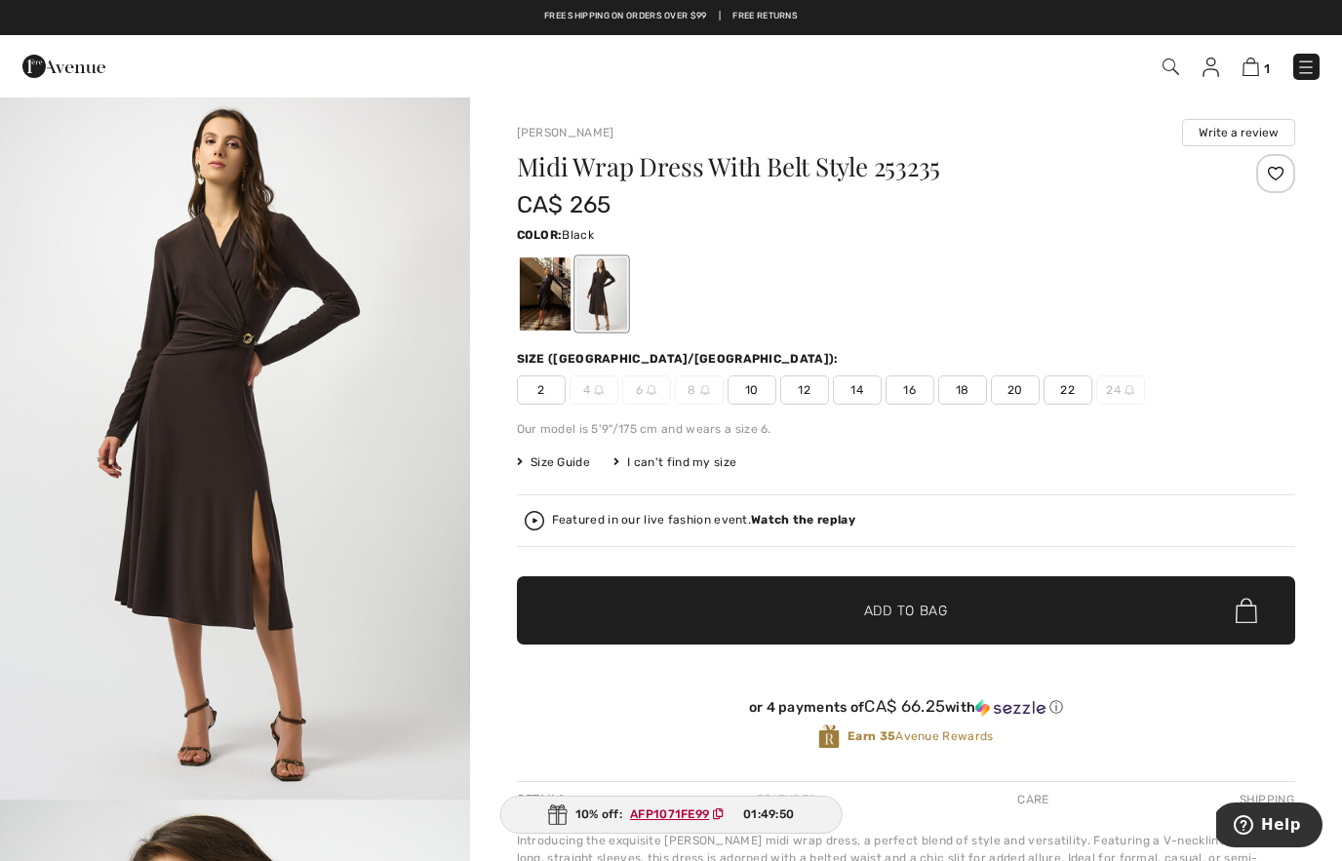
click at [536, 305] on div at bounding box center [544, 294] width 51 height 73
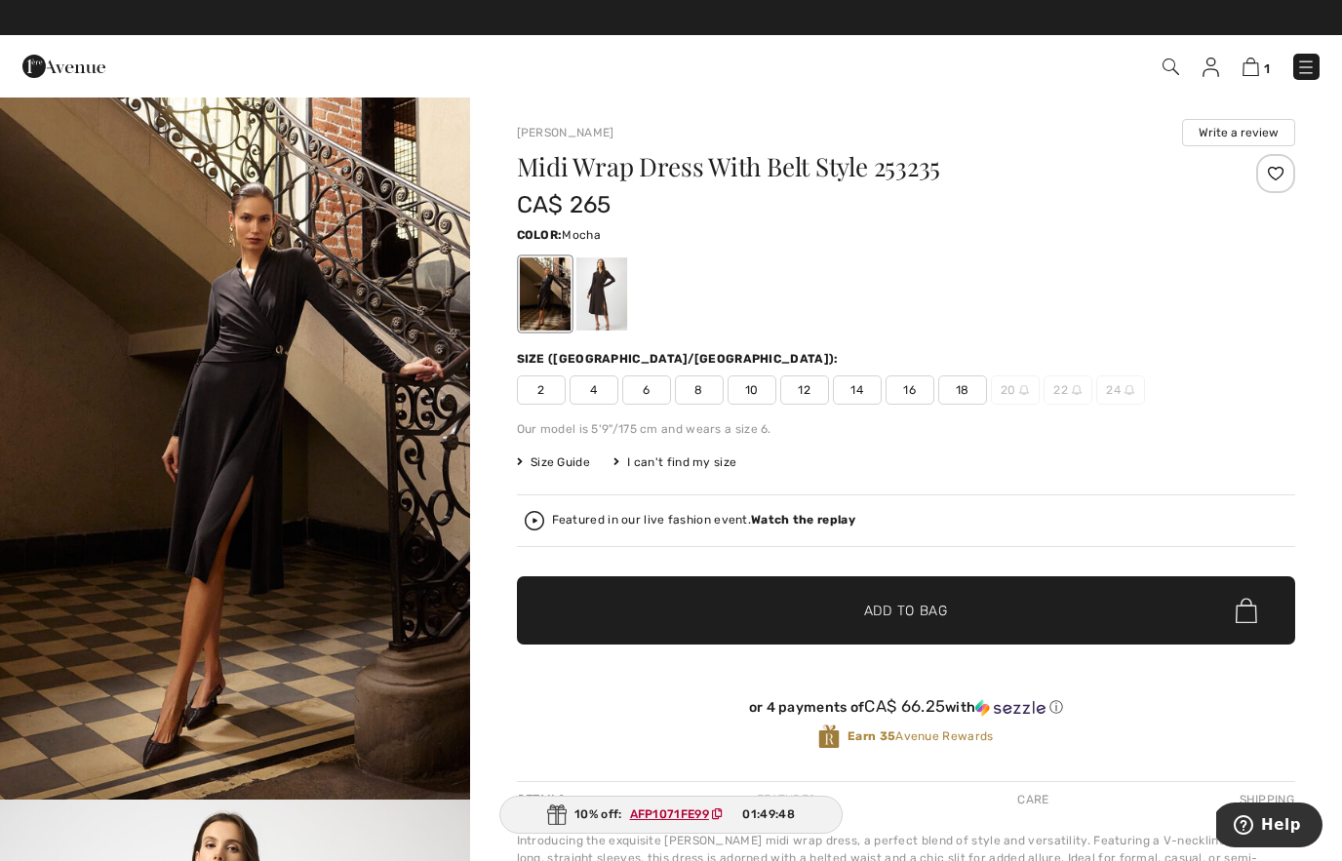
click at [611, 299] on div at bounding box center [601, 294] width 51 height 73
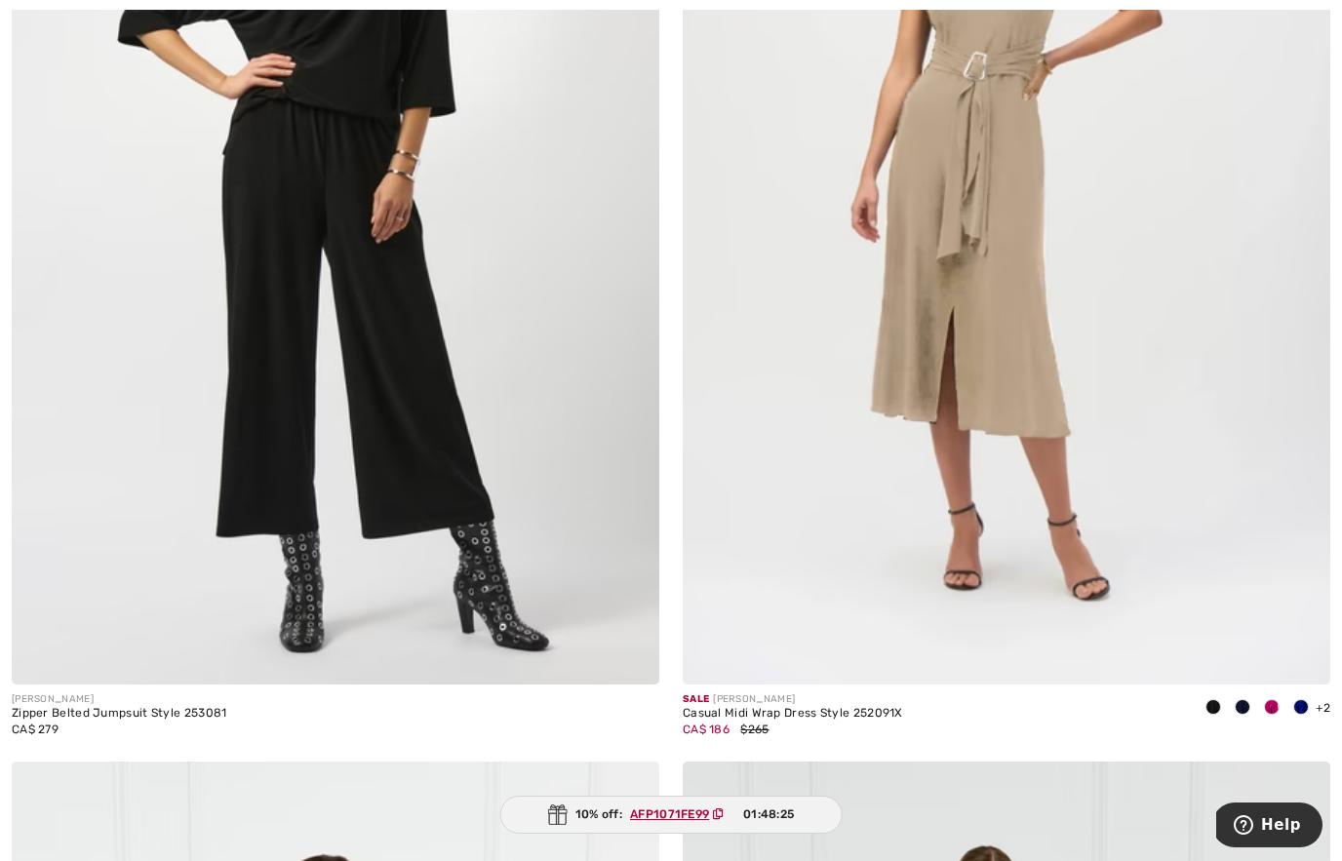
scroll to position [11252, 0]
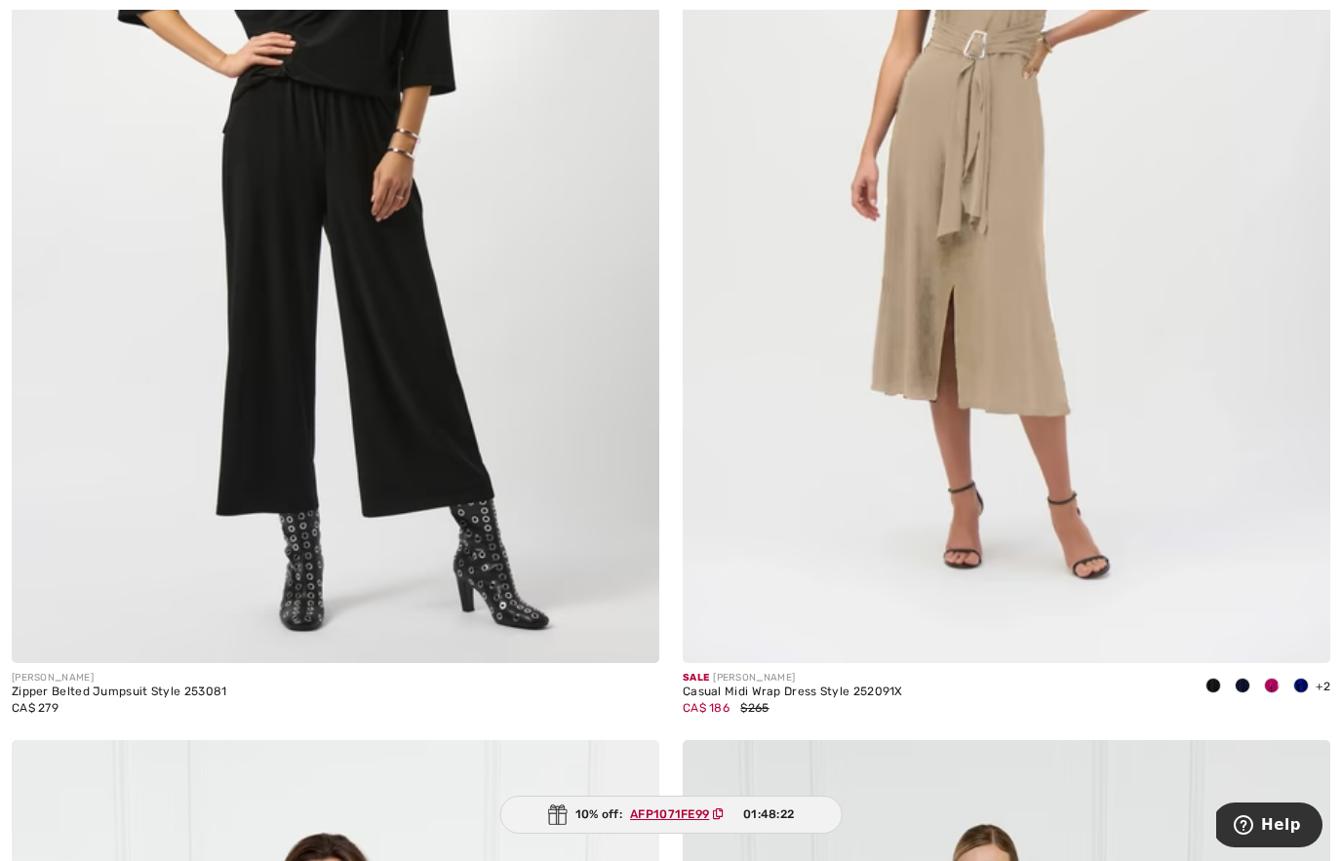
click at [968, 476] on img at bounding box center [1007, 178] width 648 height 972
click at [987, 381] on img at bounding box center [1007, 178] width 648 height 972
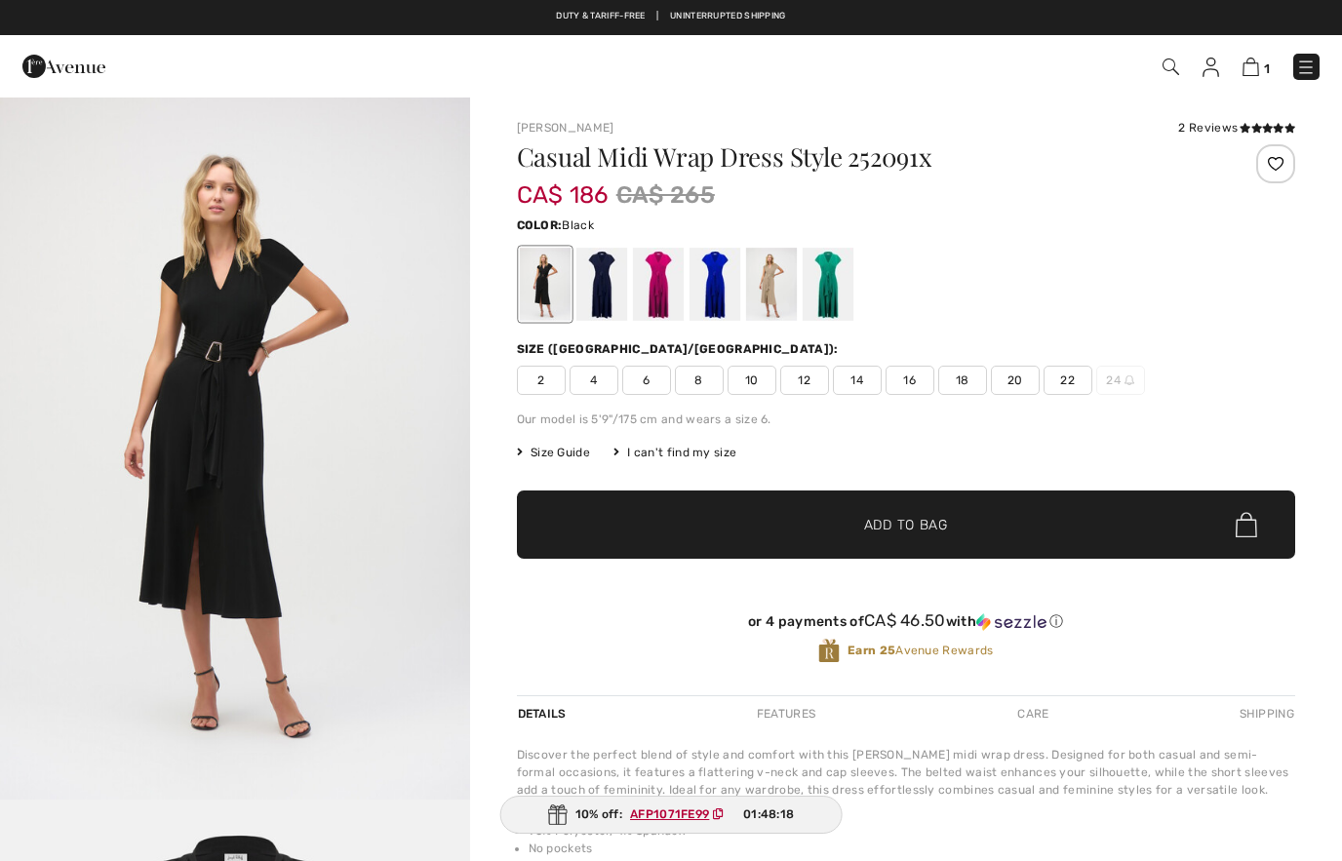
checkbox input "true"
click at [774, 297] on div at bounding box center [770, 284] width 51 height 73
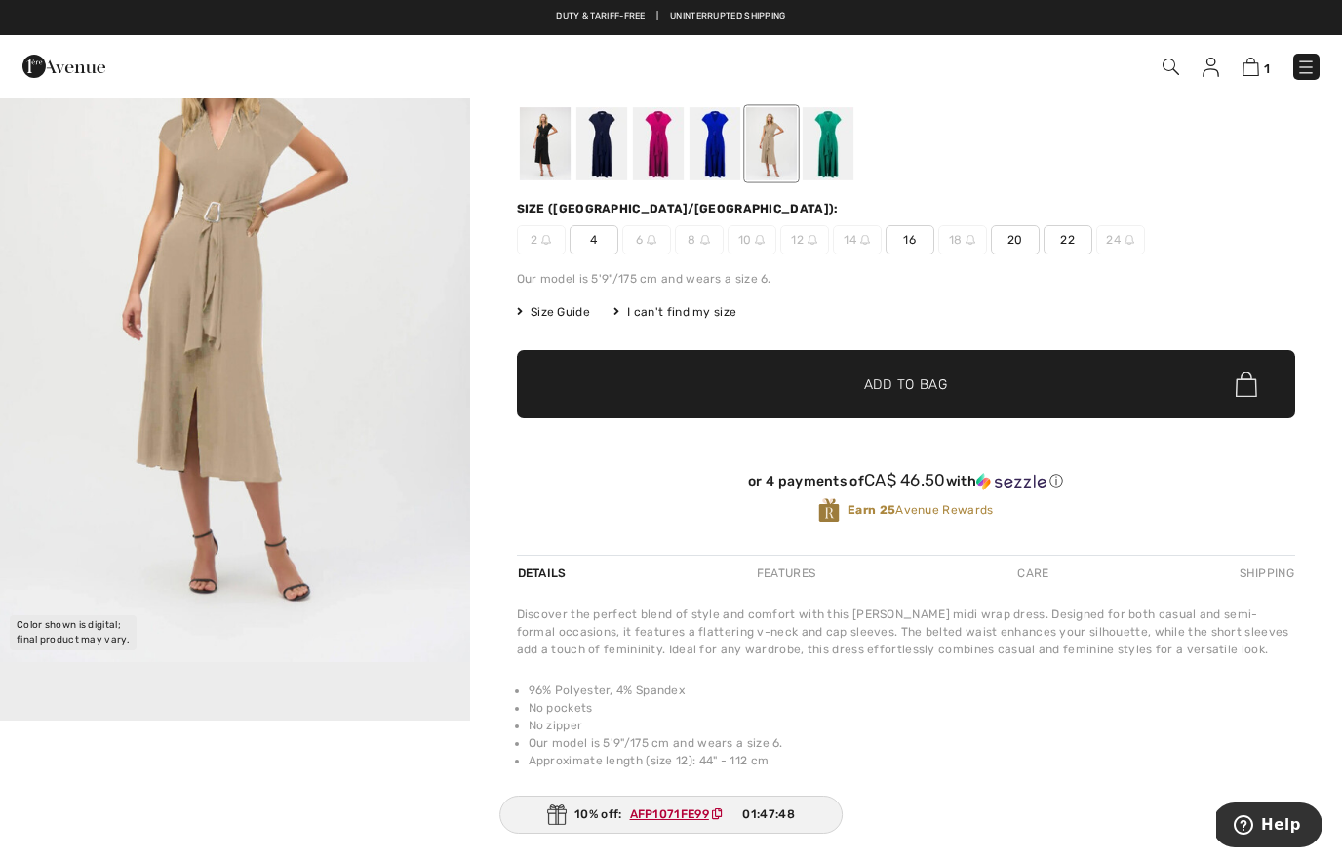
scroll to position [139, 0]
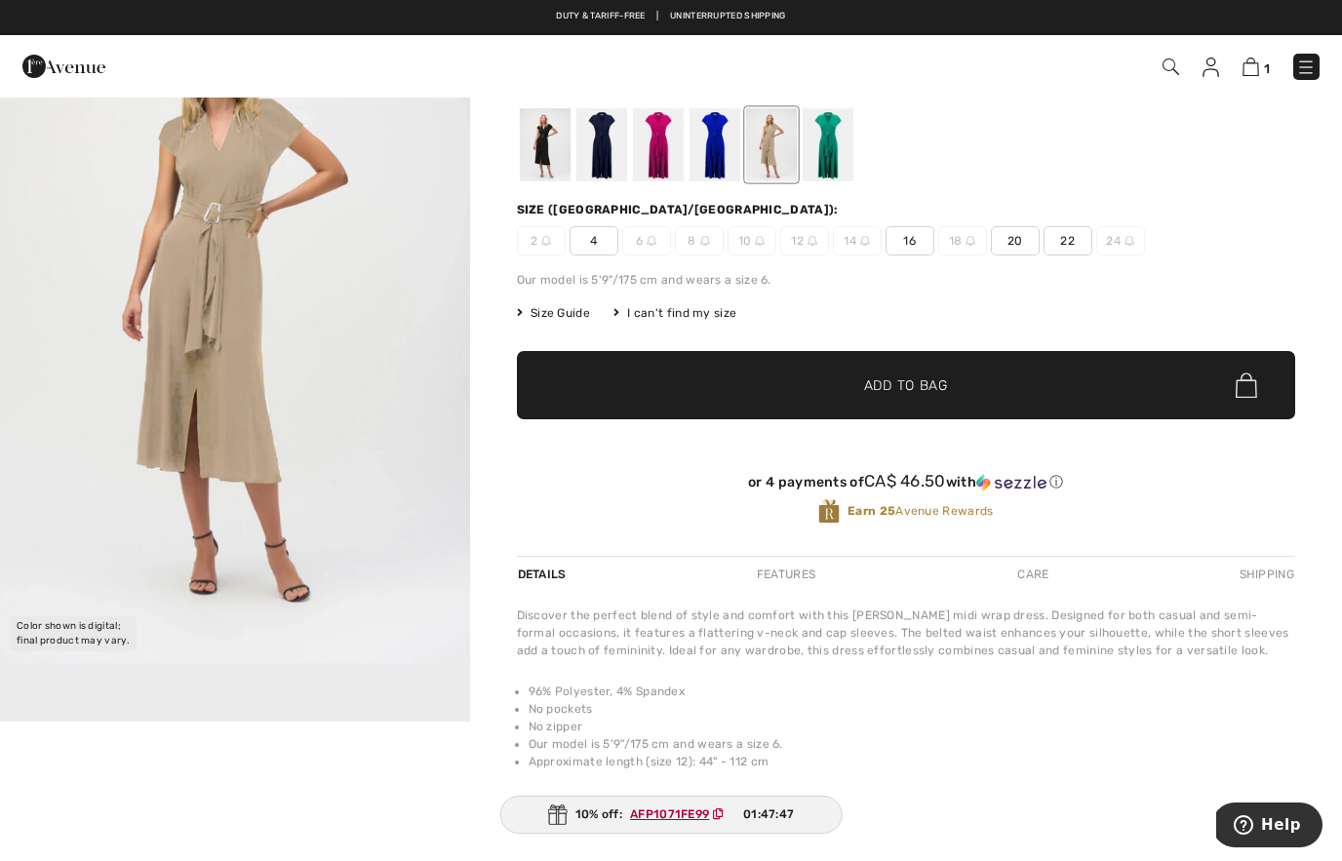
click at [414, 370] on img "1 / 1" at bounding box center [235, 309] width 470 height 707
click at [838, 149] on div at bounding box center [827, 144] width 51 height 73
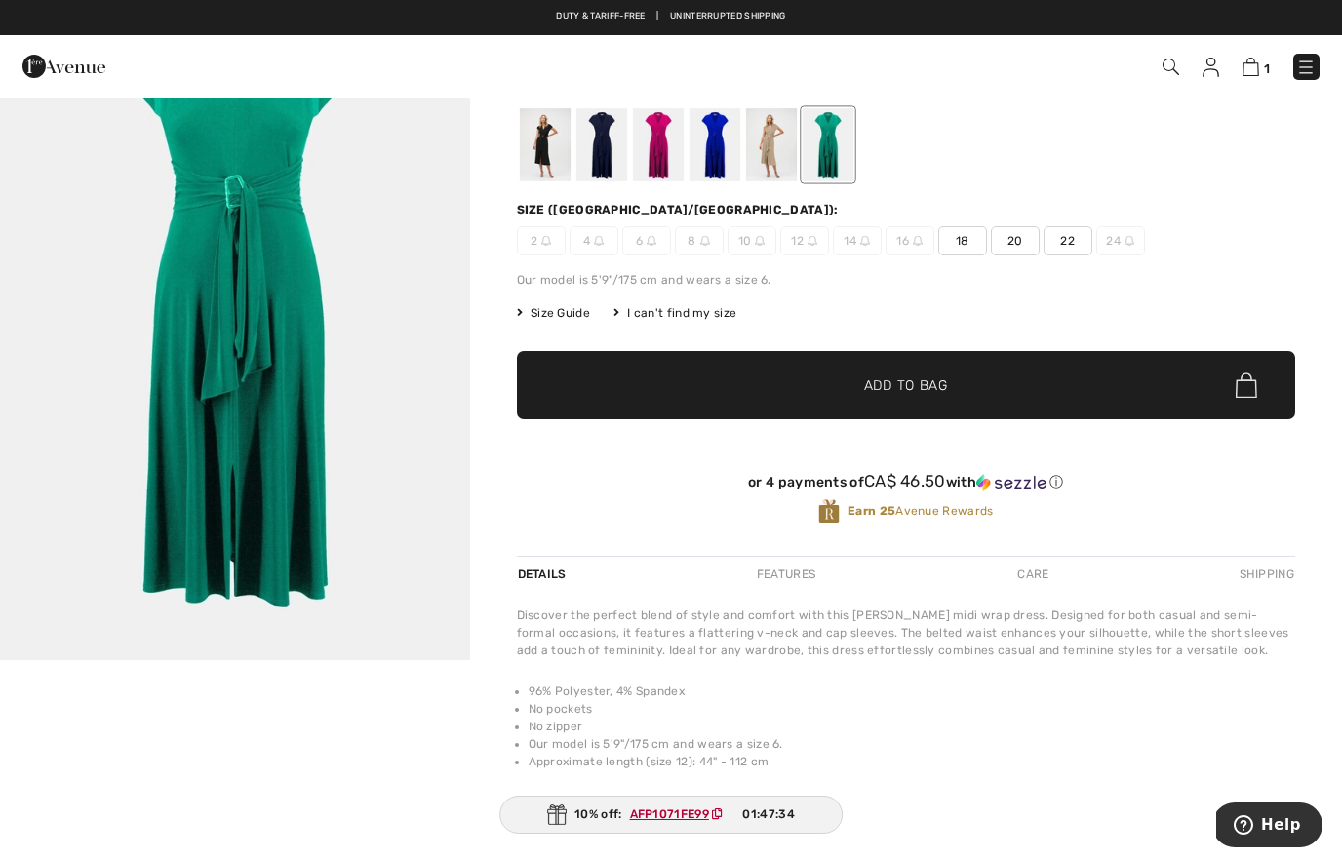
click at [713, 154] on div at bounding box center [714, 144] width 51 height 73
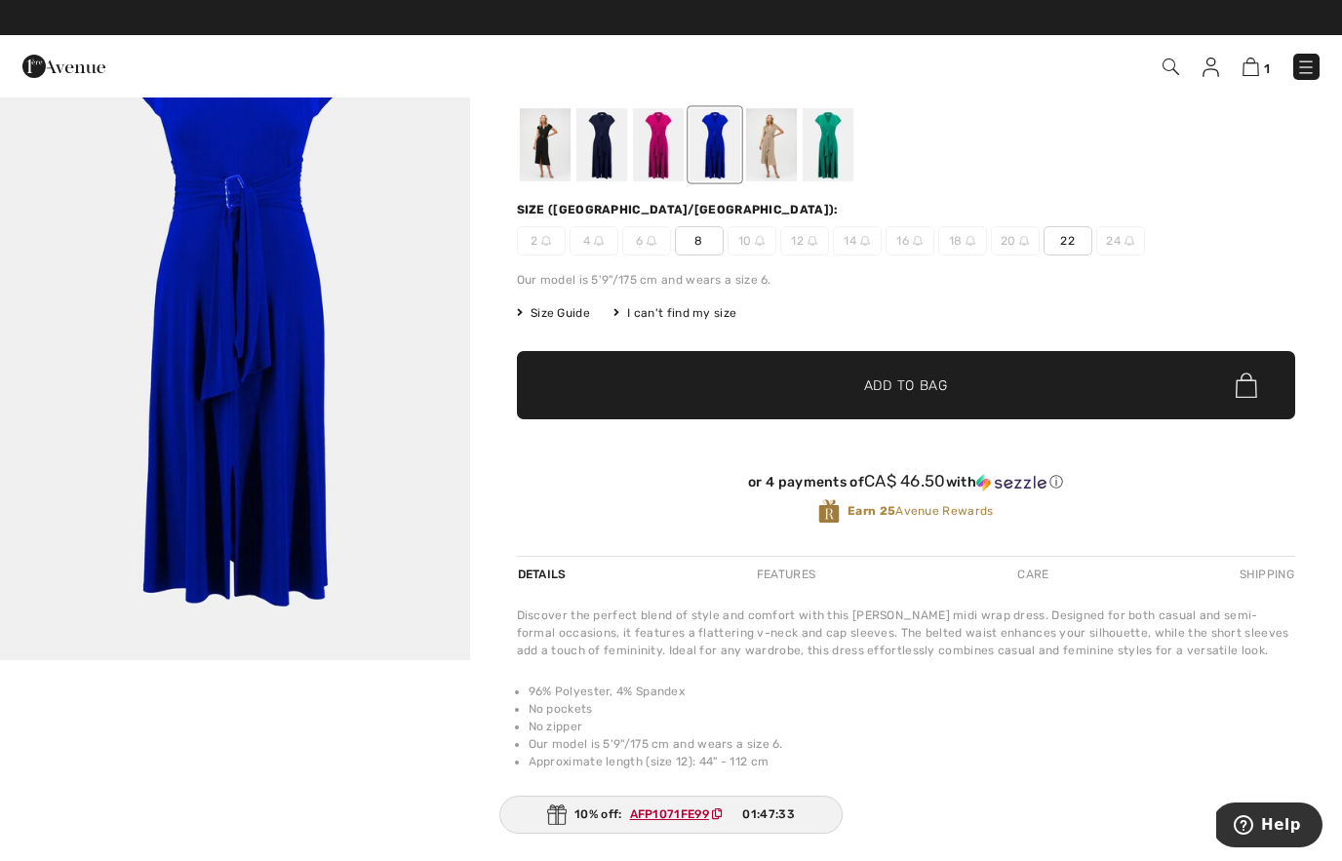
click at [719, 160] on div at bounding box center [714, 144] width 51 height 73
click at [679, 151] on div at bounding box center [657, 144] width 51 height 73
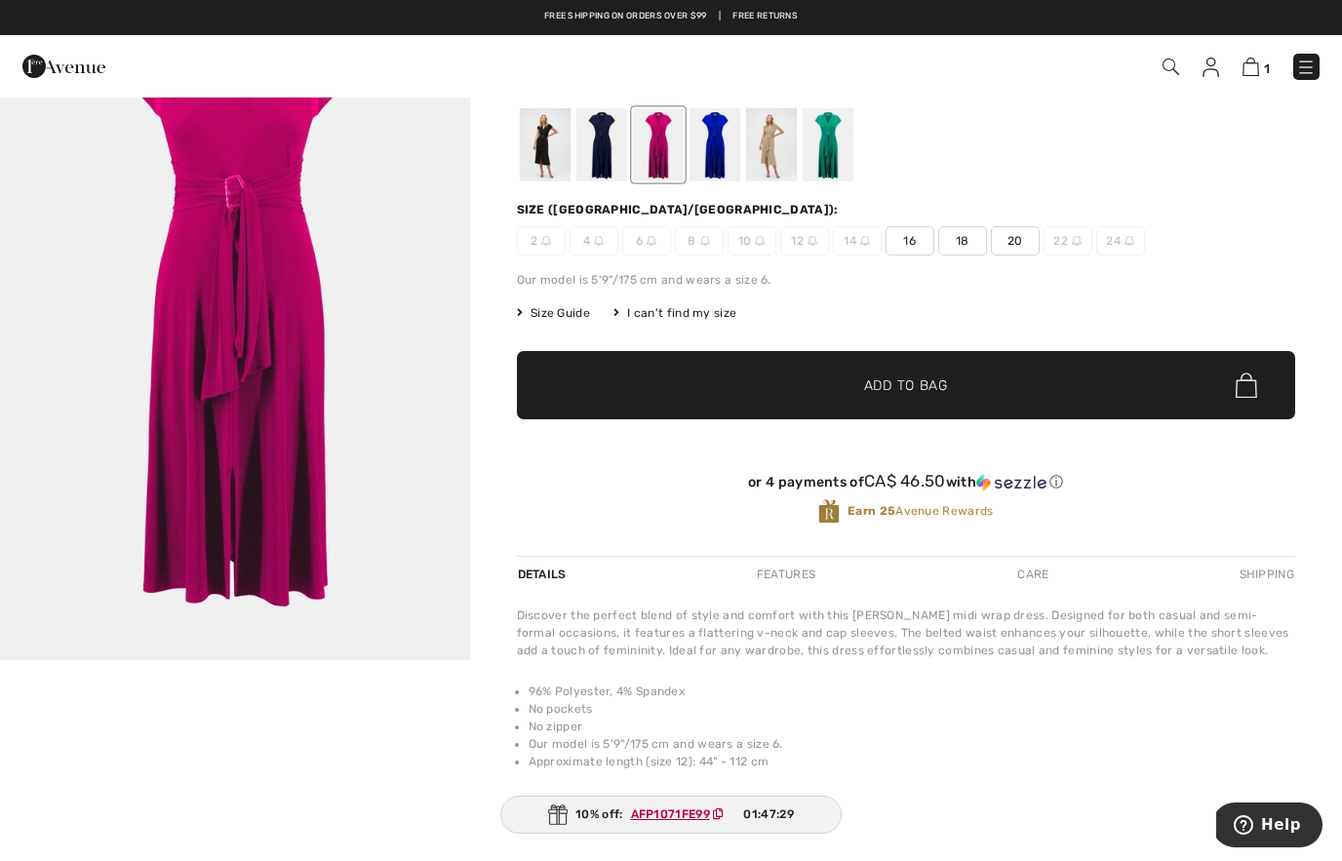
click at [600, 166] on div at bounding box center [601, 144] width 51 height 73
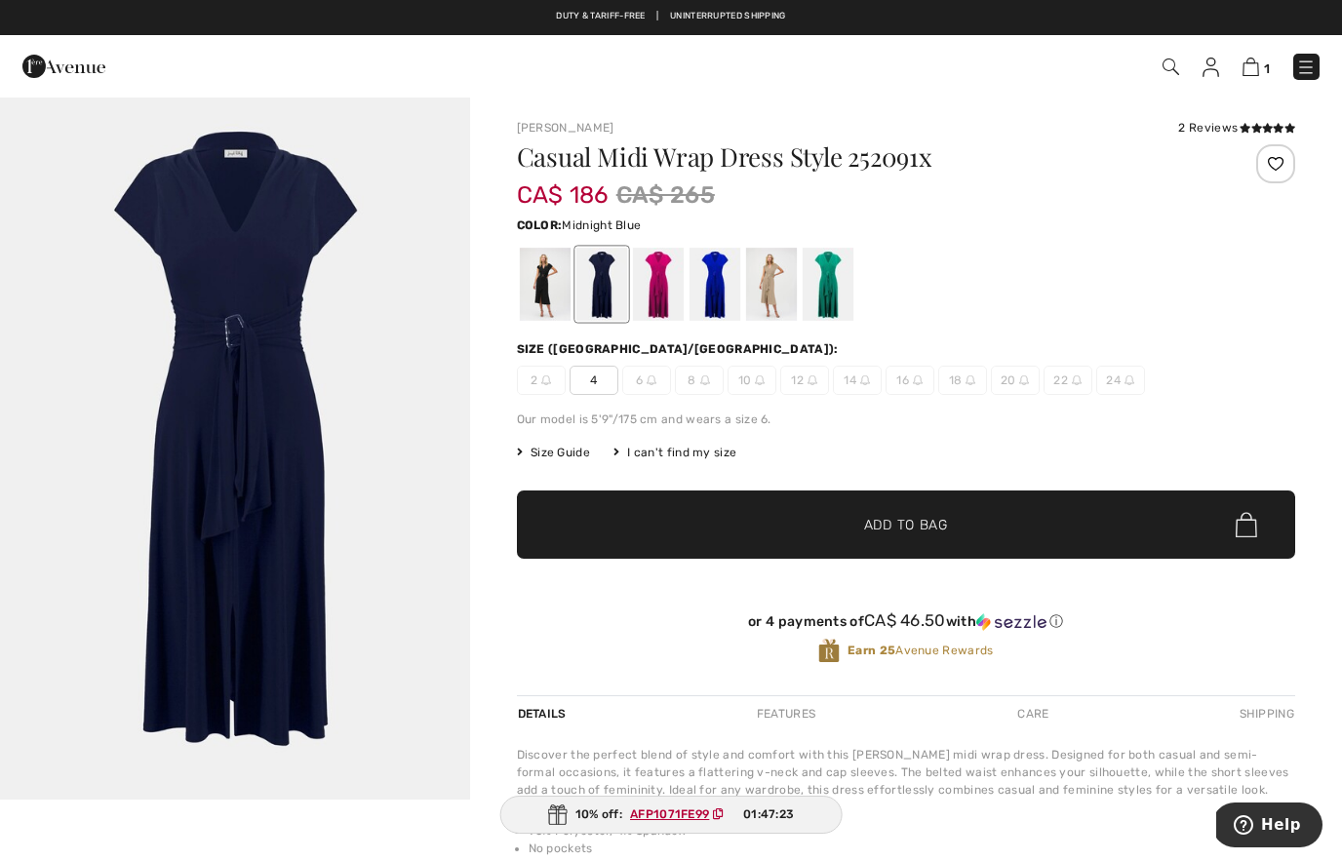
click at [549, 298] on div at bounding box center [544, 284] width 51 height 73
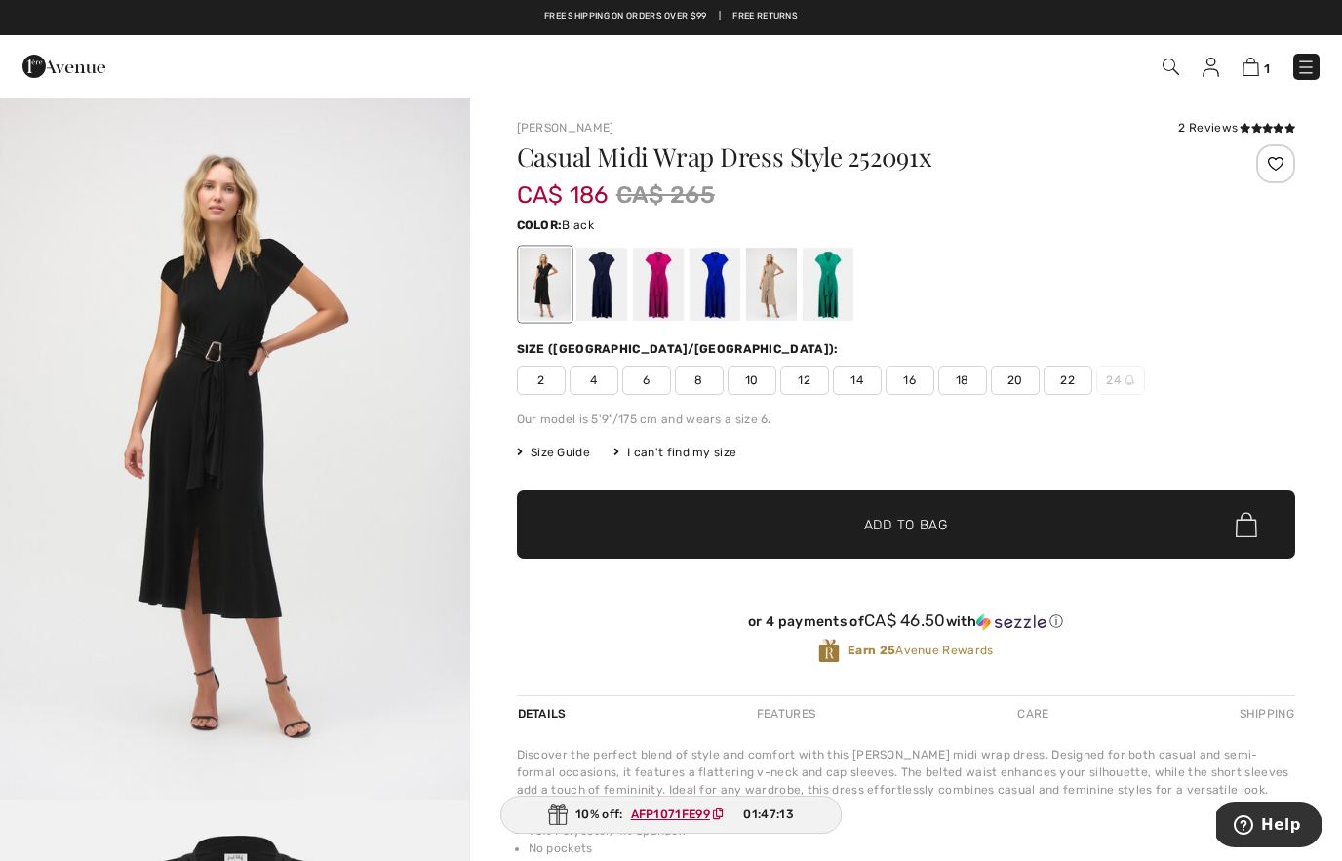
click at [609, 294] on div at bounding box center [601, 284] width 51 height 73
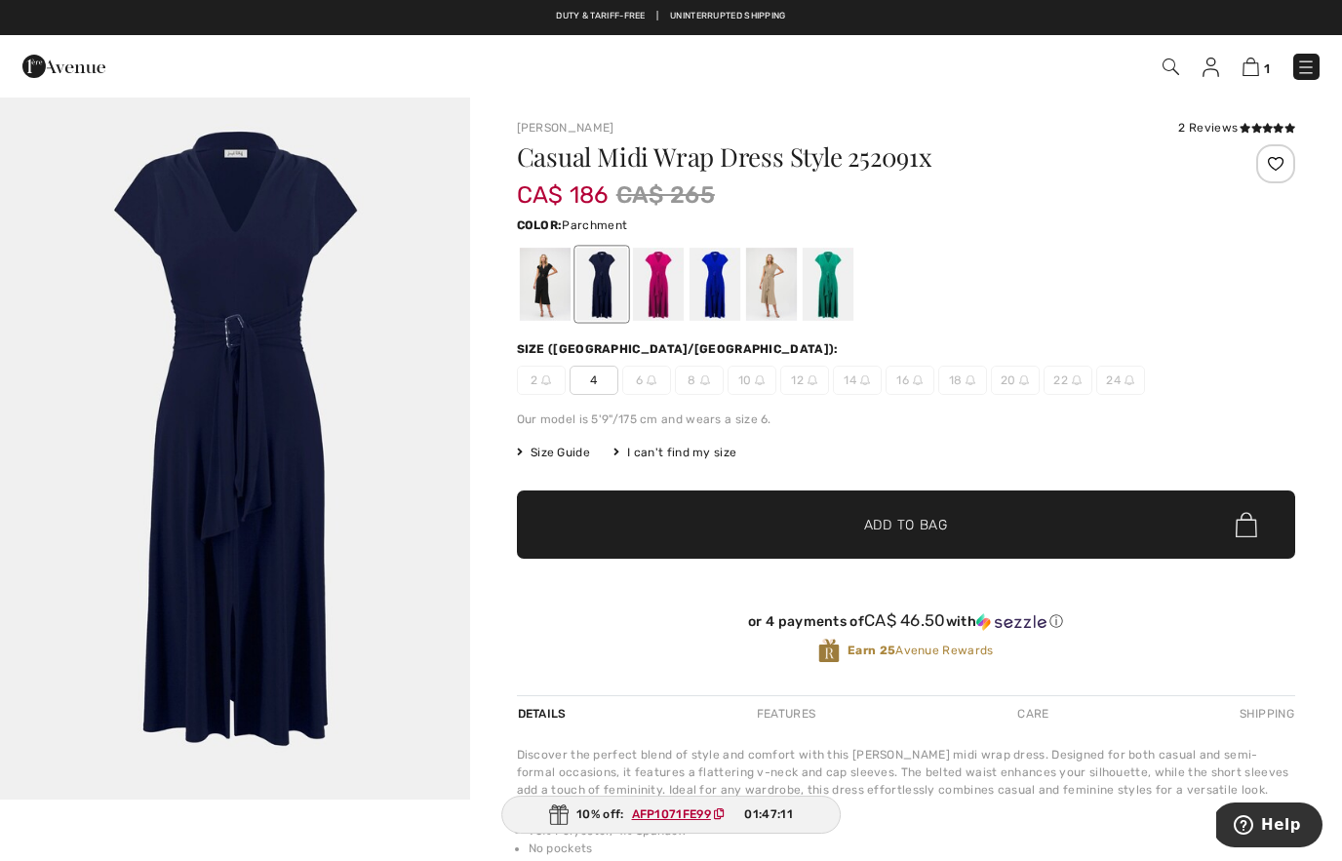
click at [766, 294] on div at bounding box center [770, 284] width 51 height 73
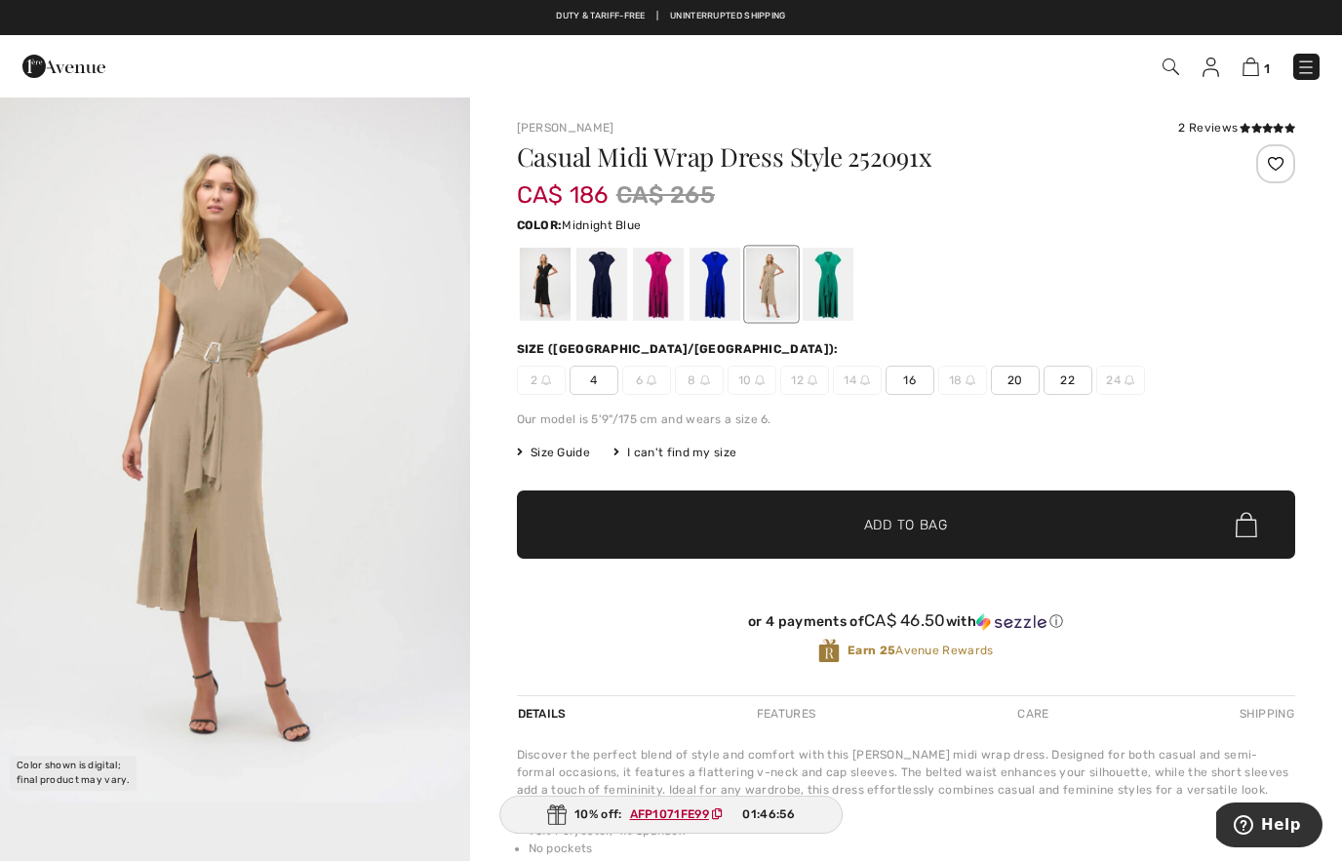
click at [616, 291] on div at bounding box center [601, 284] width 51 height 73
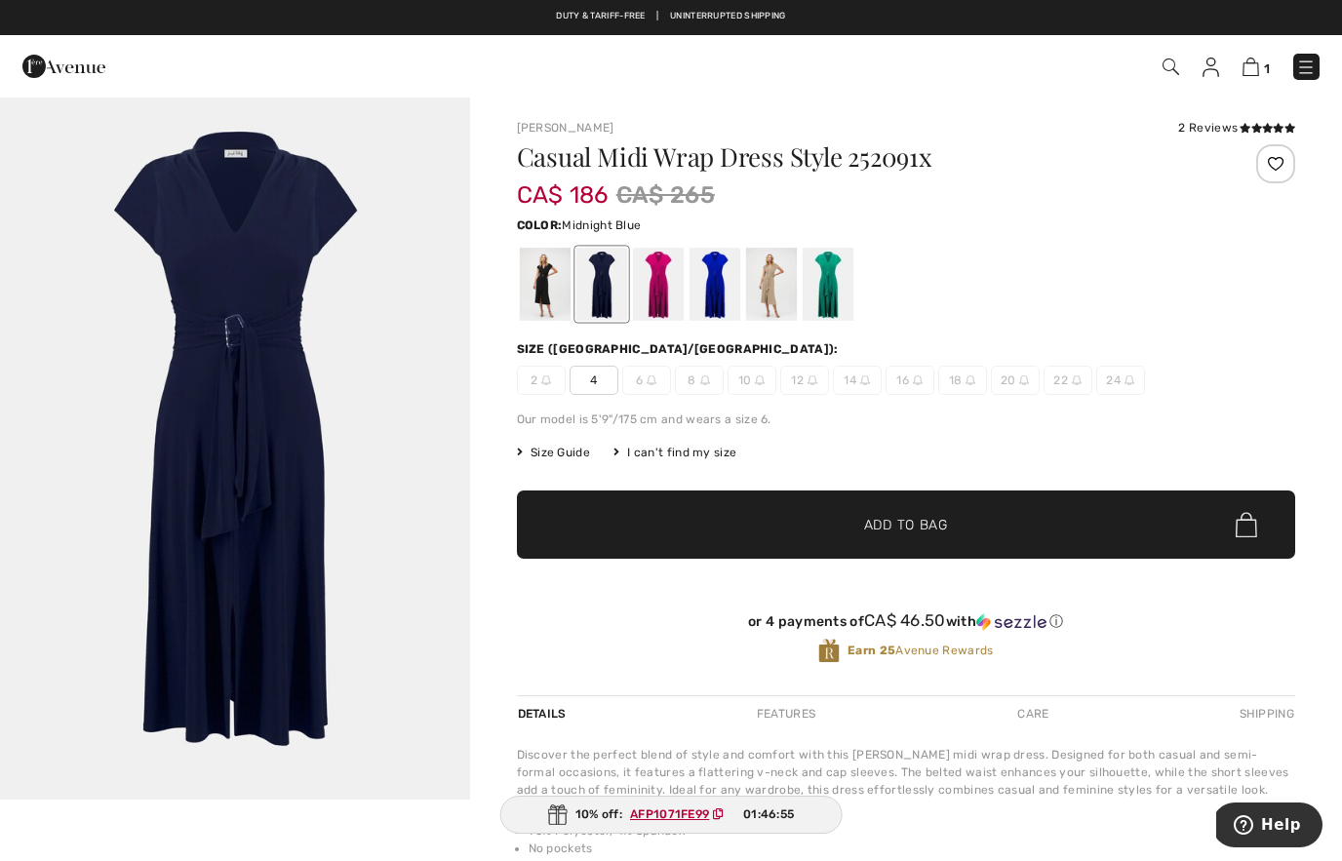
click at [379, 433] on img "1 / 1" at bounding box center [235, 448] width 470 height 704
click at [607, 289] on div at bounding box center [601, 284] width 51 height 73
click at [602, 289] on div at bounding box center [601, 284] width 51 height 73
click at [535, 291] on div at bounding box center [544, 284] width 51 height 73
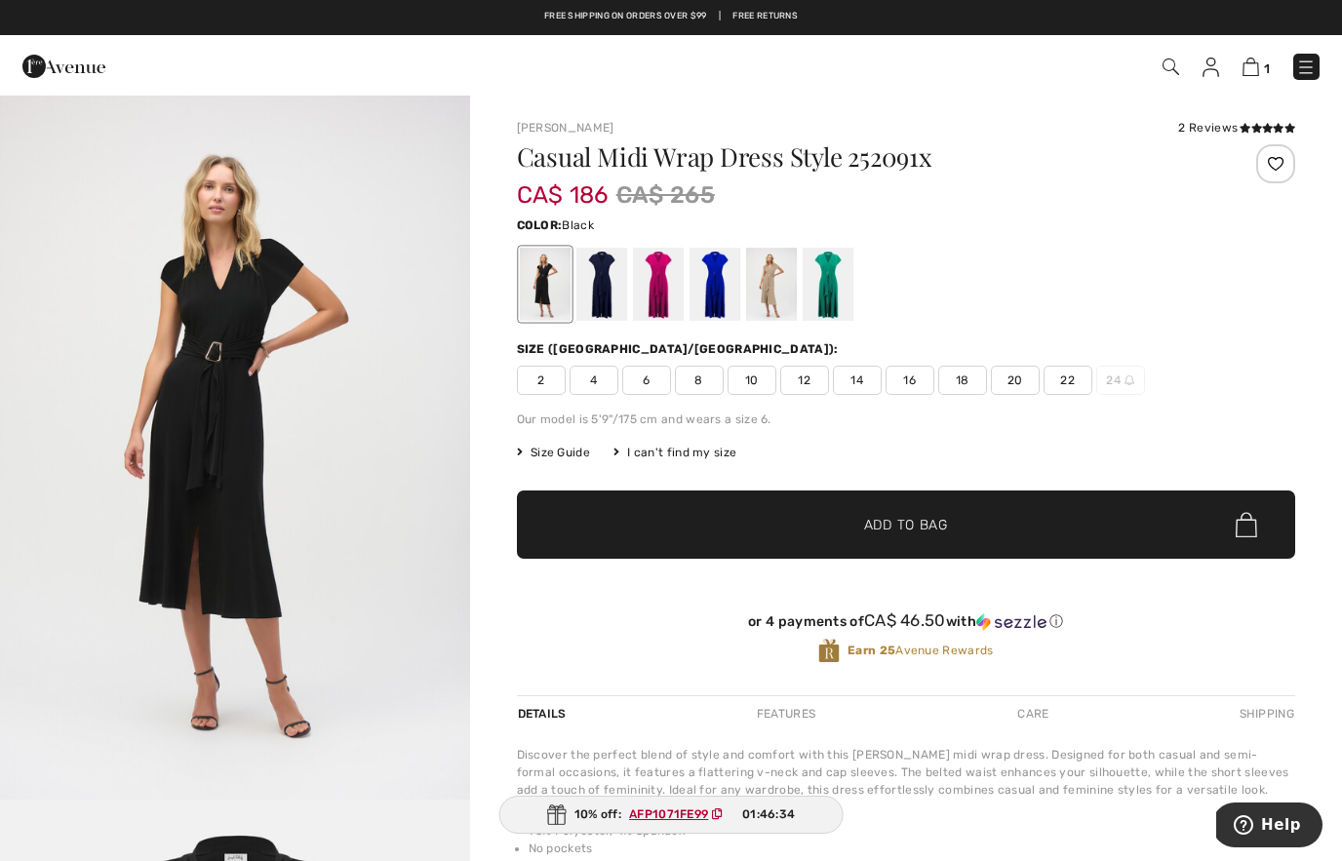
click at [428, 380] on img "1 / 2" at bounding box center [235, 448] width 470 height 704
click at [769, 300] on div at bounding box center [770, 284] width 51 height 73
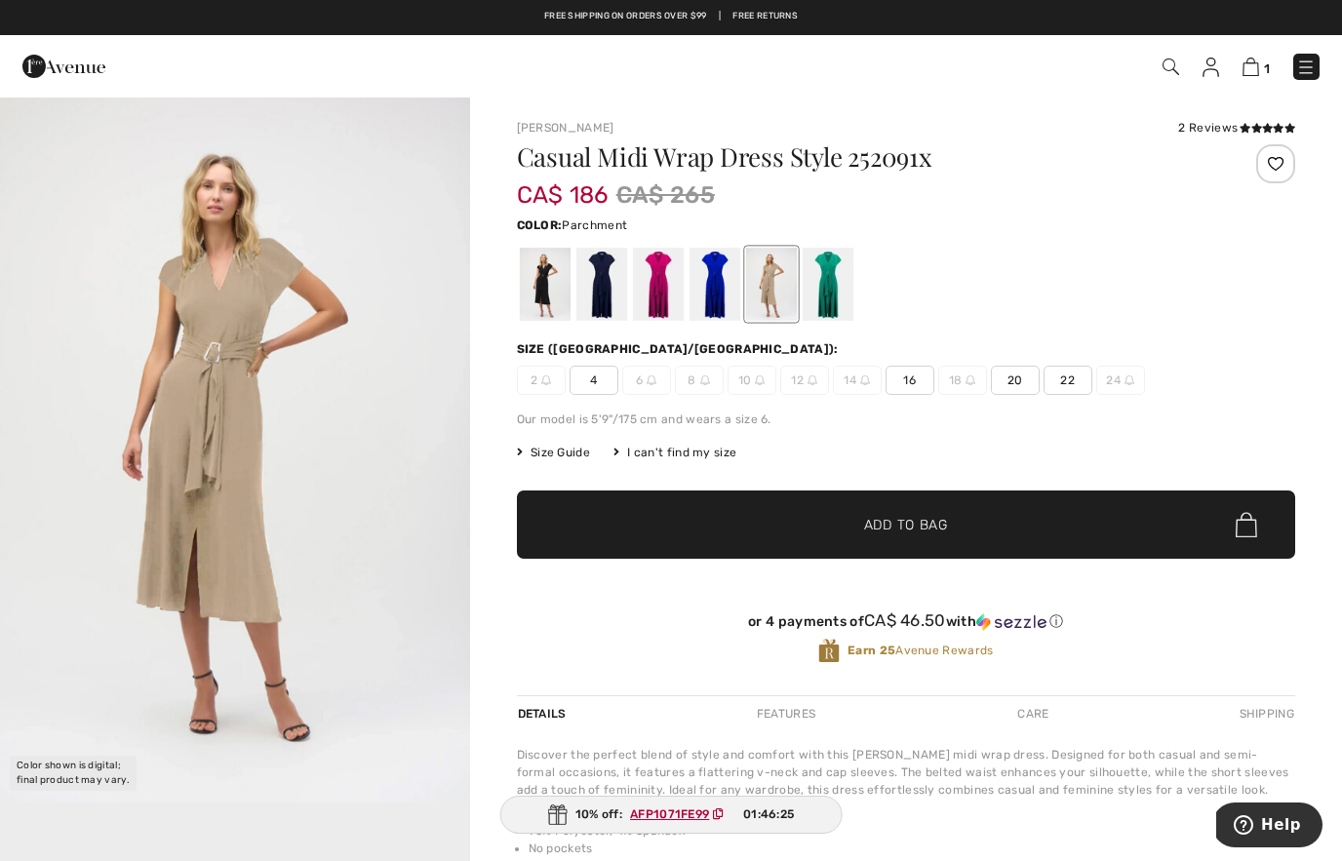
click at [384, 471] on img "1 / 1" at bounding box center [235, 449] width 470 height 707
click at [602, 300] on div at bounding box center [601, 284] width 51 height 73
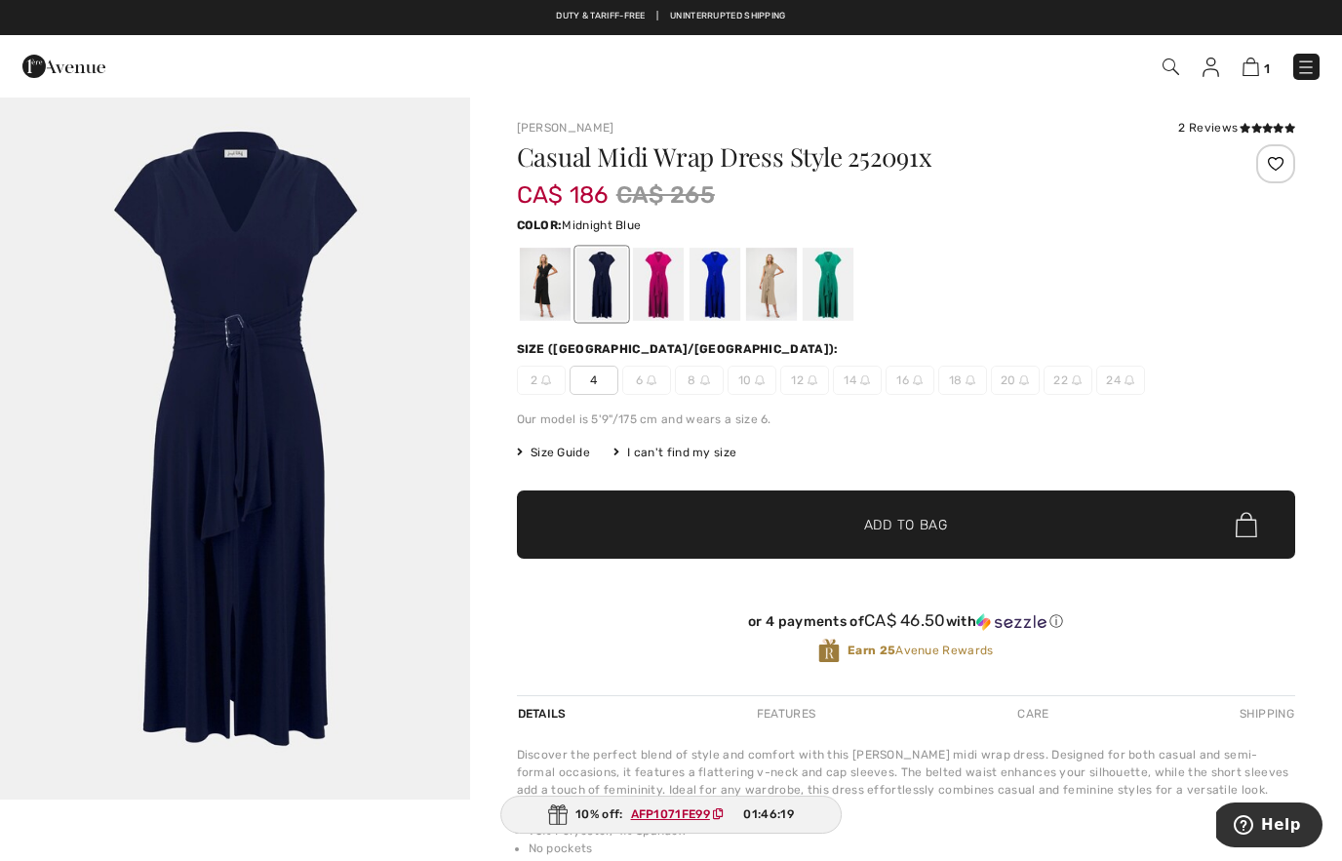
click at [404, 471] on img "1 / 1" at bounding box center [235, 448] width 470 height 704
click at [546, 299] on div at bounding box center [544, 284] width 51 height 73
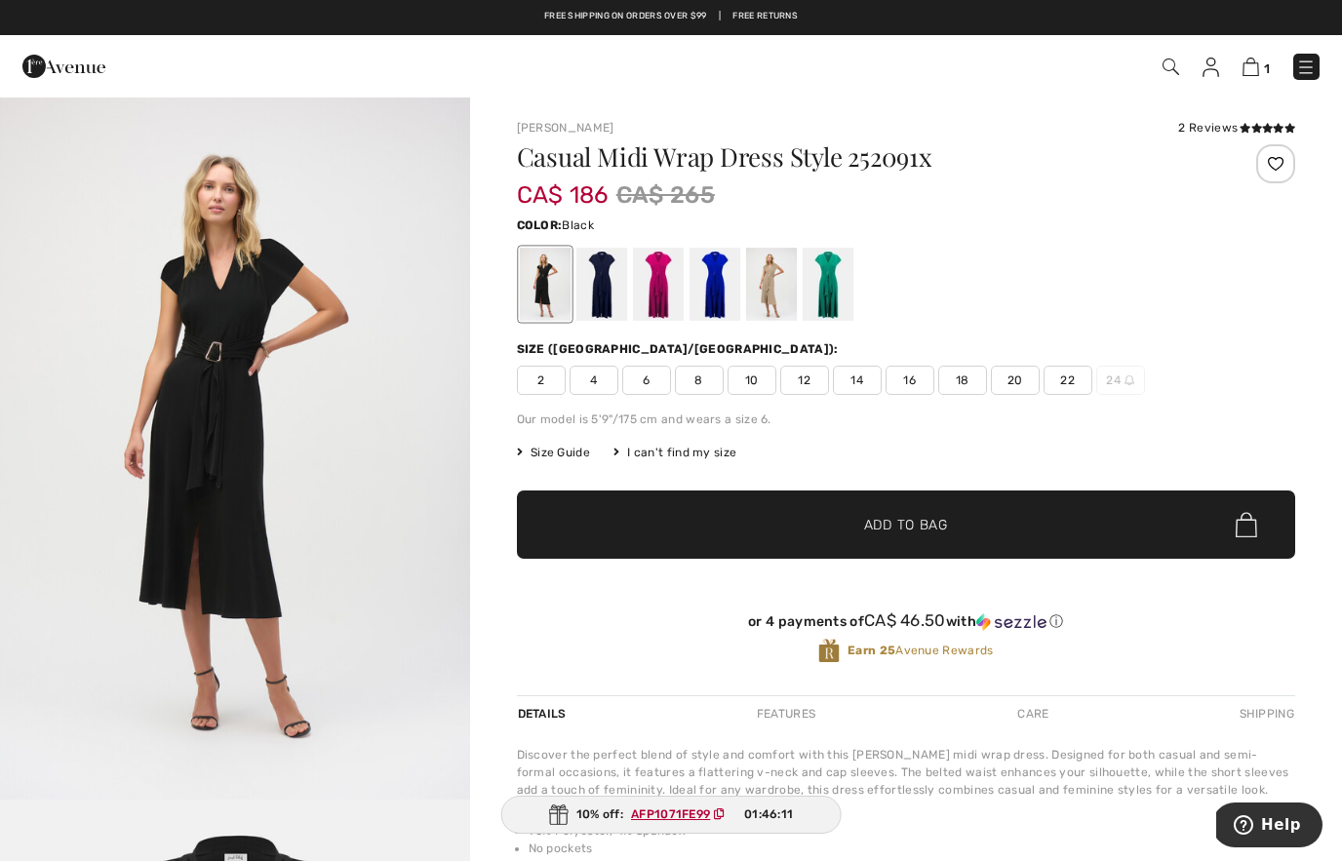
click at [593, 384] on span "4" at bounding box center [594, 380] width 49 height 29
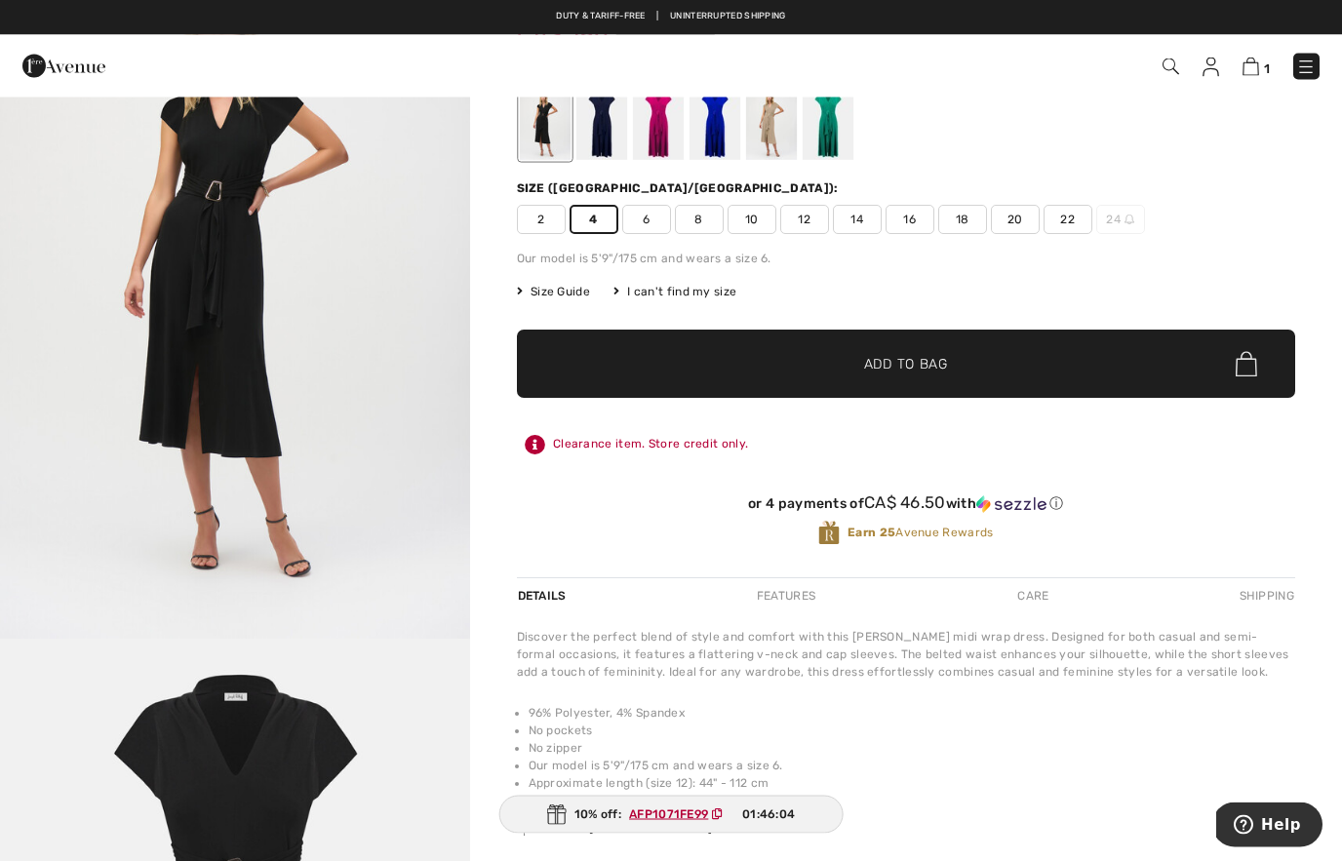
scroll to position [161, 0]
click at [551, 296] on span "Size Guide" at bounding box center [553, 292] width 73 height 18
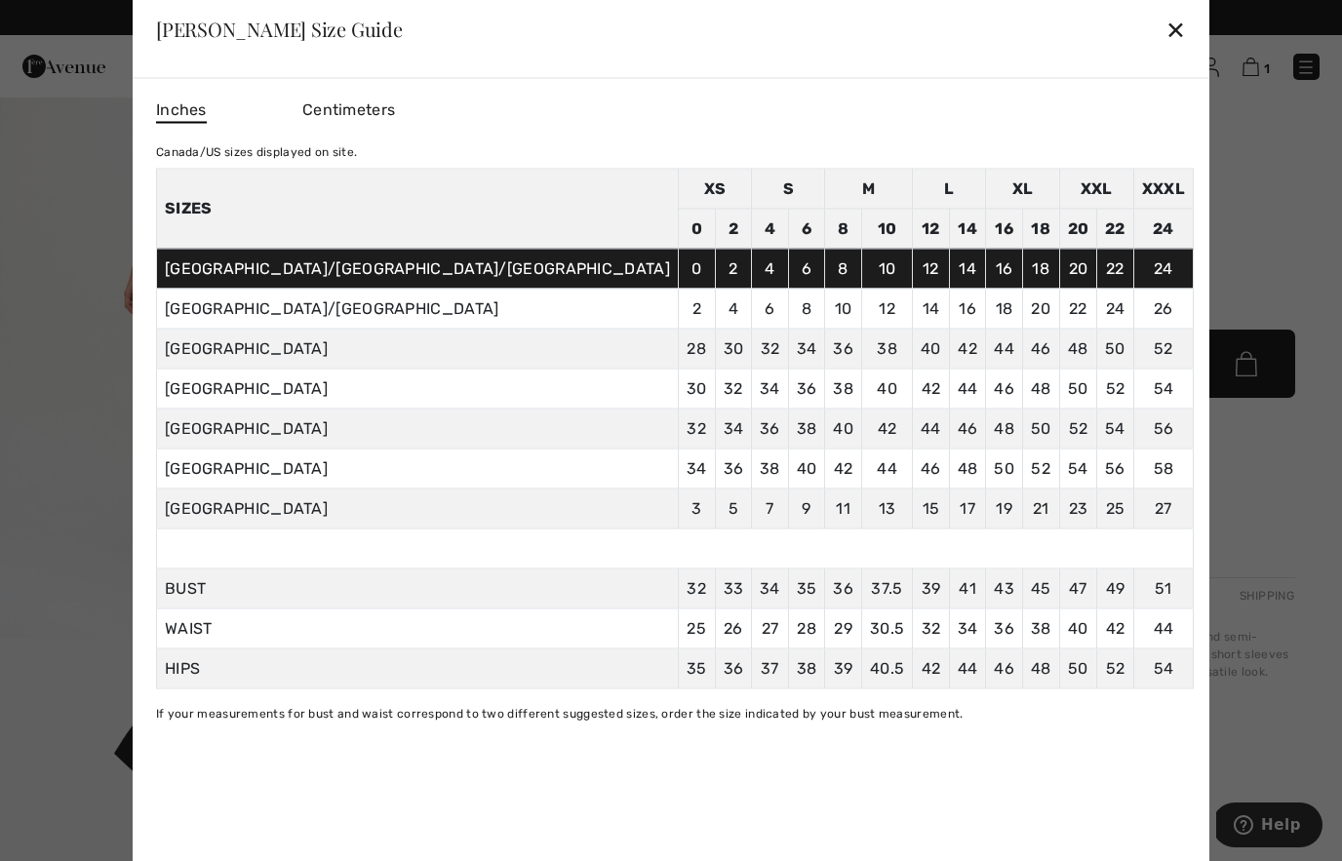
click at [1166, 27] on div "✕" at bounding box center [1176, 29] width 20 height 41
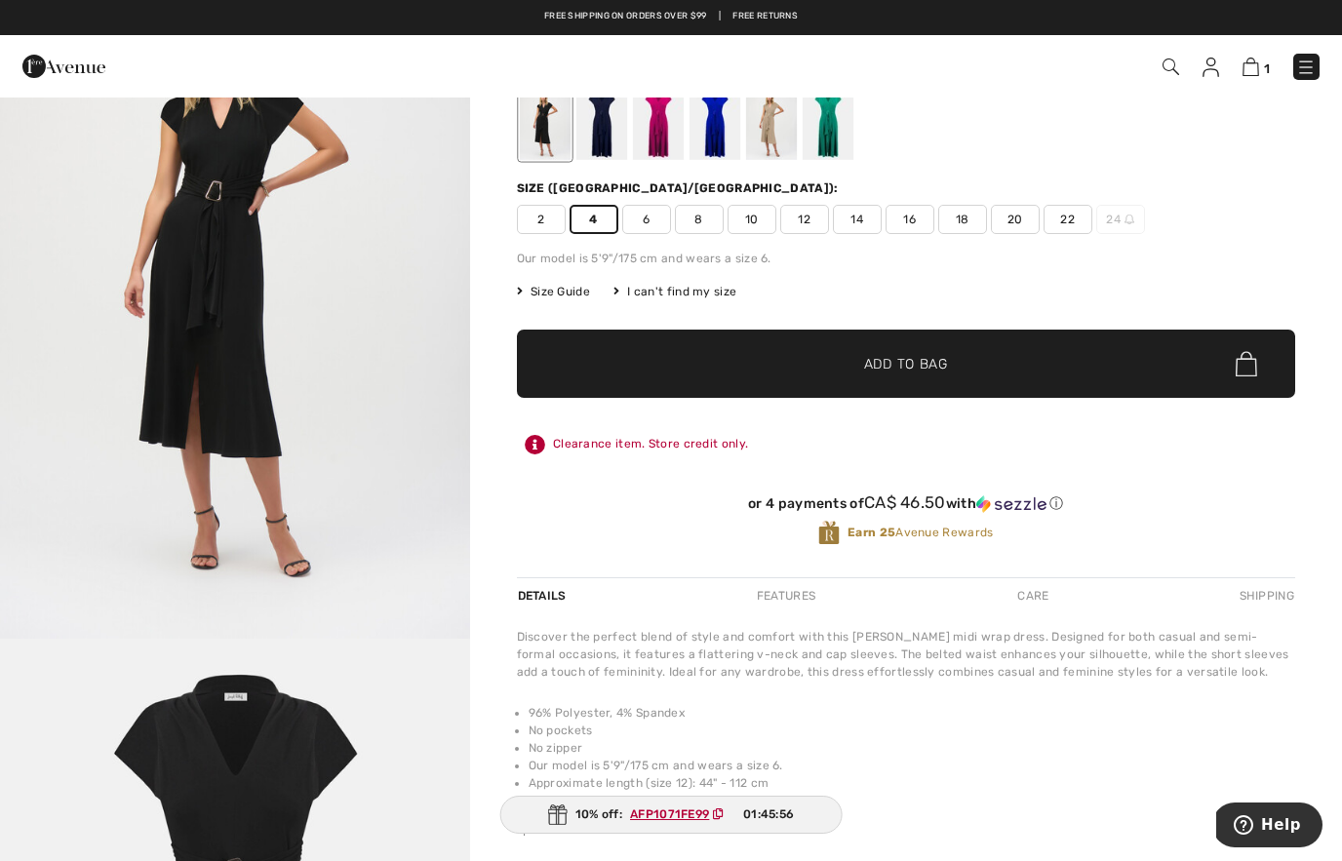
click at [641, 231] on span "6" at bounding box center [646, 219] width 49 height 29
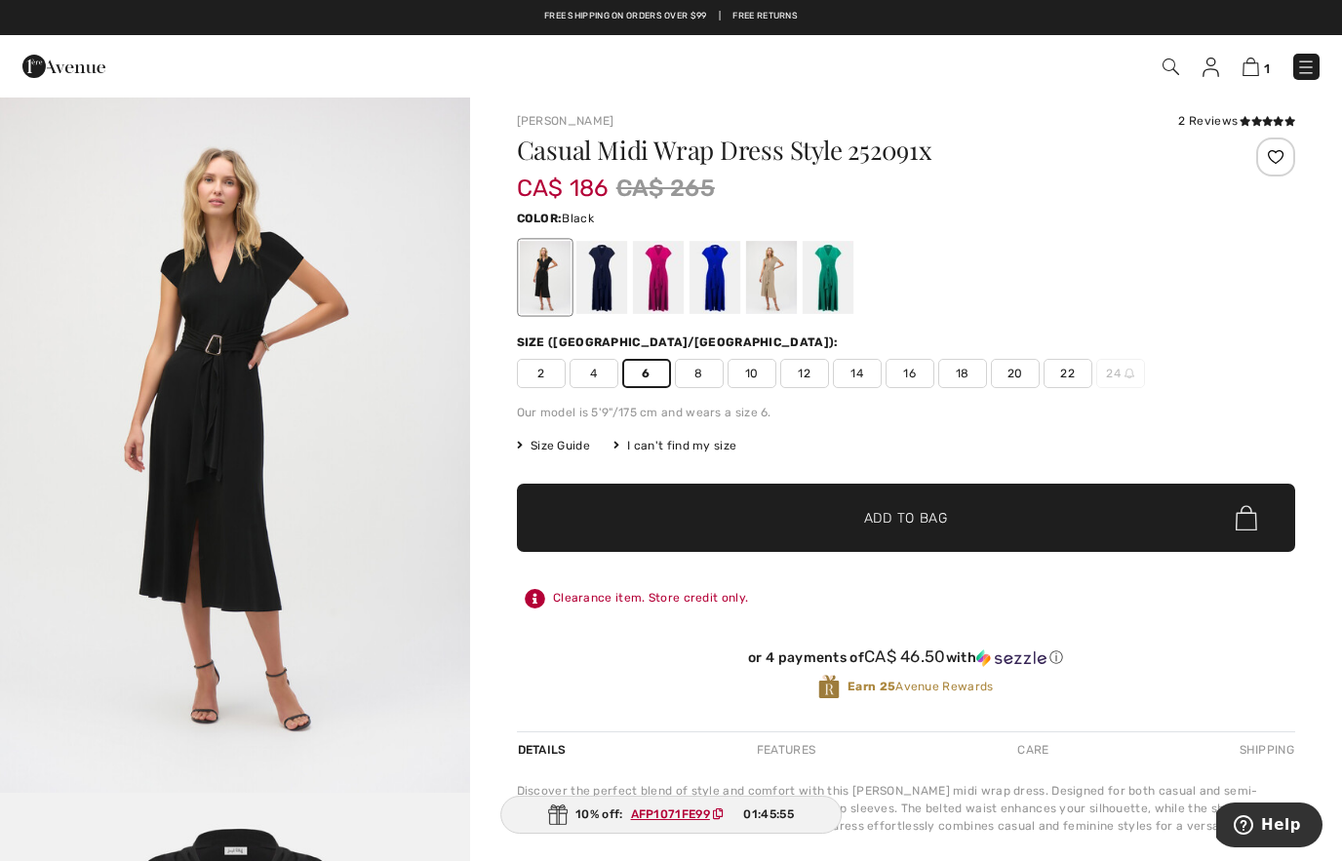
scroll to position [0, 0]
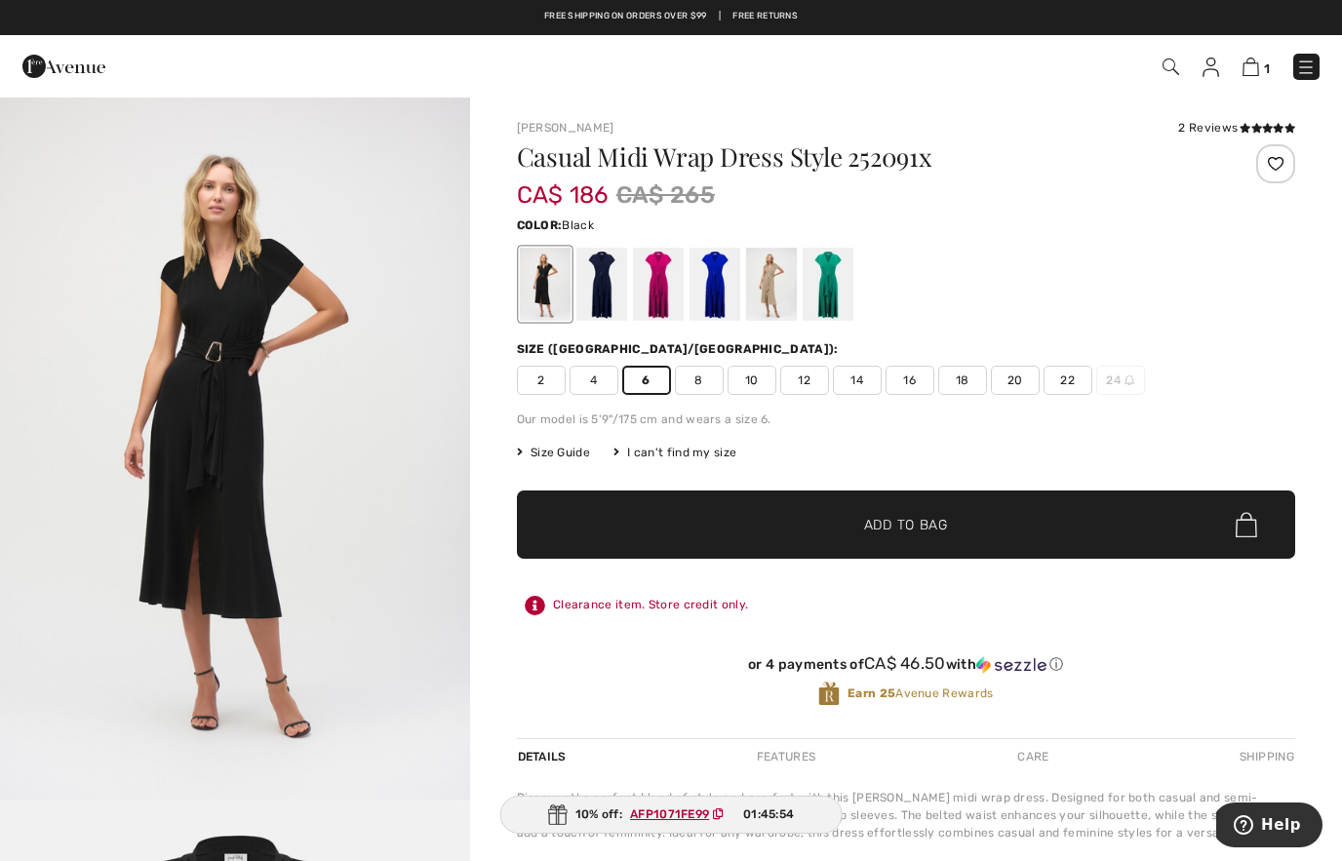
click at [598, 300] on div at bounding box center [601, 284] width 51 height 73
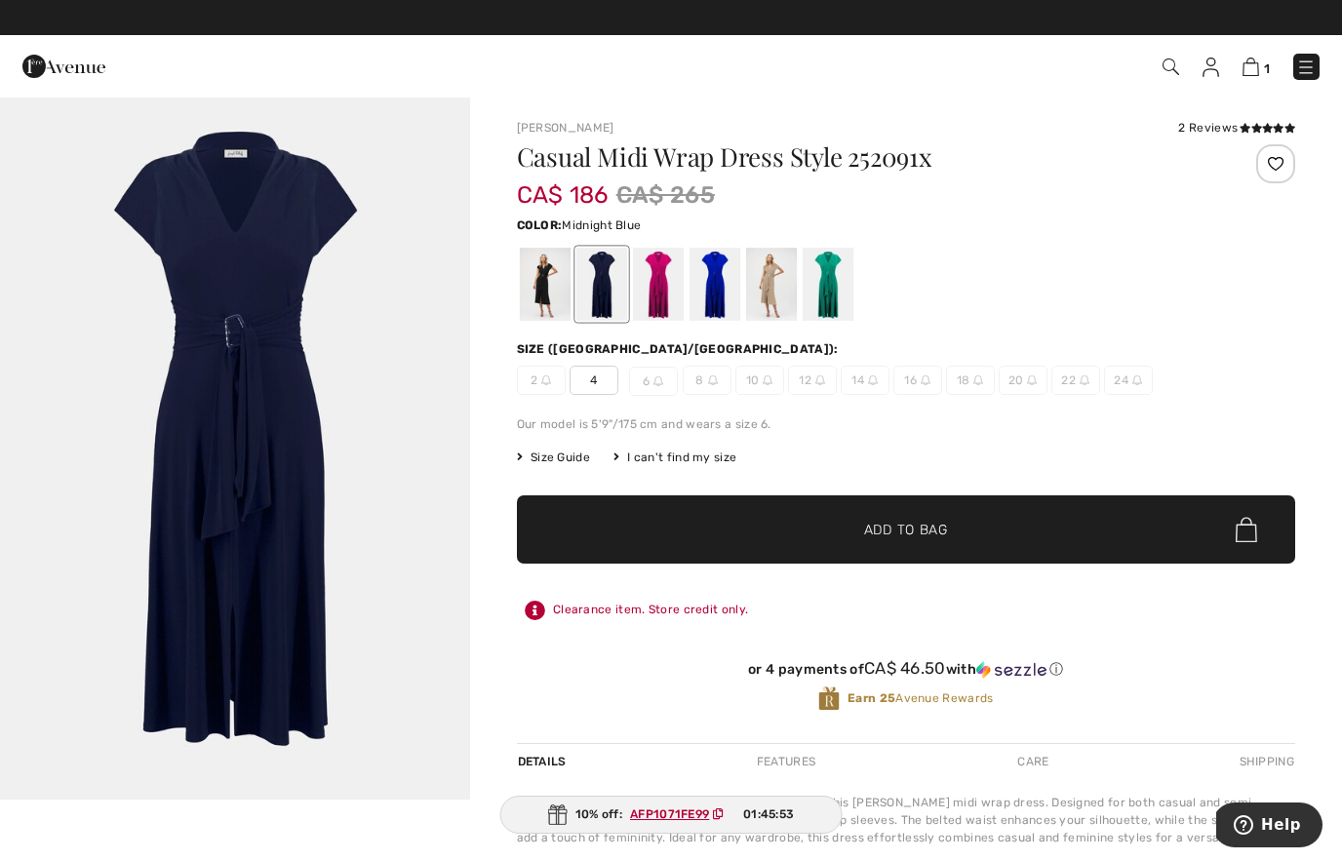
click at [719, 524] on span "✔ Added to Bag Add to Bag" at bounding box center [906, 530] width 778 height 68
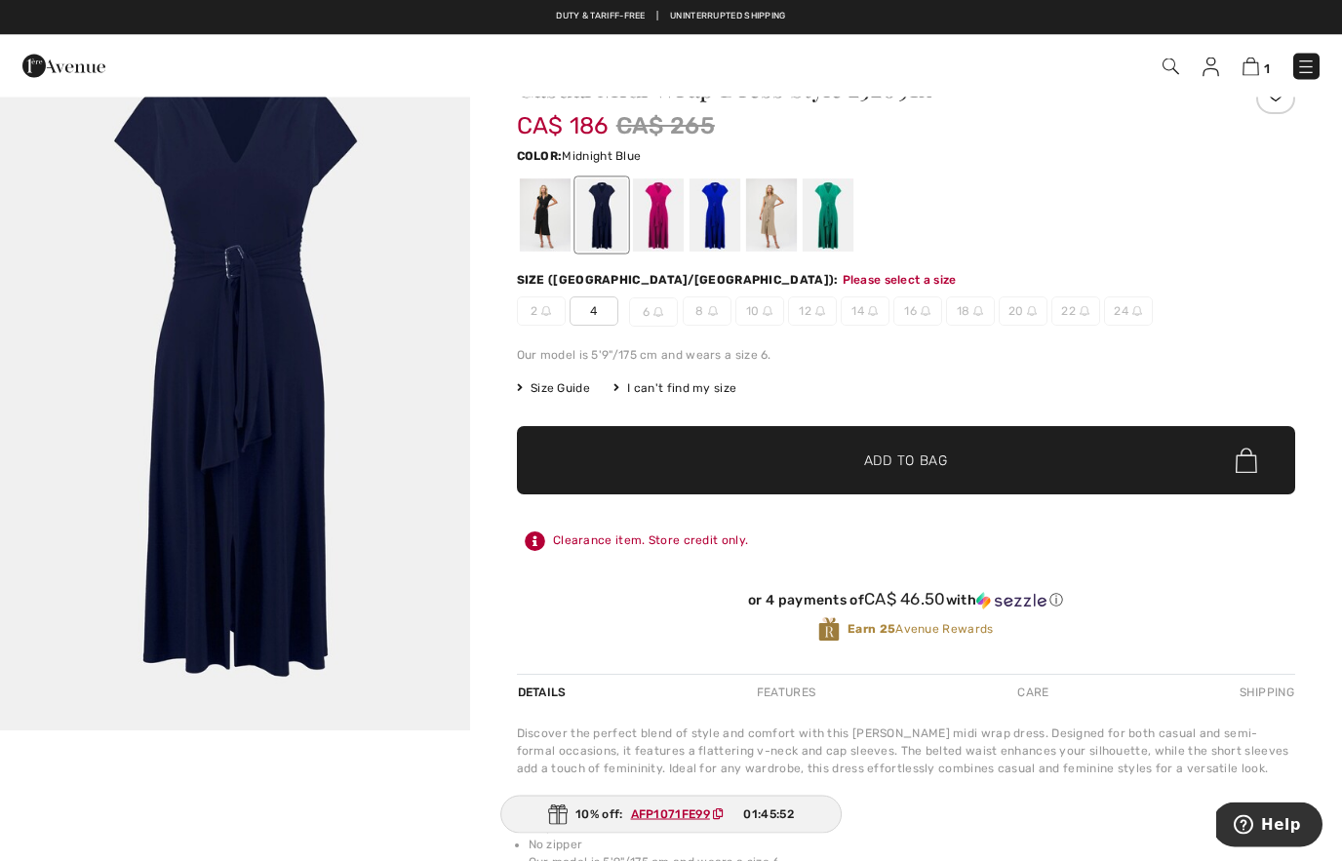
scroll to position [67, 0]
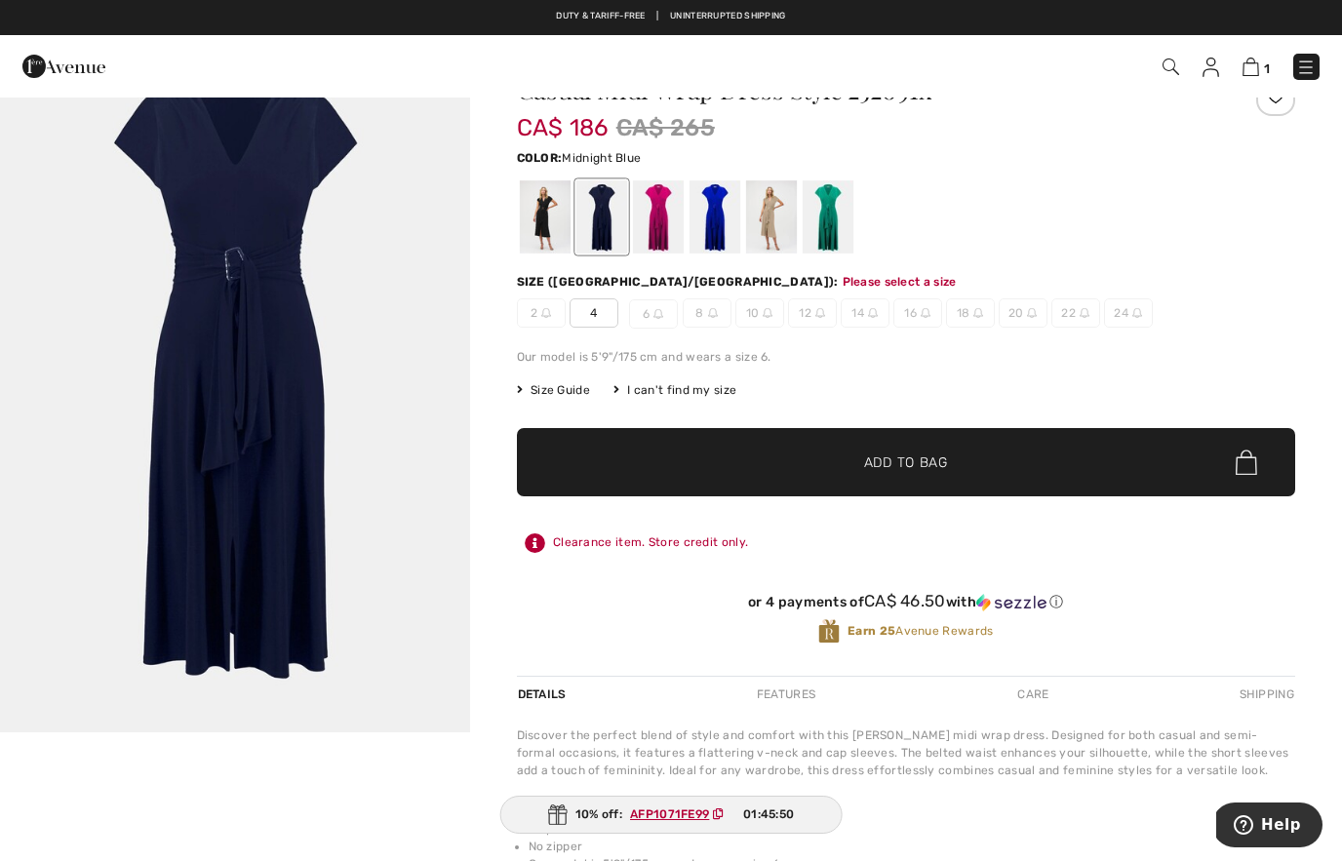
click at [546, 212] on div at bounding box center [544, 216] width 51 height 73
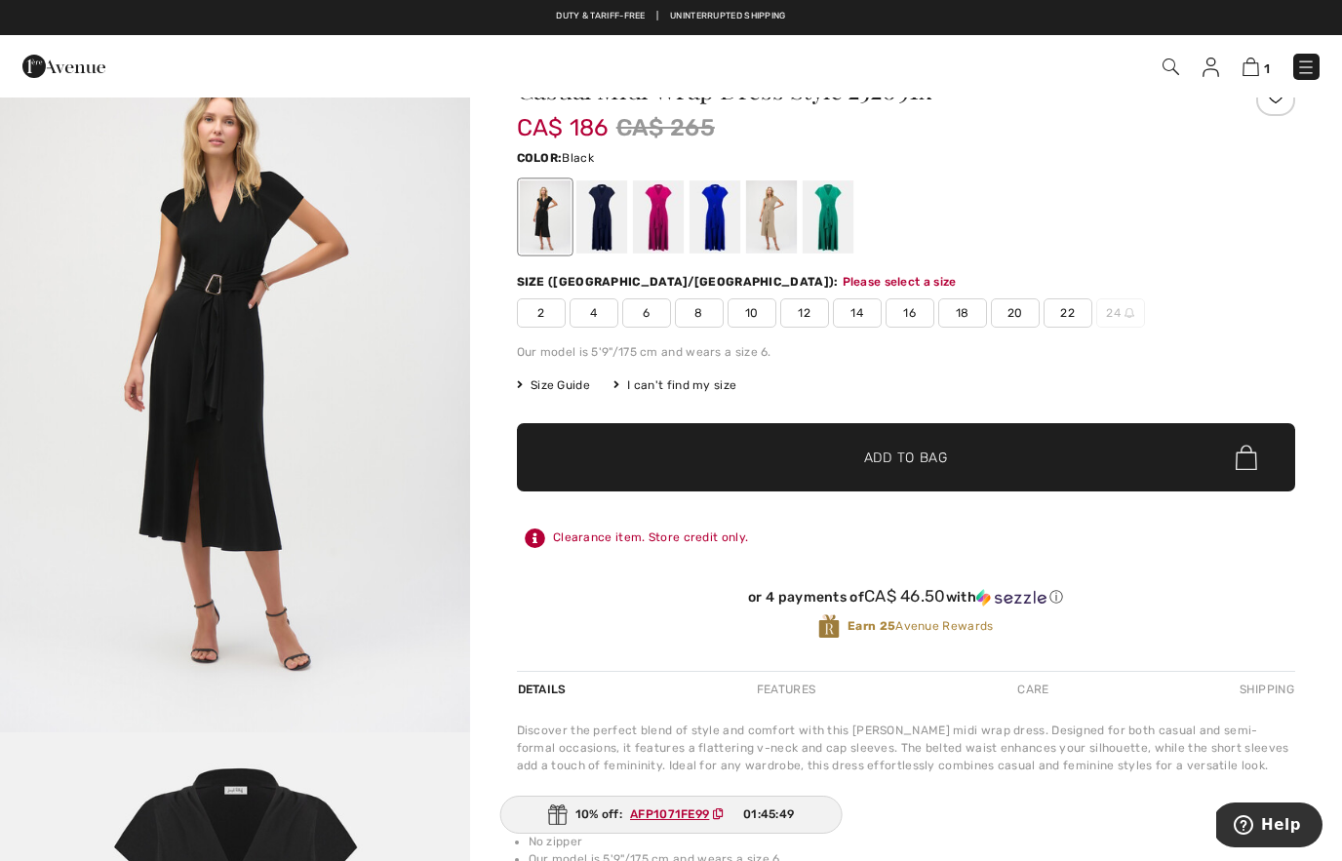
click at [651, 317] on span "6" at bounding box center [646, 313] width 49 height 29
click at [707, 458] on span "✔ Added to Bag Add to Bag" at bounding box center [906, 457] width 778 height 68
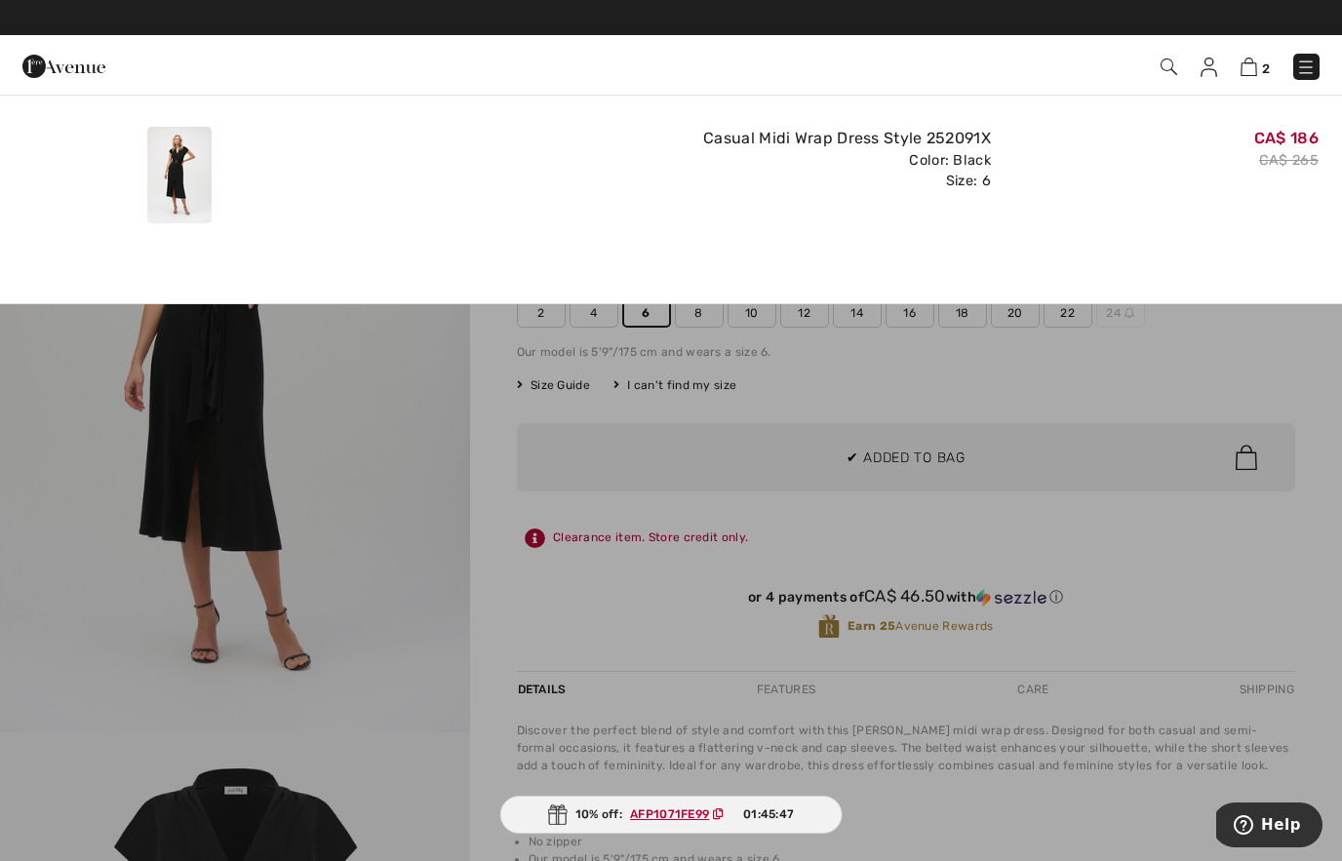
scroll to position [0, 0]
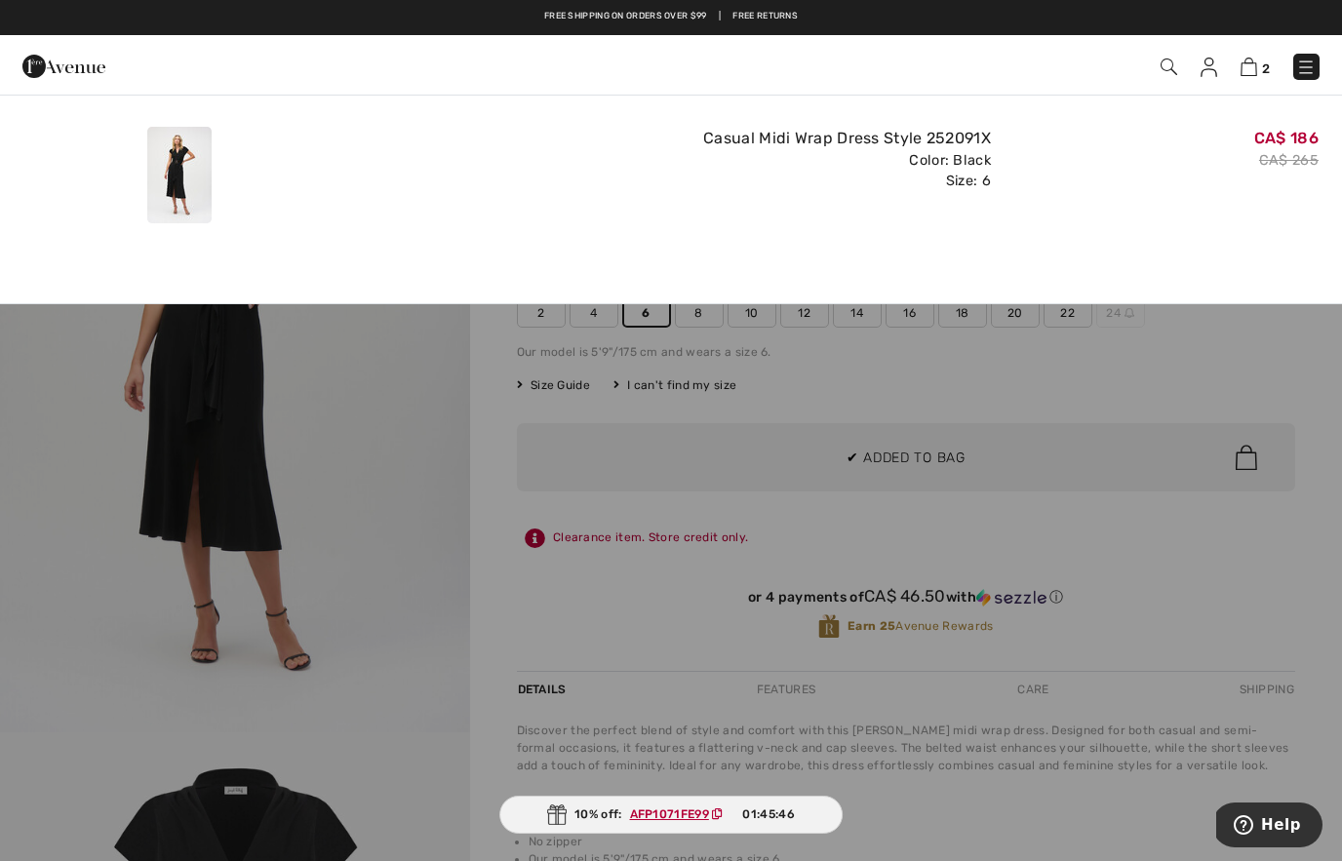
click at [788, 435] on div at bounding box center [671, 430] width 1342 height 861
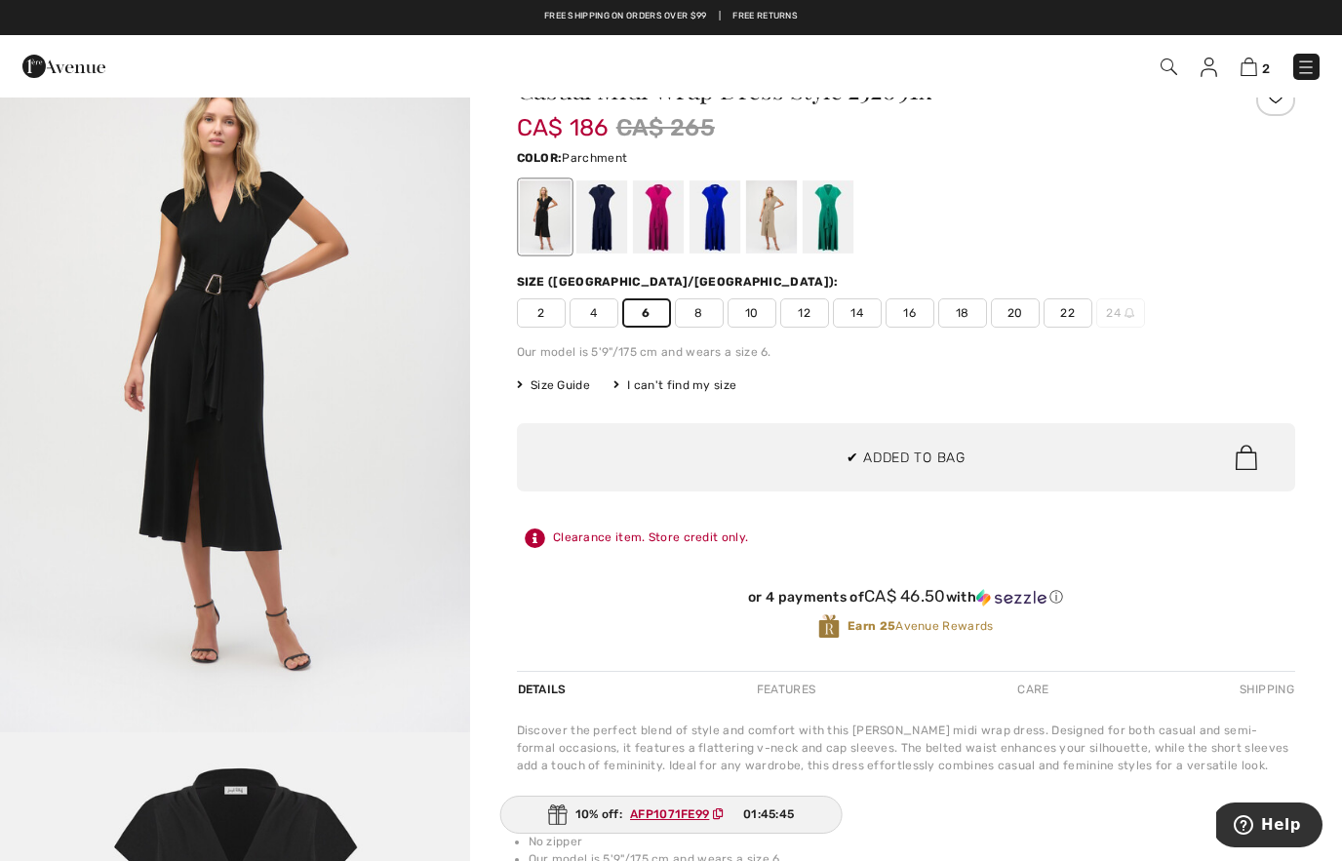
click at [777, 225] on div at bounding box center [770, 216] width 51 height 73
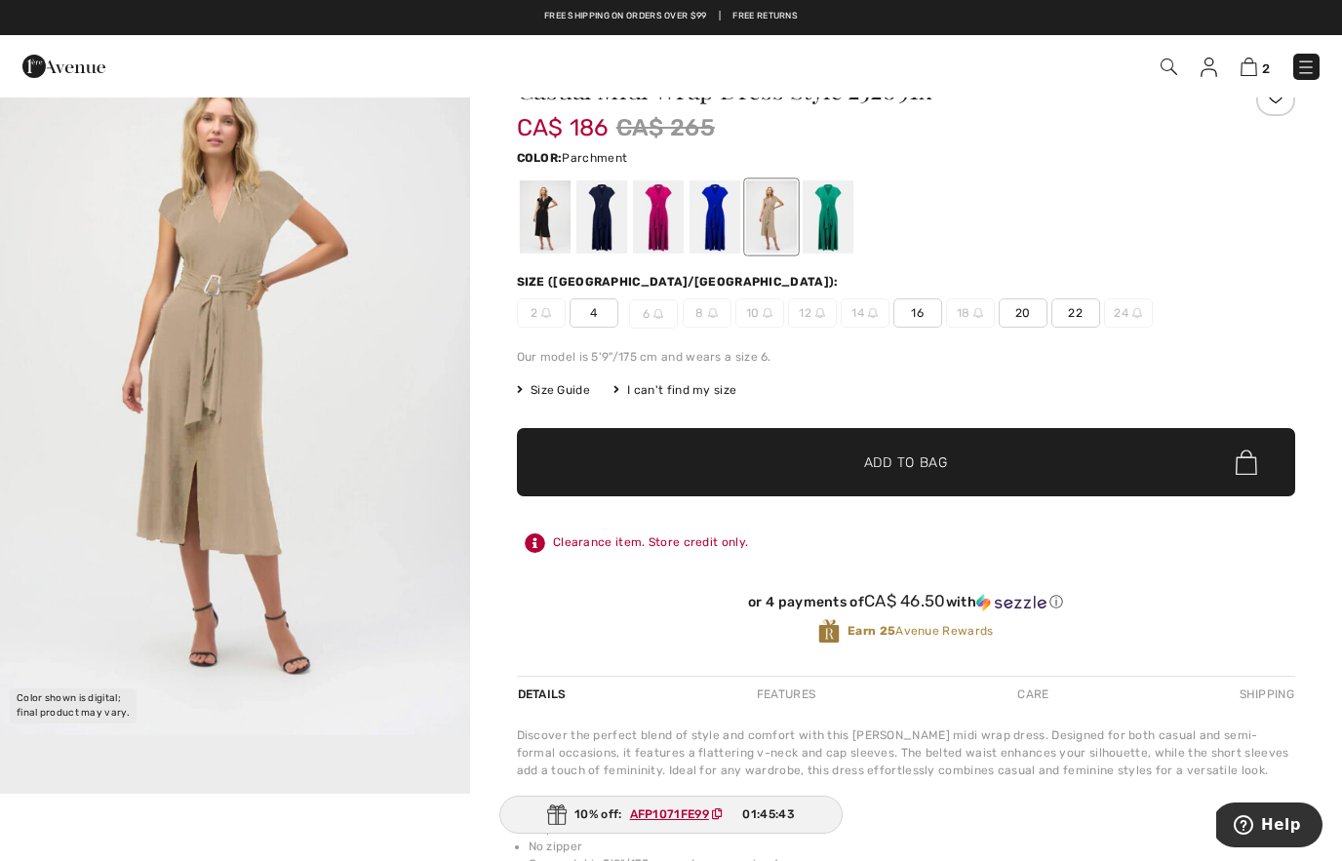
click at [599, 318] on span "4" at bounding box center [594, 313] width 49 height 29
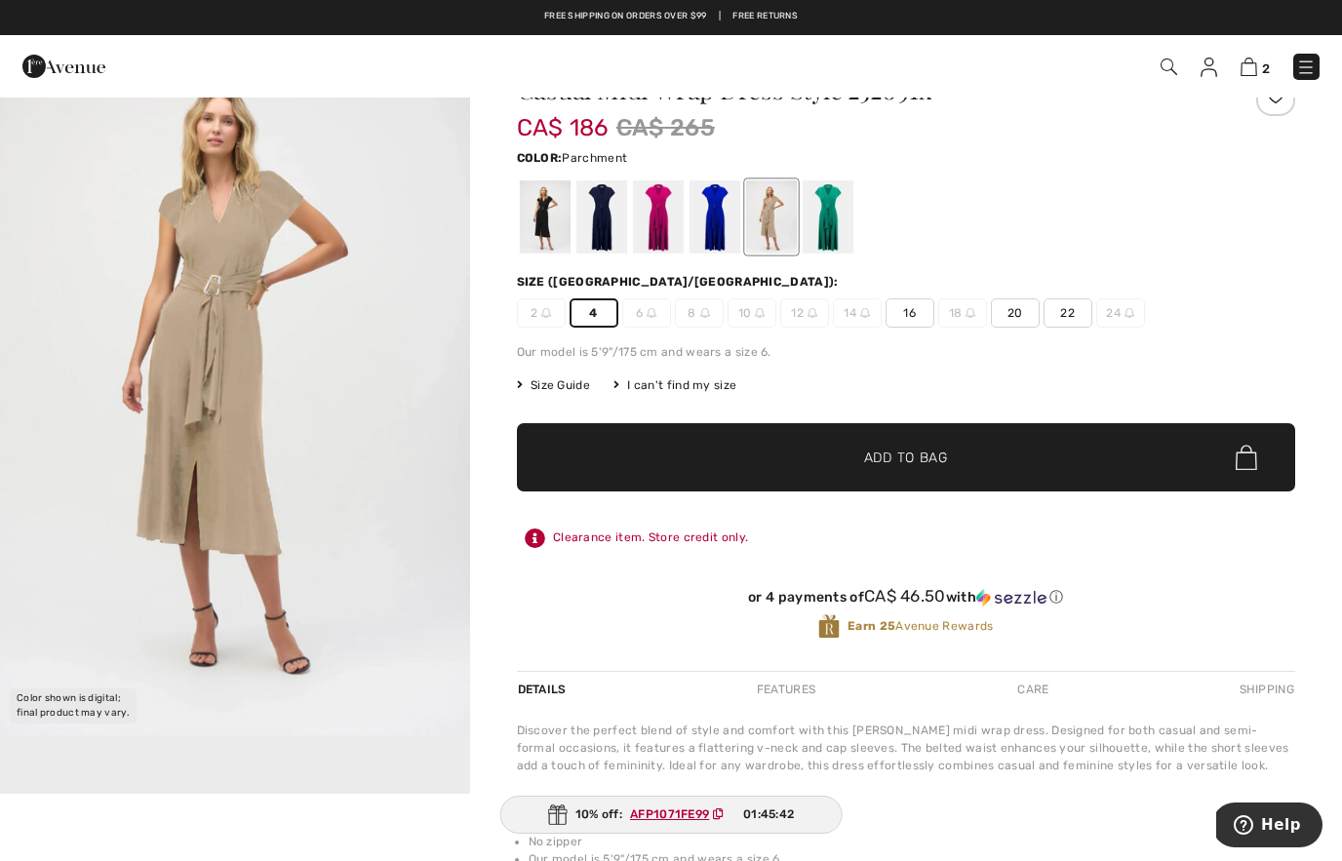
click at [844, 459] on span "✔ Added to Bag" at bounding box center [876, 458] width 119 height 20
